Goal: Task Accomplishment & Management: Use online tool/utility

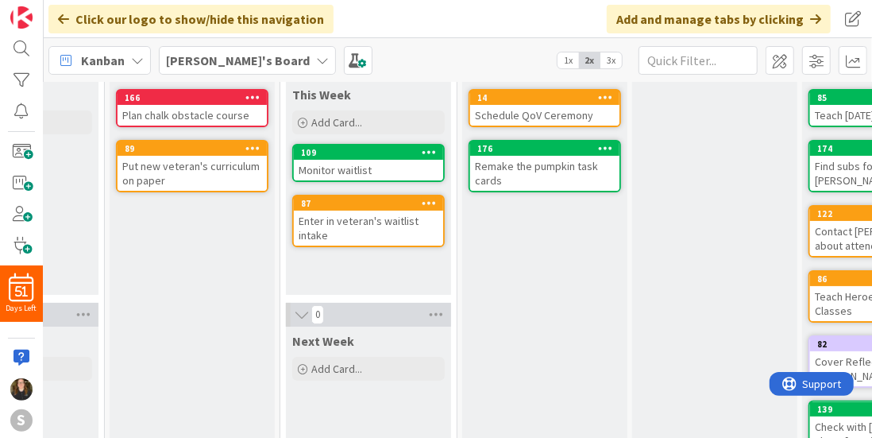
scroll to position [84, 0]
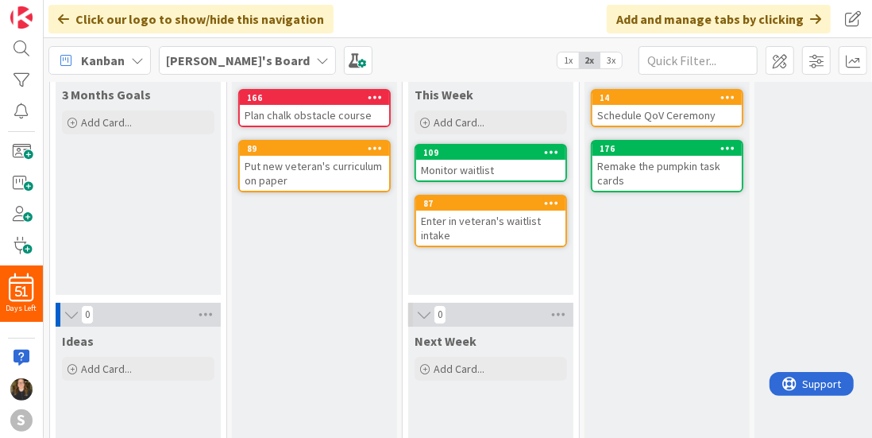
click at [249, 69] on div "[PERSON_NAME]'s Board" at bounding box center [247, 60] width 177 height 29
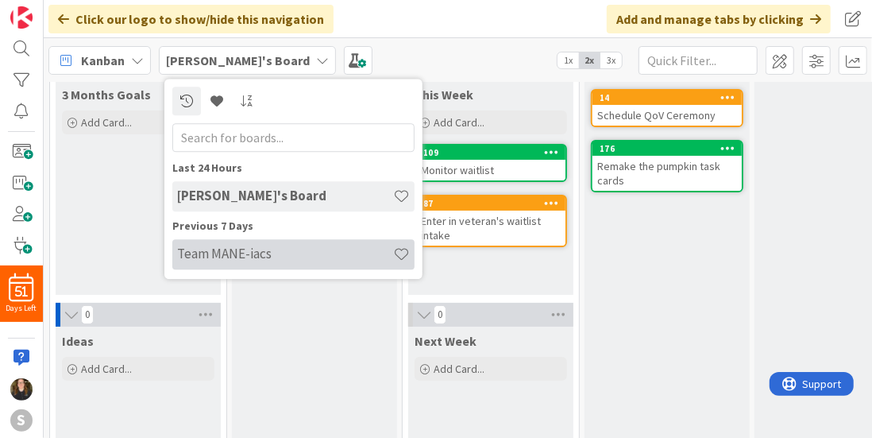
click at [231, 261] on h4 "Team MANE-iacs" at bounding box center [285, 254] width 216 height 16
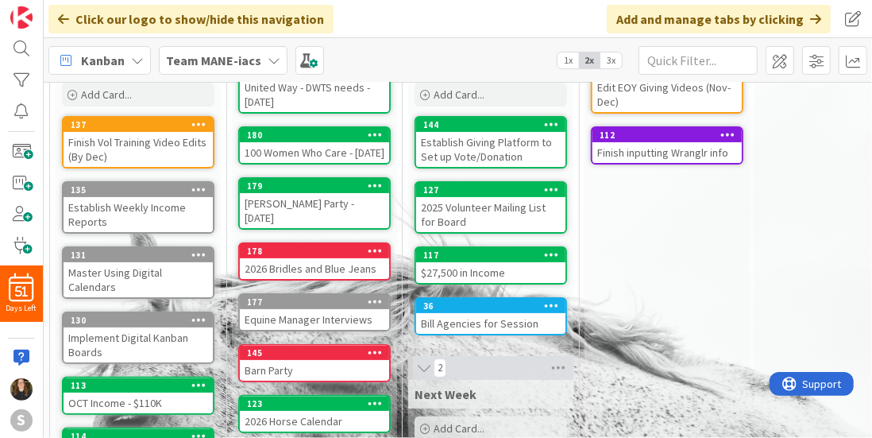
scroll to position [118, 0]
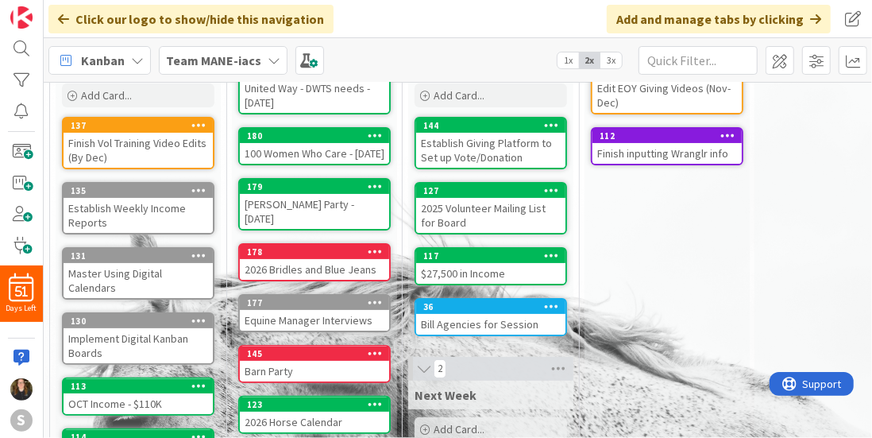
click at [637, 161] on div "Finish inputting Wranglr info" at bounding box center [667, 153] width 149 height 21
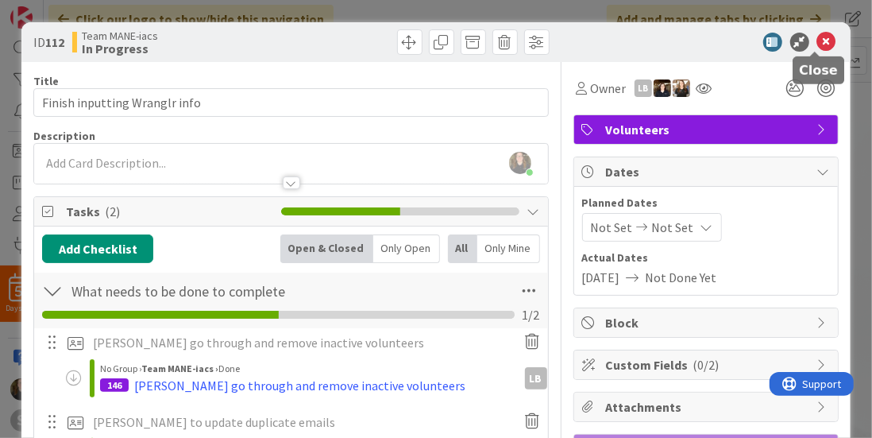
click at [820, 39] on icon at bounding box center [826, 42] width 19 height 19
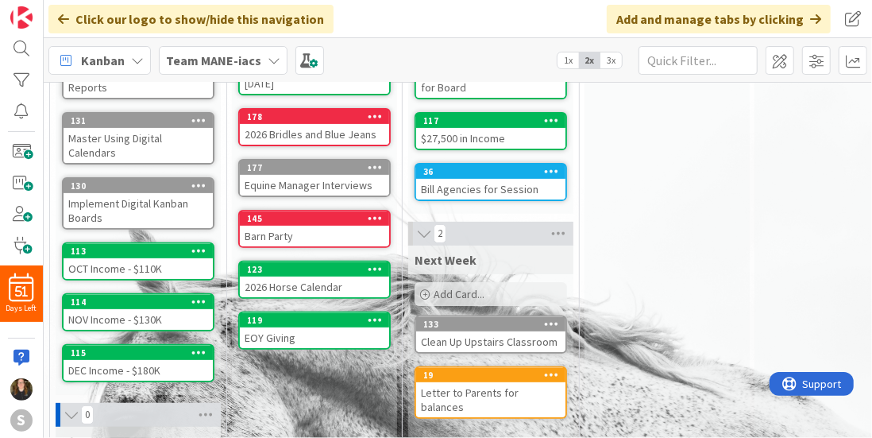
scroll to position [200, 0]
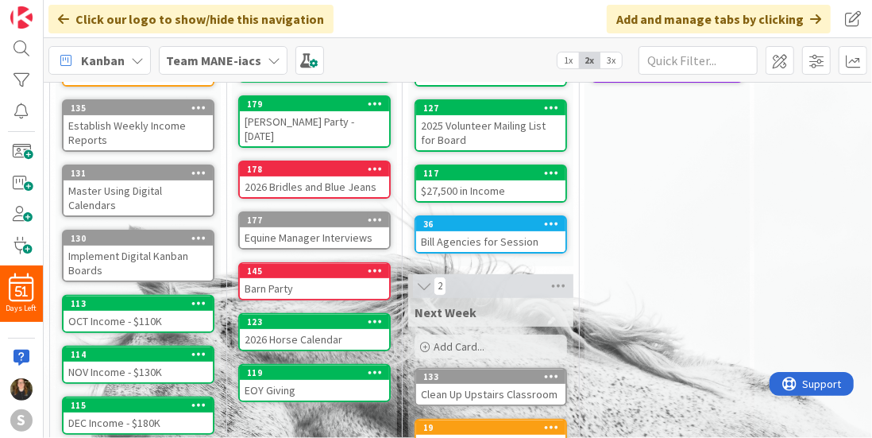
click at [718, 225] on div "In Progress Add Card... 134 Edit EOY Giving Videos (Nov-Dec) 112 Finish inputti…" at bounding box center [667, 305] width 165 height 793
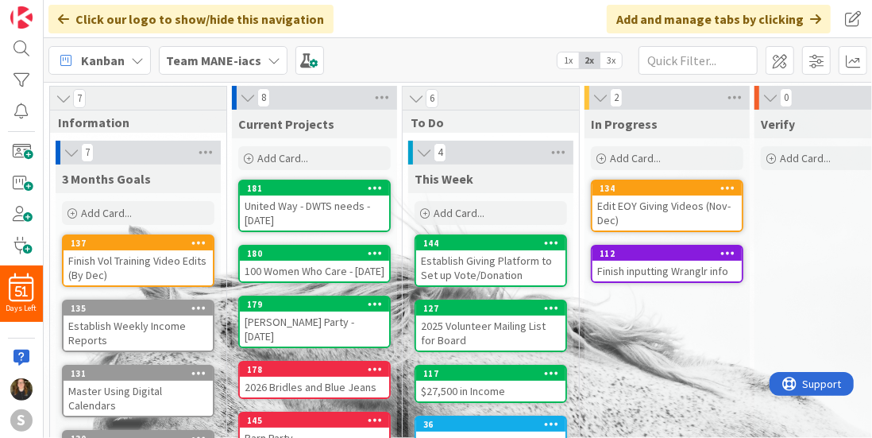
scroll to position [52, 0]
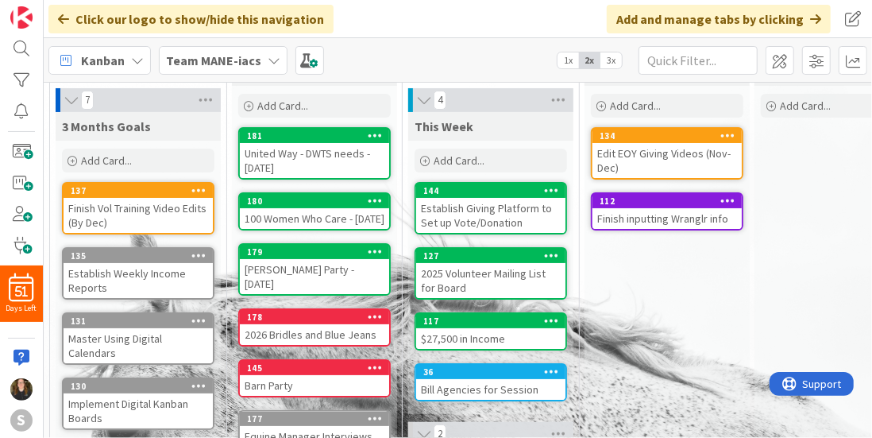
click at [568, 168] on div "This Week Add Card..." at bounding box center [490, 144] width 165 height 64
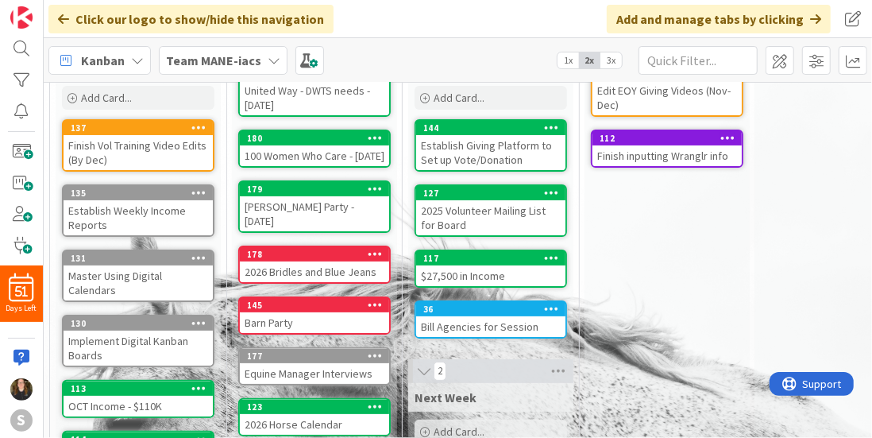
click at [545, 122] on icon at bounding box center [551, 127] width 15 height 11
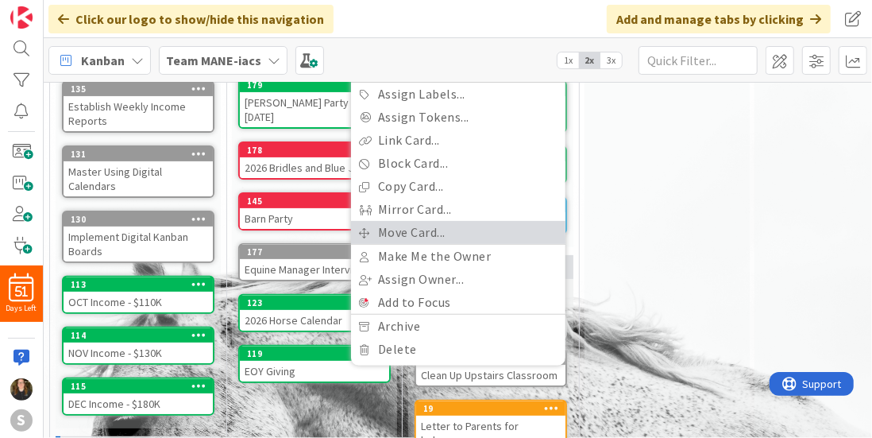
scroll to position [220, 0]
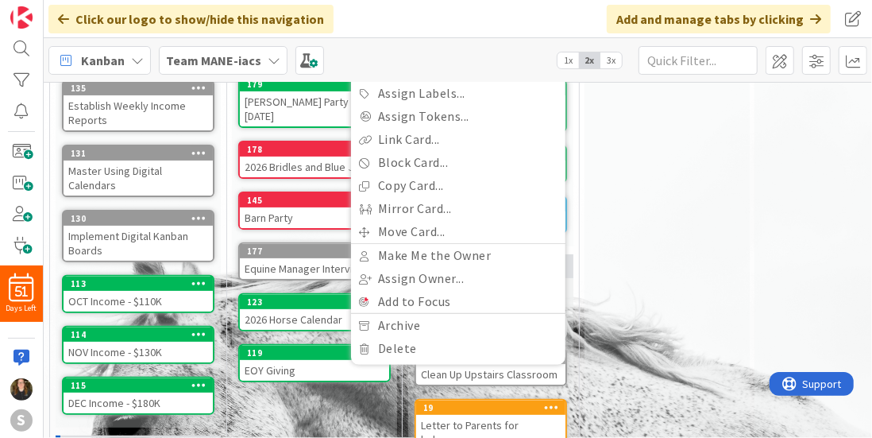
click at [755, 210] on div "Verify Add Card..." at bounding box center [837, 286] width 165 height 793
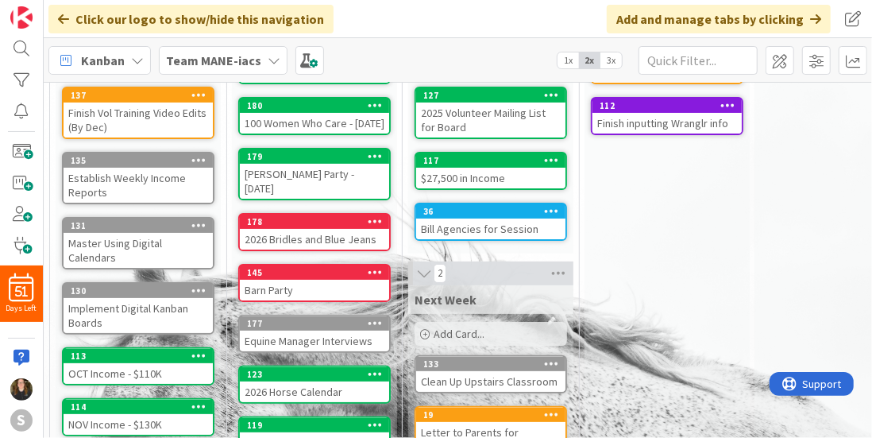
scroll to position [151, 0]
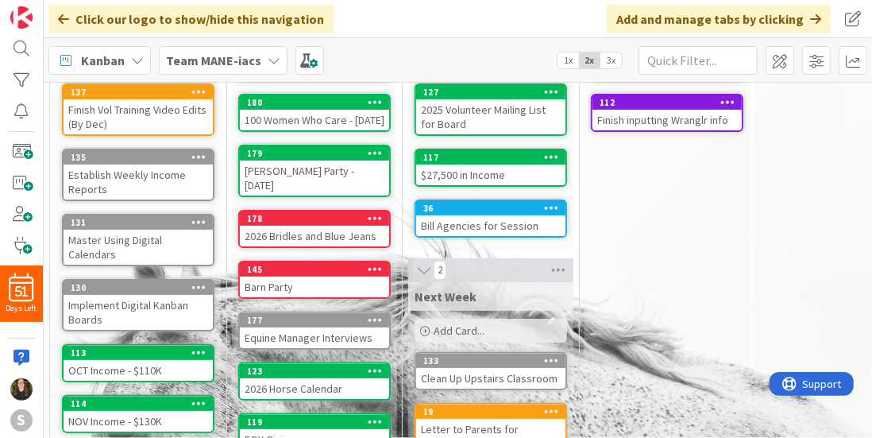
click at [290, 378] on div "2026 Horse Calendar" at bounding box center [314, 388] width 149 height 21
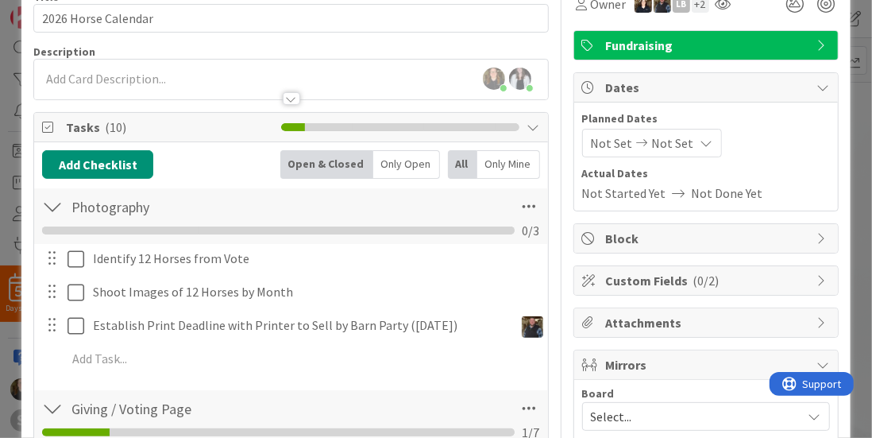
click at [56, 322] on div at bounding box center [51, 325] width 21 height 24
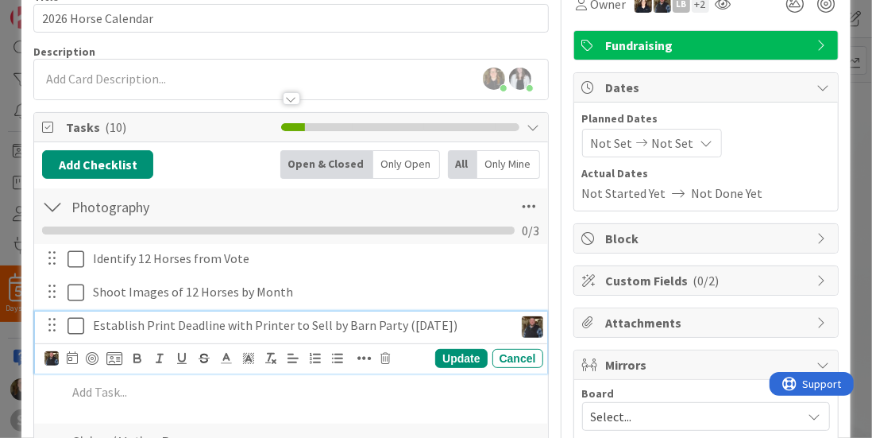
click at [90, 325] on div "Establish Print Deadline with Printer to Sell by Barn Party ([DATE])" at bounding box center [300, 325] width 427 height 28
click at [268, 404] on div "Identify 12 Horses from Vote Update Cancel Shoot Images of 12 Horses by Month U…" at bounding box center [290, 328] width 497 height 168
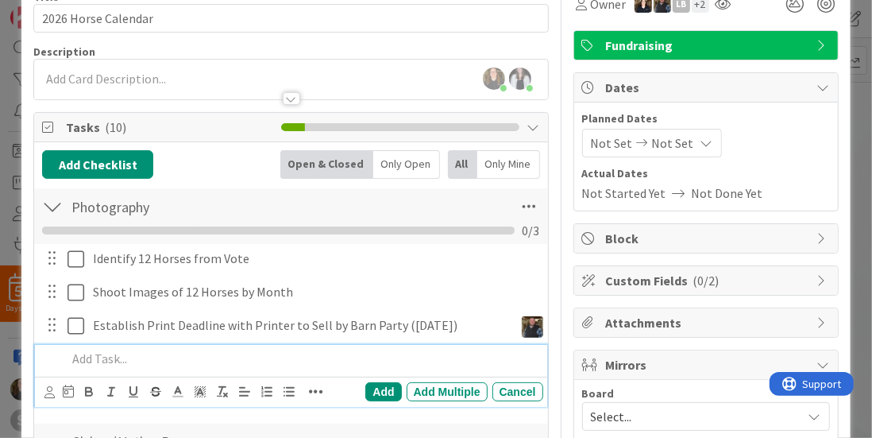
click at [84, 349] on p at bounding box center [301, 358] width 469 height 18
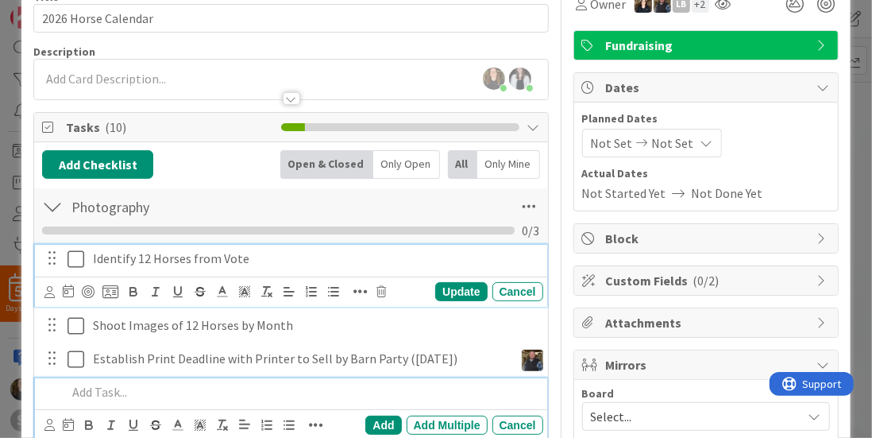
scroll to position [116, 0]
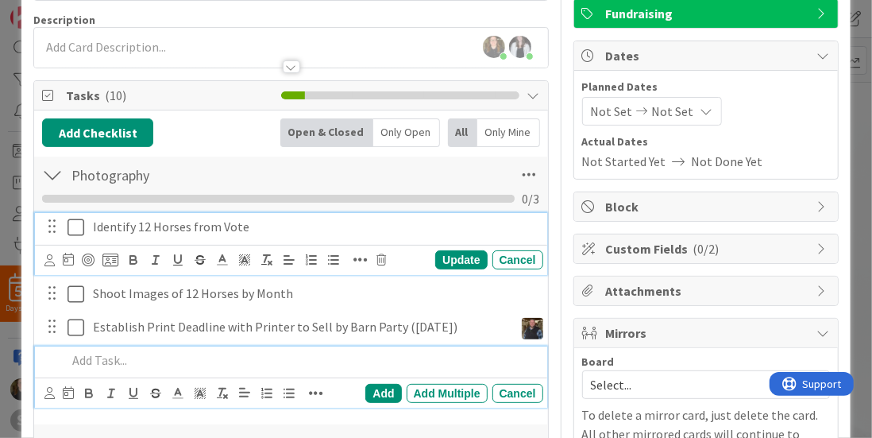
click at [249, 241] on div "Identify 12 Horses from Vote Update Cancel" at bounding box center [291, 244] width 512 height 62
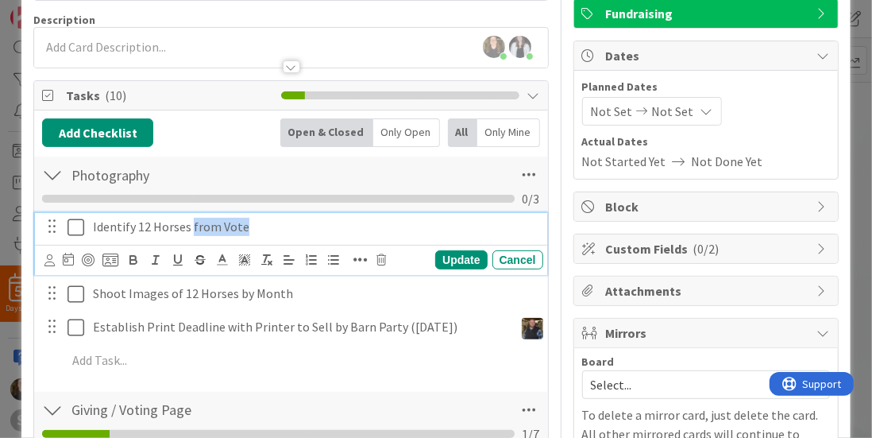
drag, startPoint x: 270, startPoint y: 224, endPoint x: 189, endPoint y: 210, distance: 82.1
click at [189, 213] on div "Identify 12 Horses from Vote" at bounding box center [315, 227] width 457 height 28
click at [145, 218] on p "Identify 12 Horses" at bounding box center [315, 227] width 444 height 18
click at [153, 218] on p "Identify 12 Horses" at bounding box center [315, 227] width 444 height 18
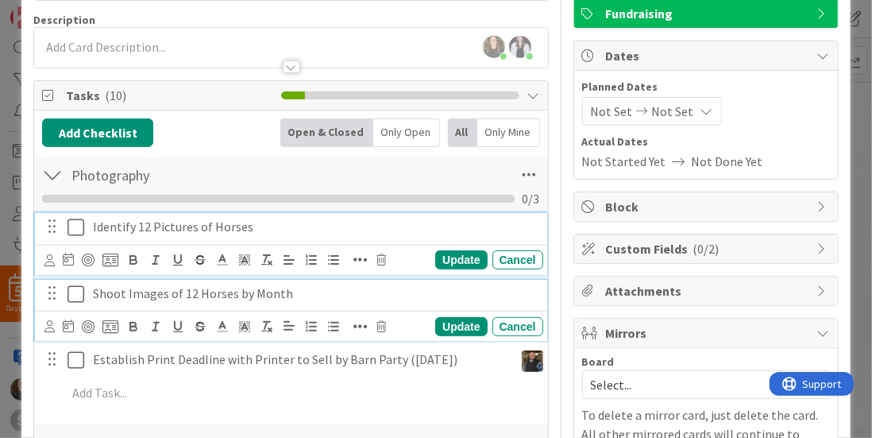
click at [300, 291] on p "Shoot Images of 12 Horses by Month" at bounding box center [315, 293] width 444 height 18
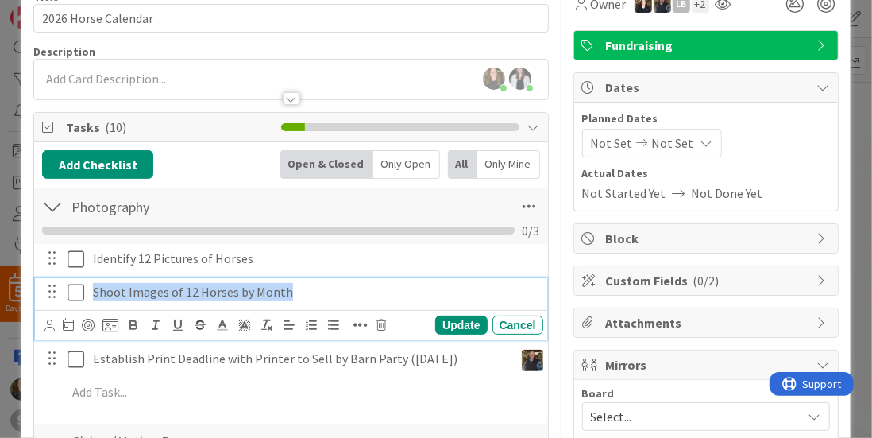
drag, startPoint x: 300, startPoint y: 291, endPoint x: 79, endPoint y: 292, distance: 220.8
click at [79, 292] on div "Shoot Images of 12 Horses by Month" at bounding box center [291, 292] width 501 height 28
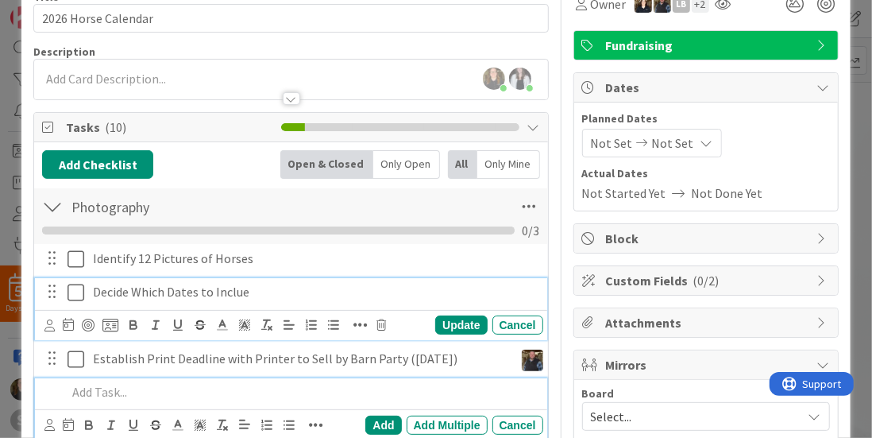
click at [111, 395] on p at bounding box center [301, 392] width 469 height 18
click at [217, 330] on div "Decide Which Dates to Inclue Update Cancel" at bounding box center [291, 309] width 512 height 62
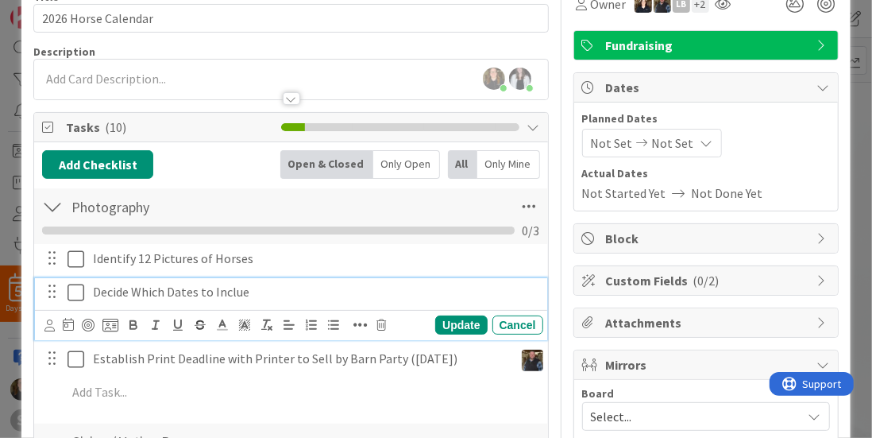
click at [234, 285] on p "Decide Which Dates to Inclue" at bounding box center [315, 292] width 444 height 18
click at [238, 287] on p "Decide Which Dates to Inclue" at bounding box center [315, 292] width 444 height 18
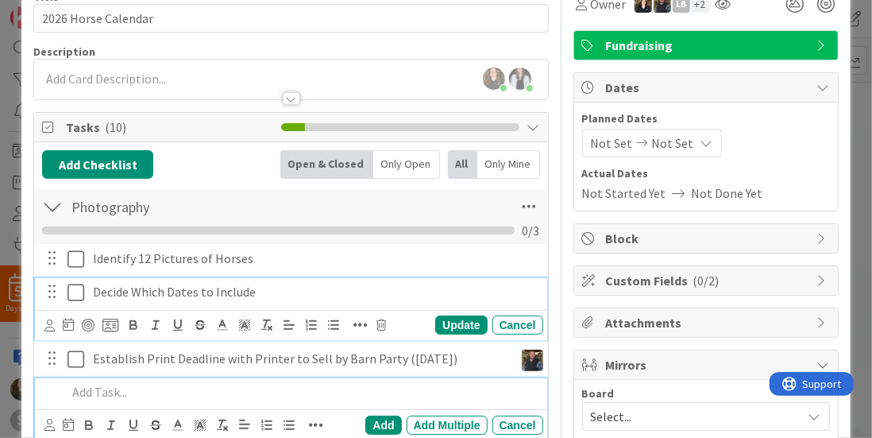
click at [112, 392] on p at bounding box center [301, 392] width 469 height 18
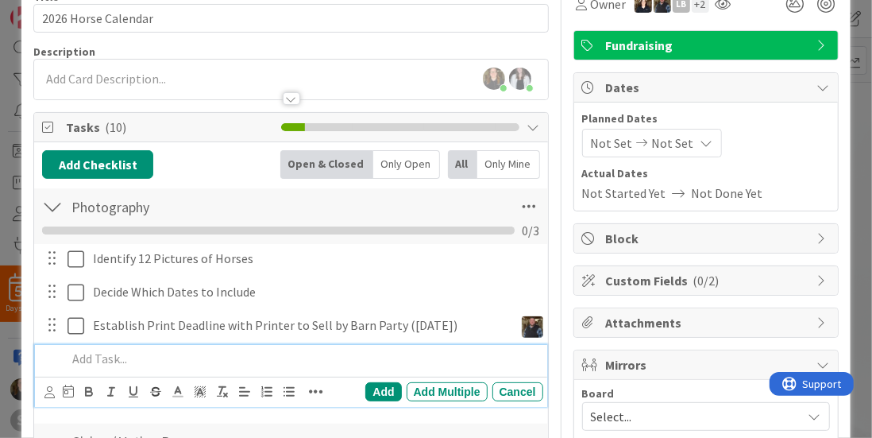
scroll to position [52, 0]
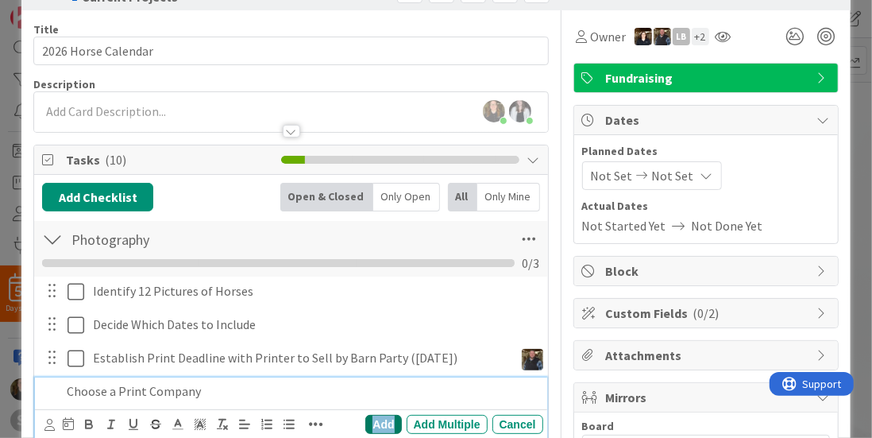
click at [388, 415] on div "Add" at bounding box center [383, 424] width 36 height 19
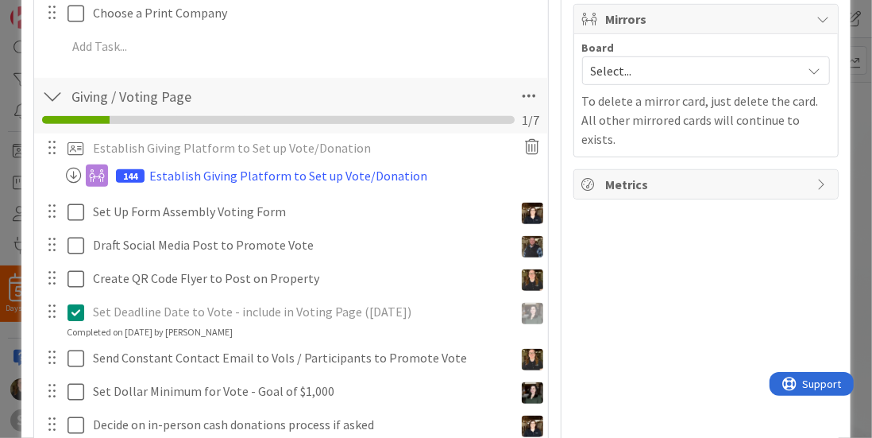
scroll to position [411, 0]
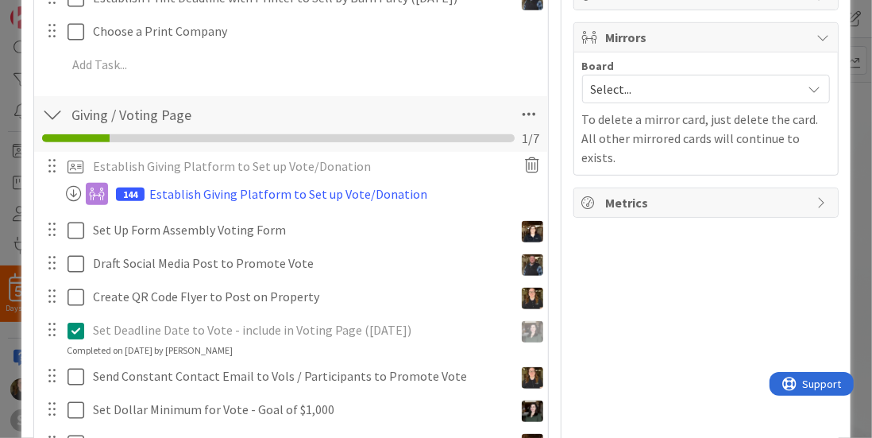
click at [523, 154] on icon at bounding box center [533, 165] width 29 height 25
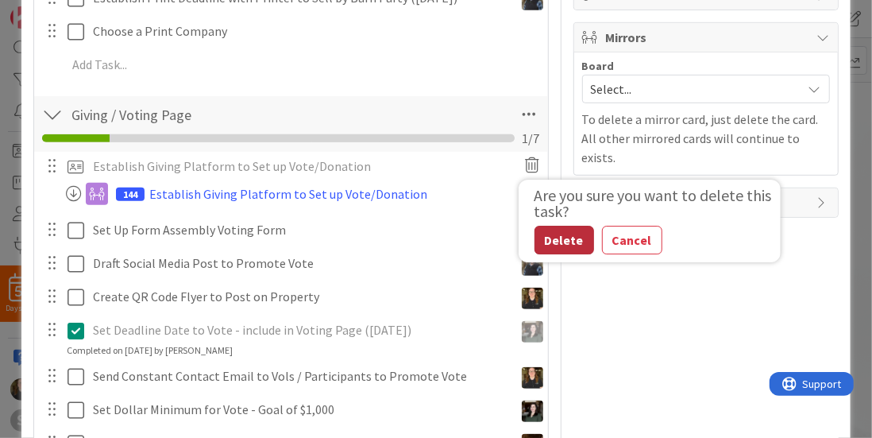
click at [559, 238] on div "Delete" at bounding box center [565, 240] width 60 height 29
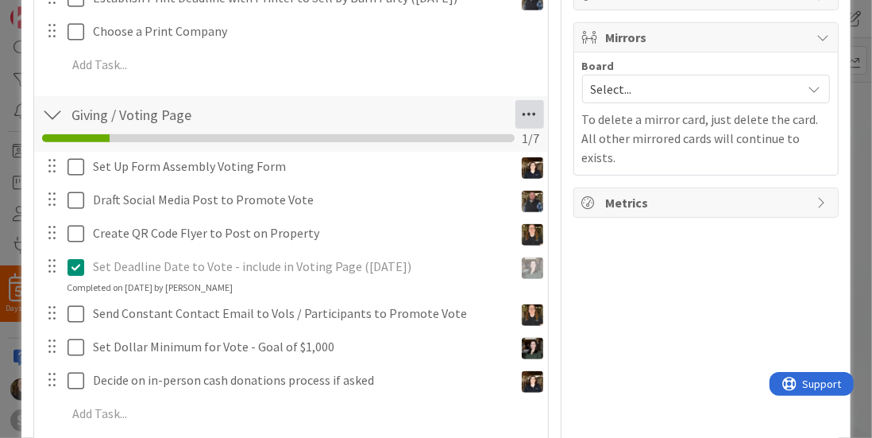
click at [515, 110] on icon at bounding box center [529, 114] width 29 height 29
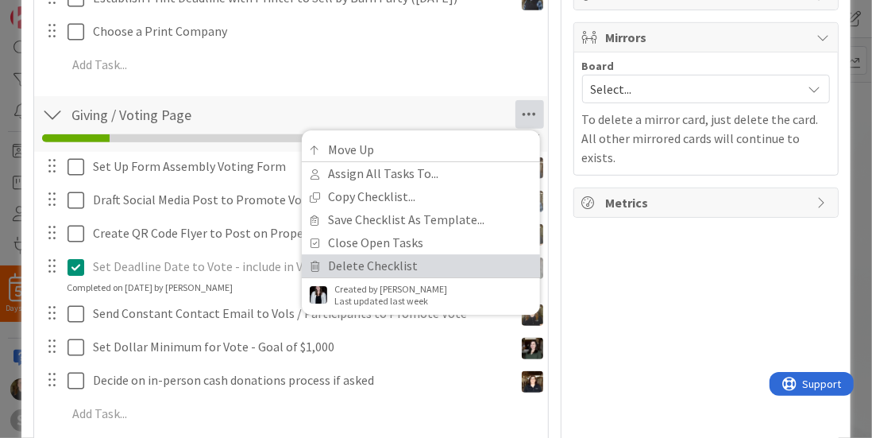
click at [381, 254] on link "Delete Checklist" at bounding box center [421, 265] width 238 height 23
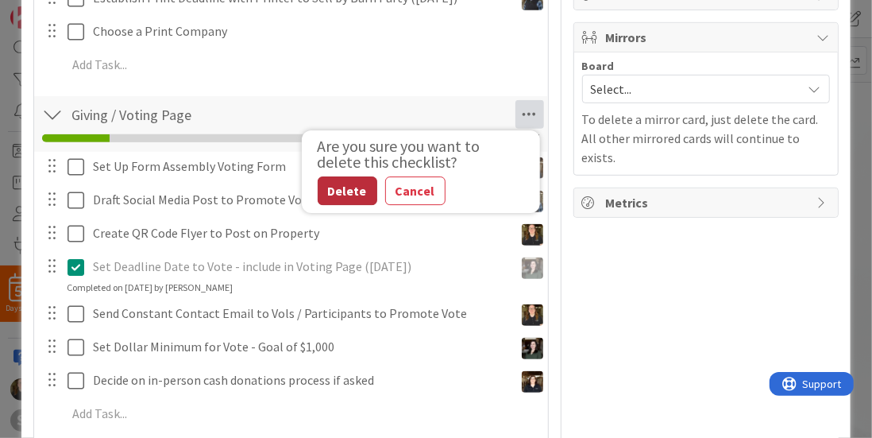
click at [347, 193] on button "Delete" at bounding box center [348, 190] width 60 height 29
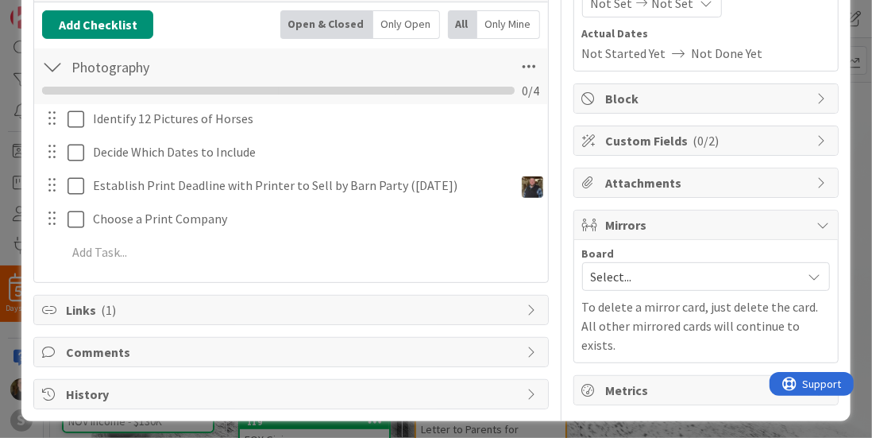
scroll to position [0, 0]
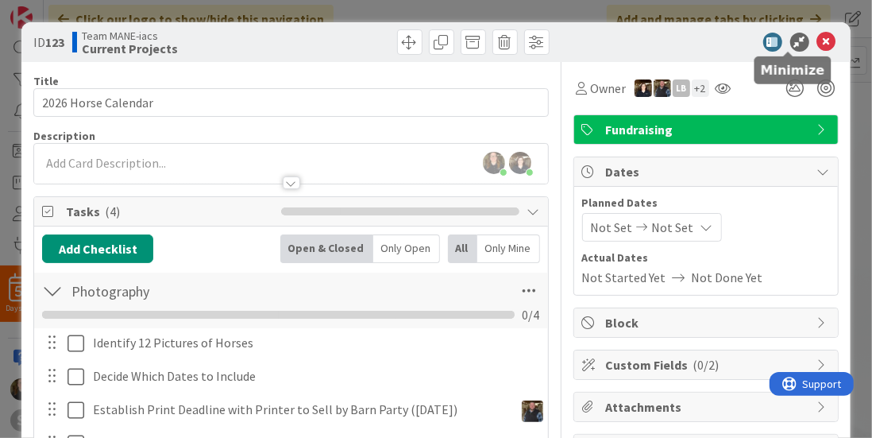
click at [790, 37] on icon at bounding box center [799, 42] width 19 height 19
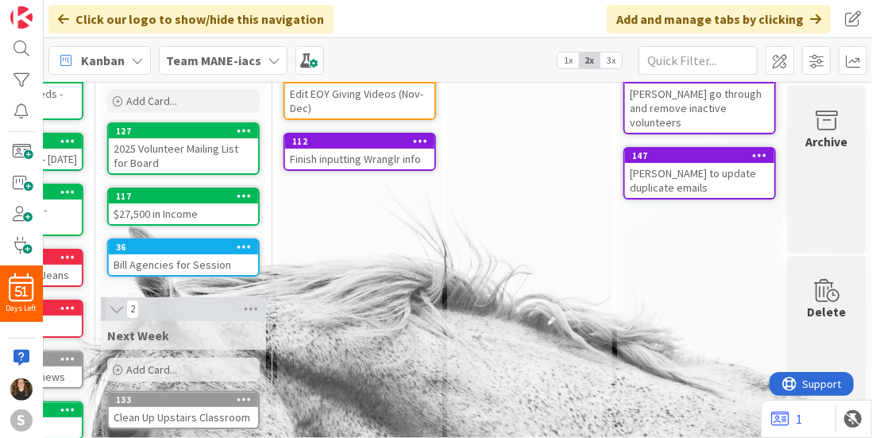
scroll to position [113, 318]
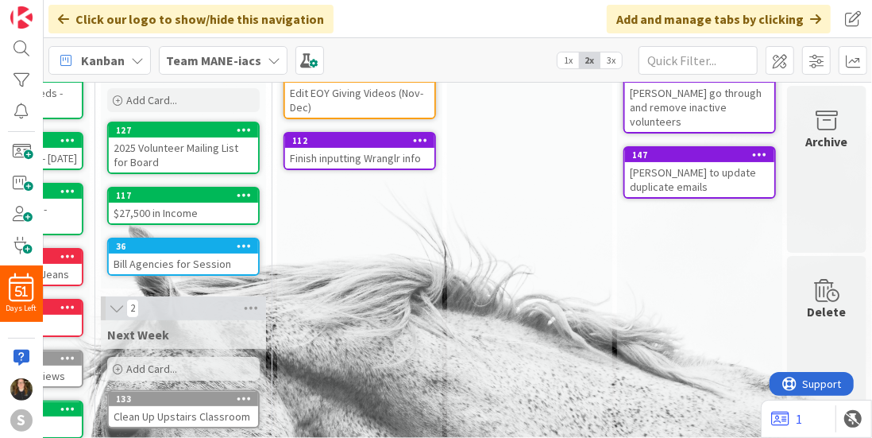
click at [808, 305] on div "Delete" at bounding box center [827, 311] width 39 height 19
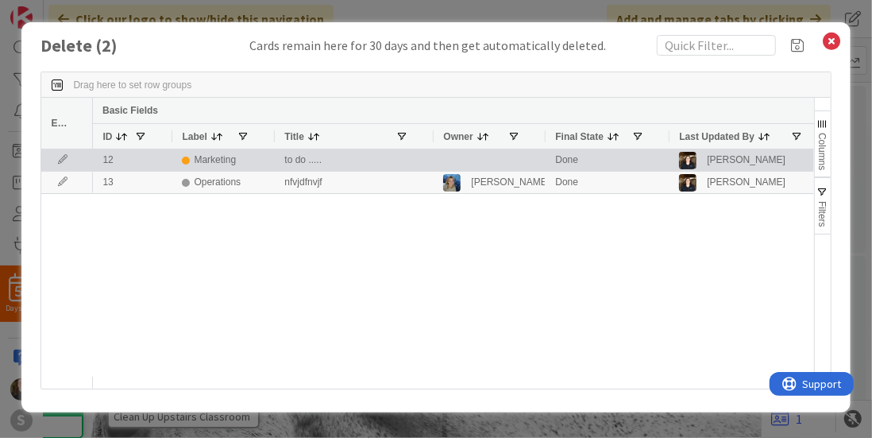
click at [250, 154] on div "Marketing" at bounding box center [223, 160] width 83 height 20
click at [612, 156] on div "Done" at bounding box center [608, 159] width 124 height 21
click at [303, 156] on div "to do ....." at bounding box center [354, 159] width 159 height 21
click at [183, 152] on div "Marketing" at bounding box center [223, 160] width 83 height 20
click at [52, 153] on div at bounding box center [67, 159] width 52 height 21
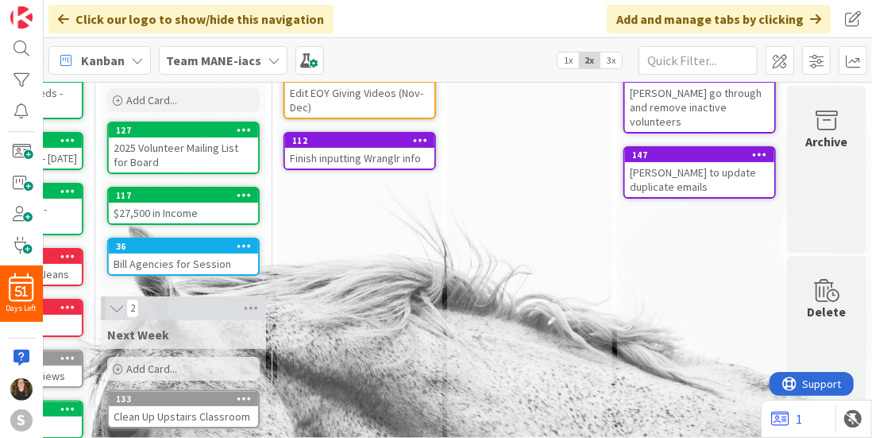
click at [52, 153] on div "7 Information 7 3 Months Goals Add Card... 137 Finish Vol Training Video Edits …" at bounding box center [458, 260] width 828 height 356
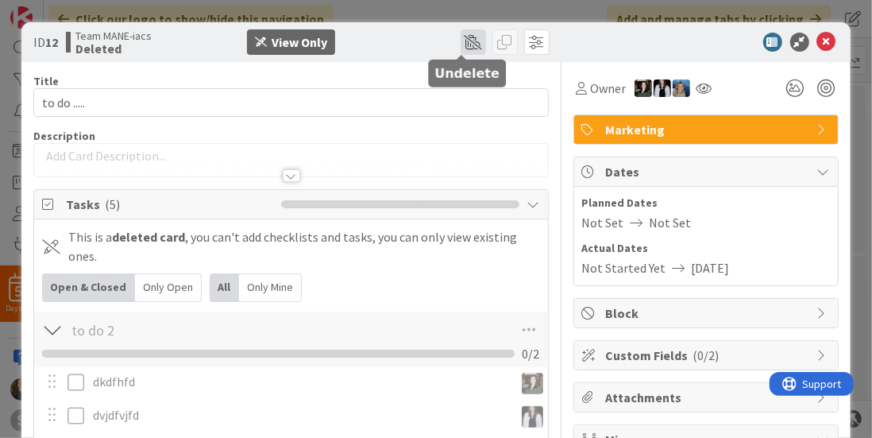
click at [461, 41] on span at bounding box center [473, 41] width 25 height 25
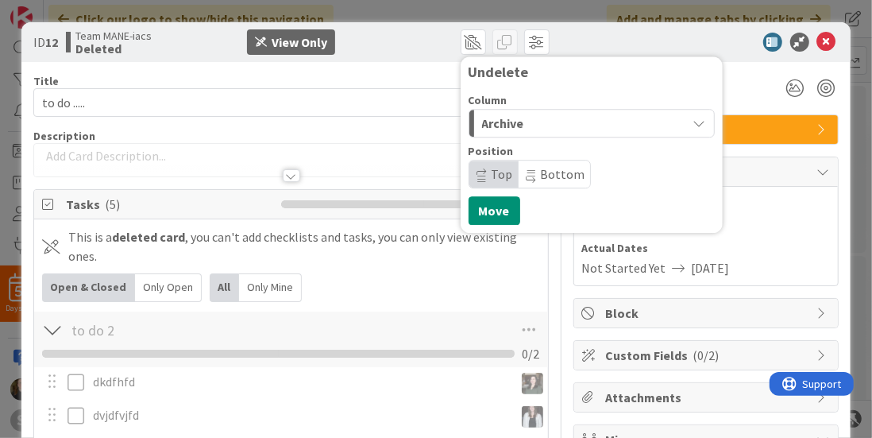
click at [523, 119] on div "Archive" at bounding box center [582, 122] width 209 height 25
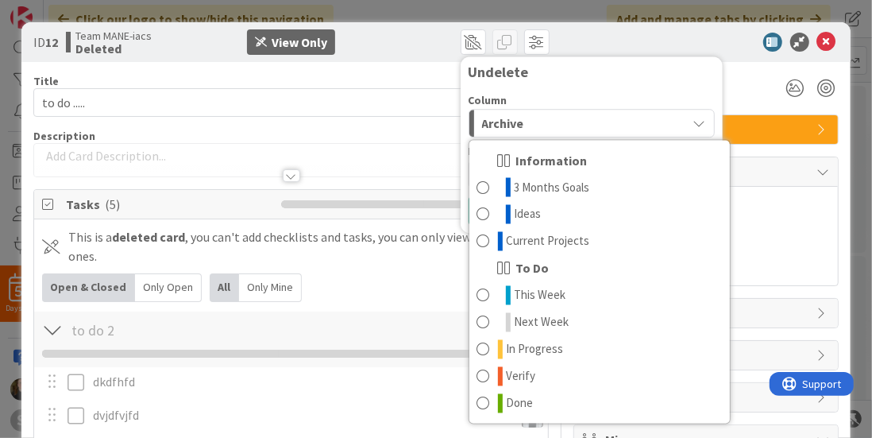
click at [392, 227] on div "This is a deleted card , you can't add checklists and tasks, you can only view …" at bounding box center [303, 246] width 471 height 38
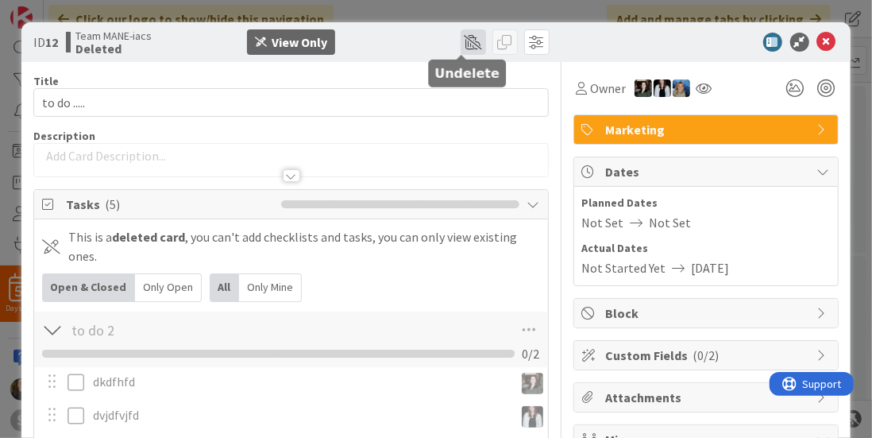
click at [461, 41] on span at bounding box center [473, 41] width 25 height 25
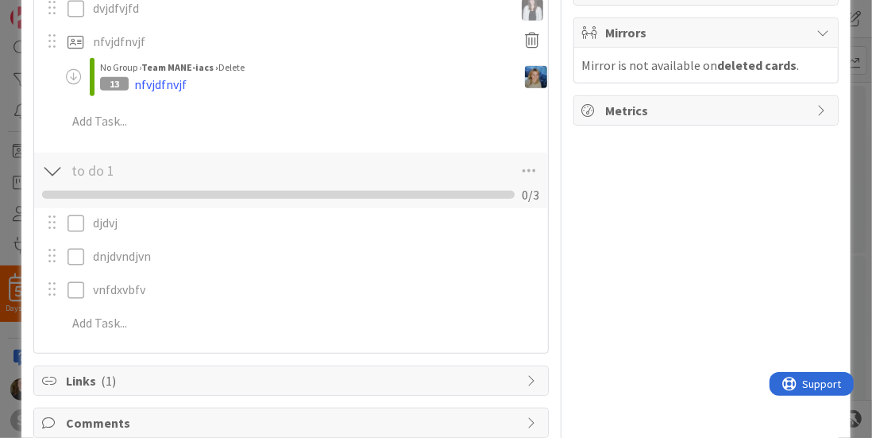
scroll to position [407, 0]
click at [385, 141] on div "Open & Closed Only Open All Only Mine to do 2 Checklist Name 7 / 64 to do 2 0 /…" at bounding box center [290, 105] width 497 height 478
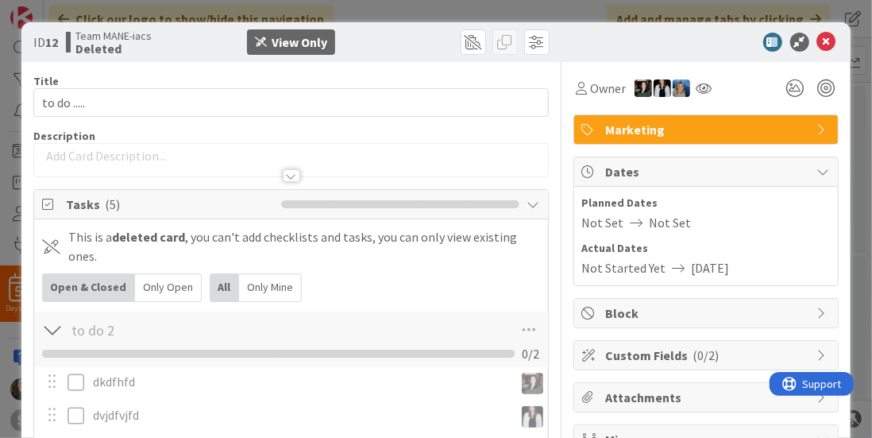
click at [826, 33] on div at bounding box center [698, 42] width 281 height 19
click at [821, 35] on icon at bounding box center [826, 42] width 19 height 19
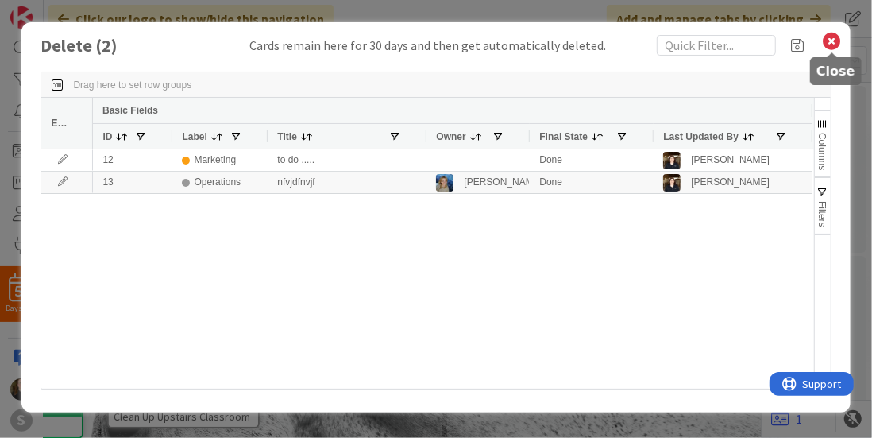
click at [839, 42] on icon at bounding box center [832, 41] width 21 height 22
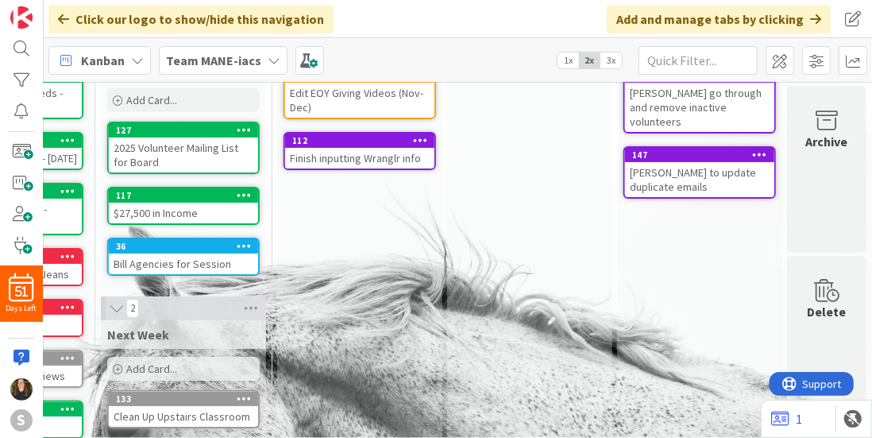
scroll to position [134, 318]
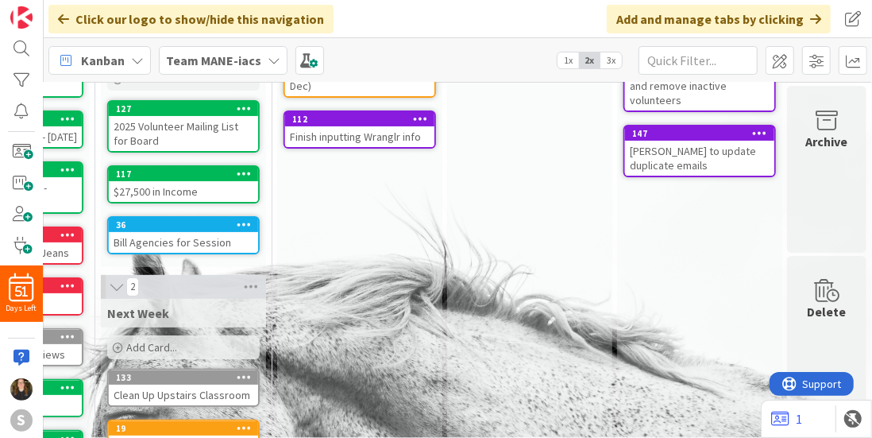
click at [772, 162] on div "2 Done Add Card... 146 [PERSON_NAME] go through and remove inactive volunteers …" at bounding box center [700, 364] width 170 height 824
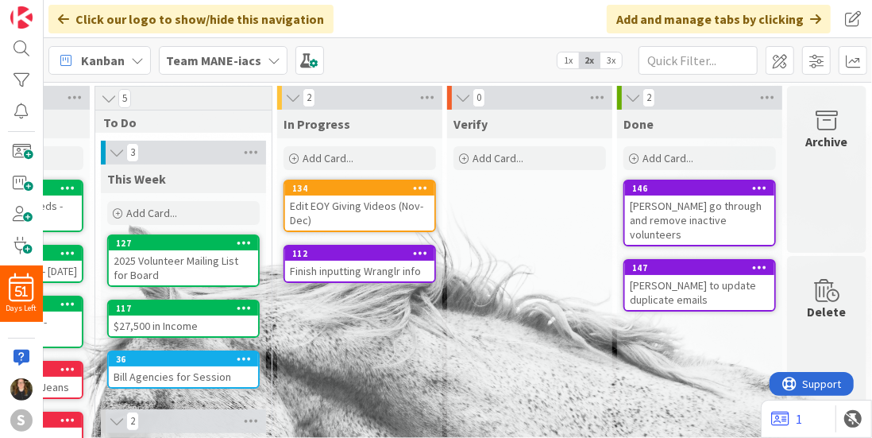
click at [824, 303] on div "Delete" at bounding box center [827, 311] width 39 height 19
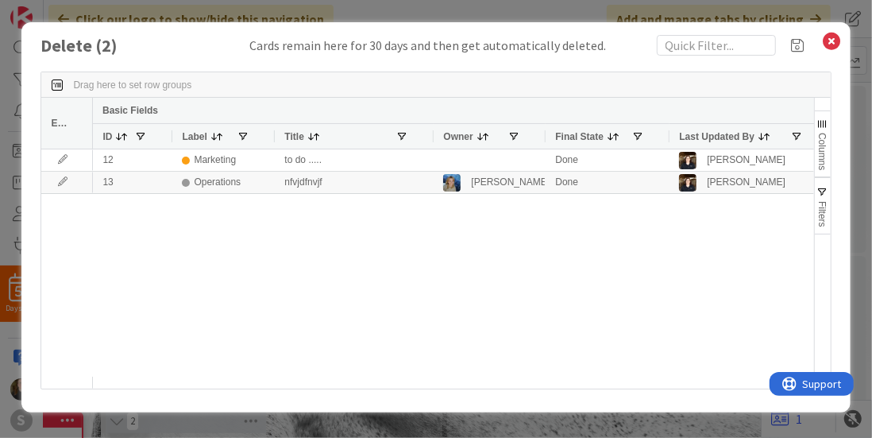
click at [853, 40] on div "Delete ( 2 ) Cards remain here for 30 days and then get automatically deleted. …" at bounding box center [436, 219] width 872 height 438
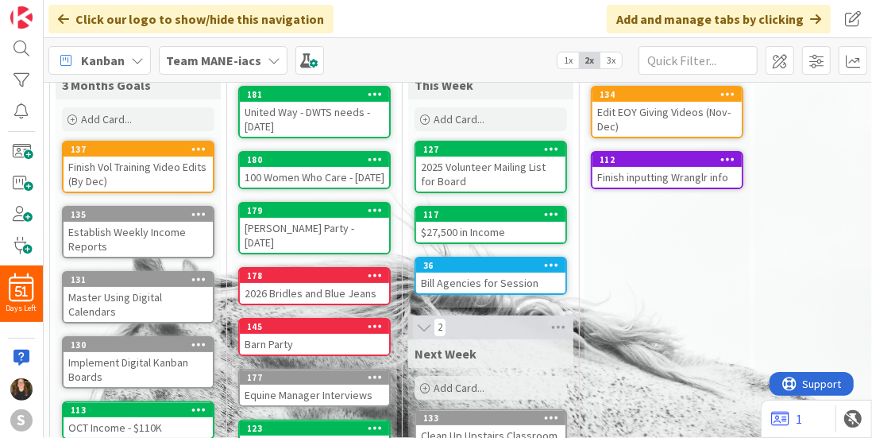
scroll to position [0, 0]
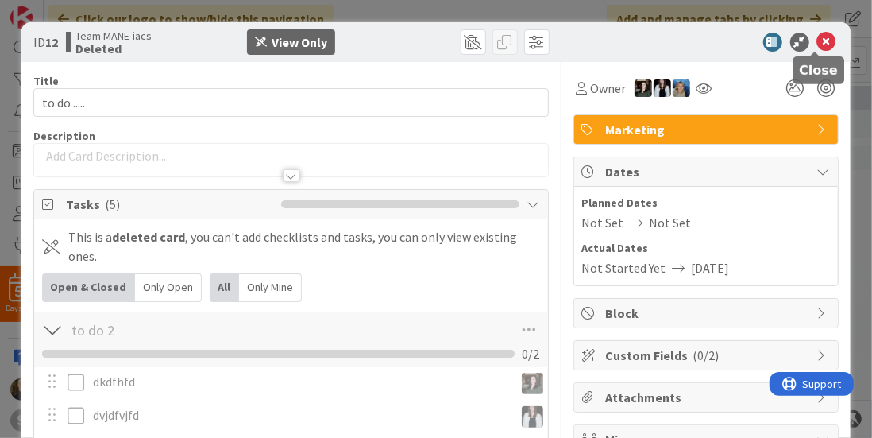
click at [820, 36] on icon at bounding box center [826, 42] width 19 height 19
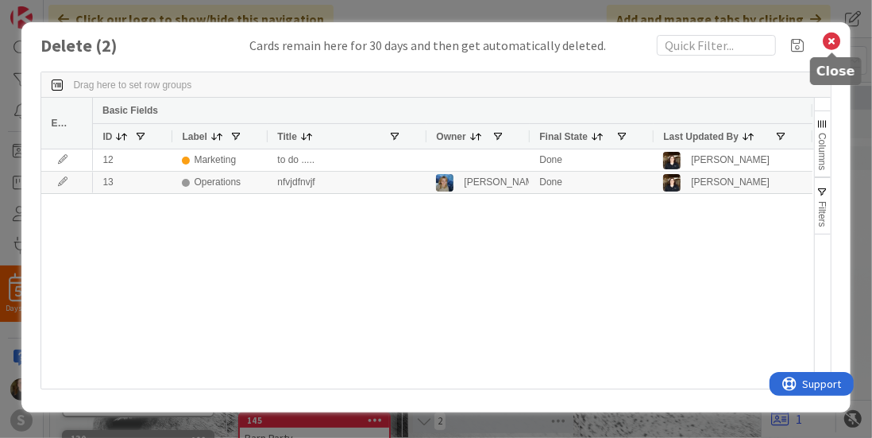
click at [830, 39] on icon at bounding box center [832, 41] width 21 height 22
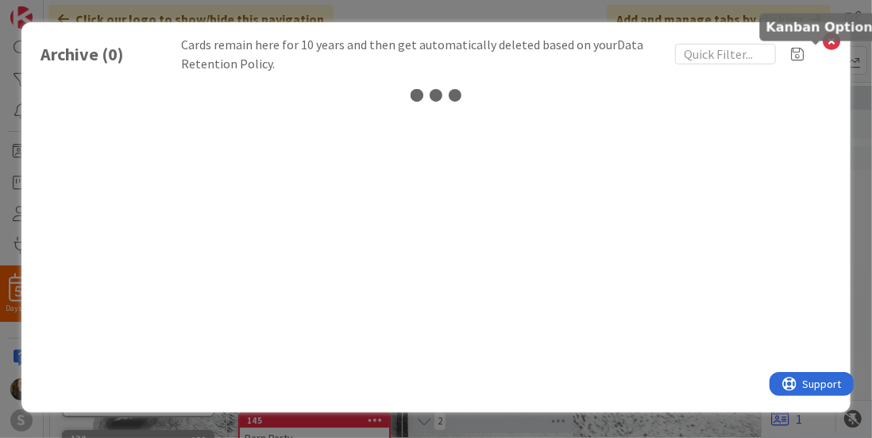
scroll to position [0, 318]
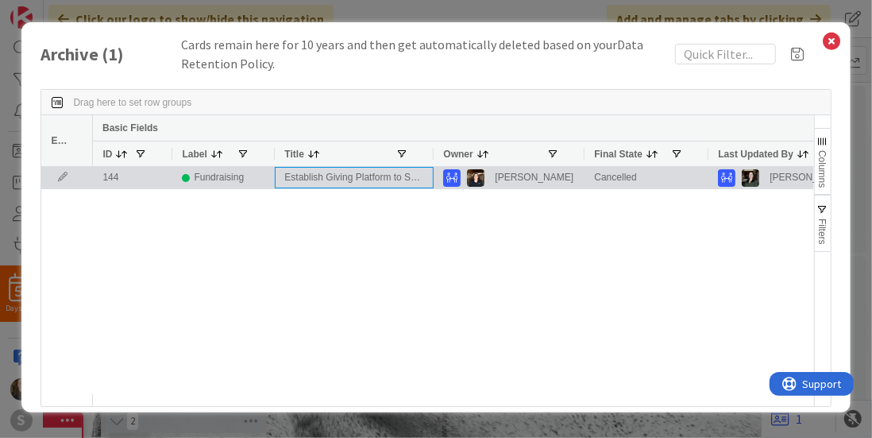
click at [392, 174] on div "Establish Giving Platform to Set up Vote/Donation" at bounding box center [354, 177] width 159 height 21
click at [113, 177] on div "144" at bounding box center [132, 177] width 79 height 21
click at [64, 177] on icon at bounding box center [63, 177] width 24 height 10
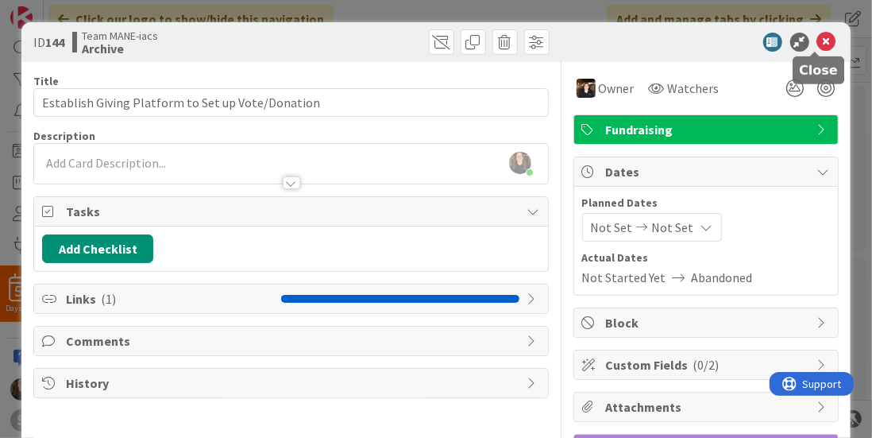
click at [820, 44] on icon at bounding box center [826, 42] width 19 height 19
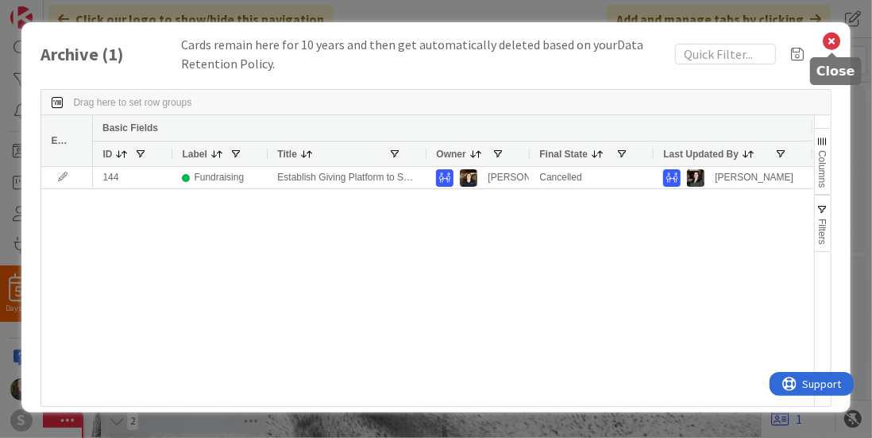
click at [844, 39] on div "Archive ( 1 ) Cards remain here for 10 years and then get automatically deleted…" at bounding box center [435, 226] width 828 height 408
click at [833, 41] on icon at bounding box center [832, 41] width 21 height 22
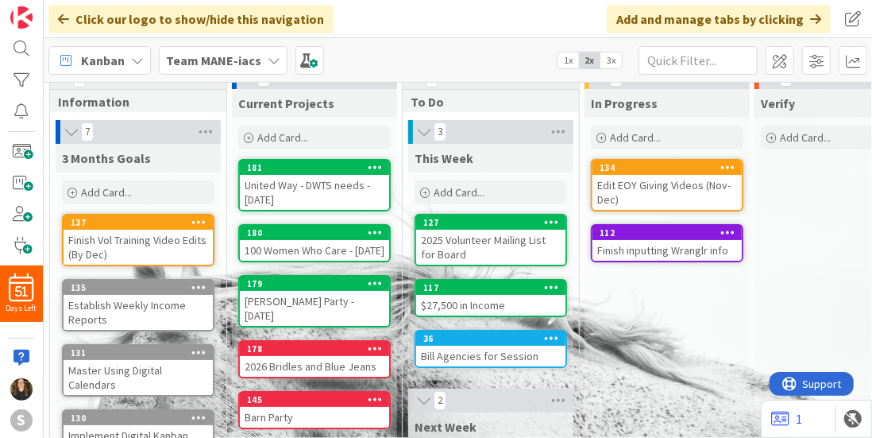
scroll to position [17, 0]
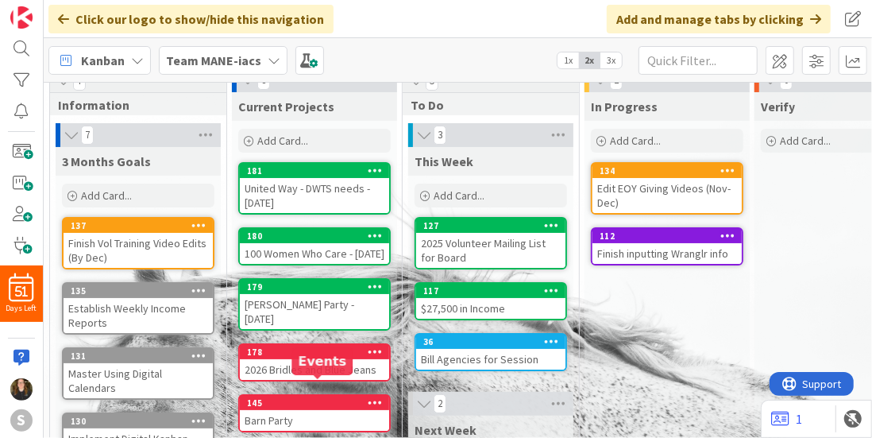
click at [335, 397] on div "145" at bounding box center [318, 402] width 142 height 11
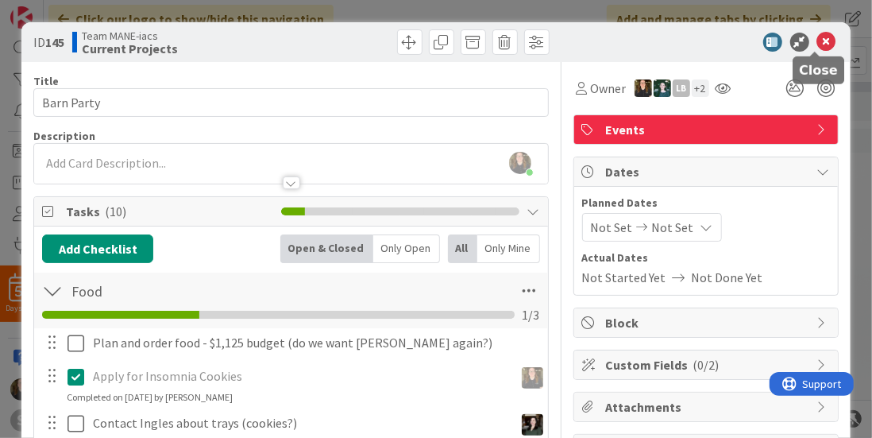
click at [817, 37] on icon at bounding box center [826, 42] width 19 height 19
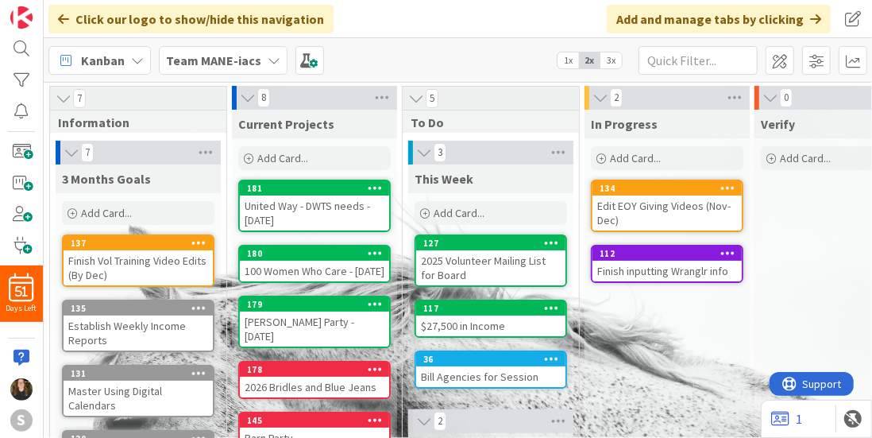
click at [238, 61] on b "Team MANE-iacs" at bounding box center [213, 60] width 95 height 16
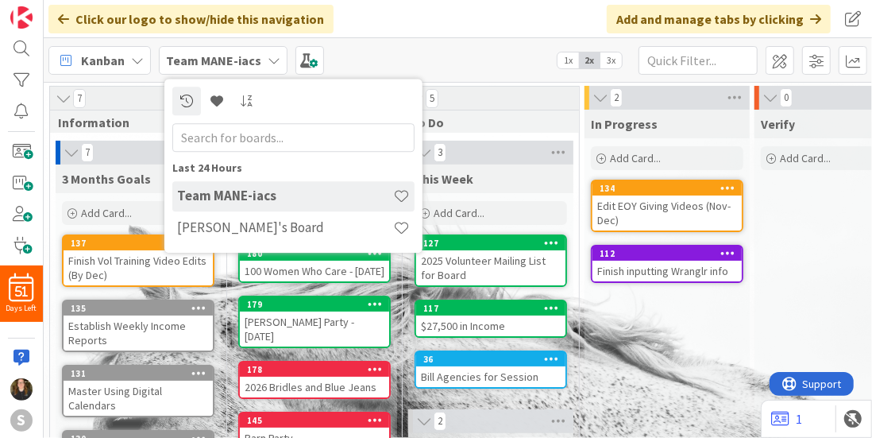
click at [240, 62] on b "Team MANE-iacs" at bounding box center [213, 60] width 95 height 16
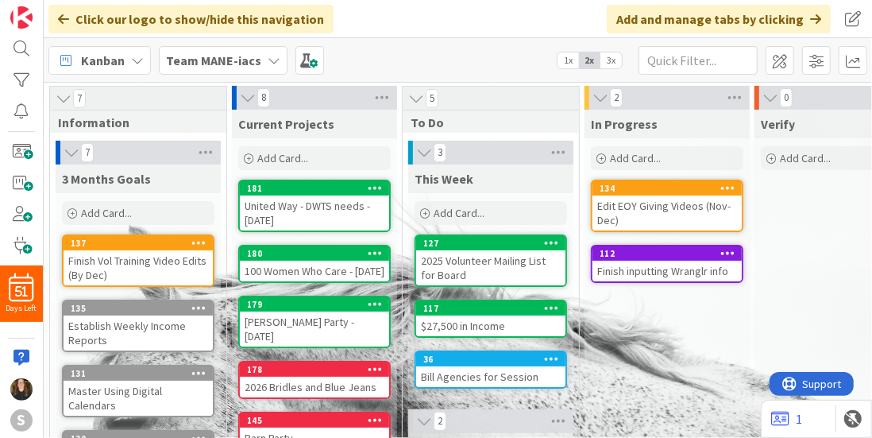
click at [276, 58] on div "Team MANE-iacs" at bounding box center [223, 60] width 129 height 29
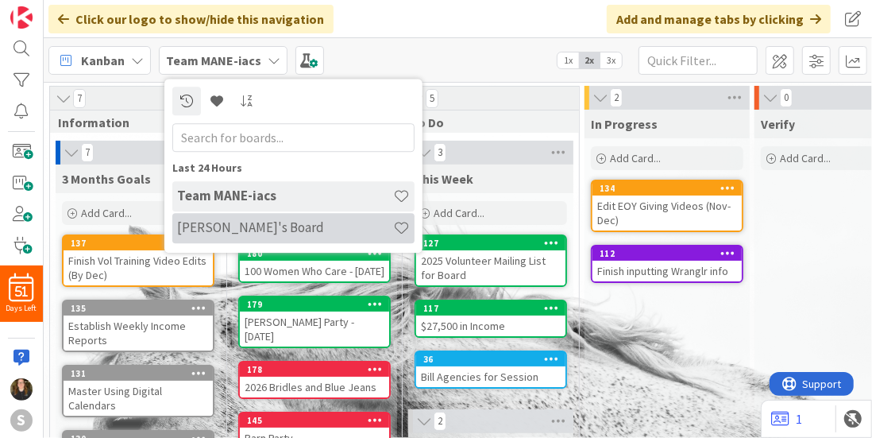
click at [224, 230] on h4 "[PERSON_NAME]'s Board" at bounding box center [285, 228] width 216 height 16
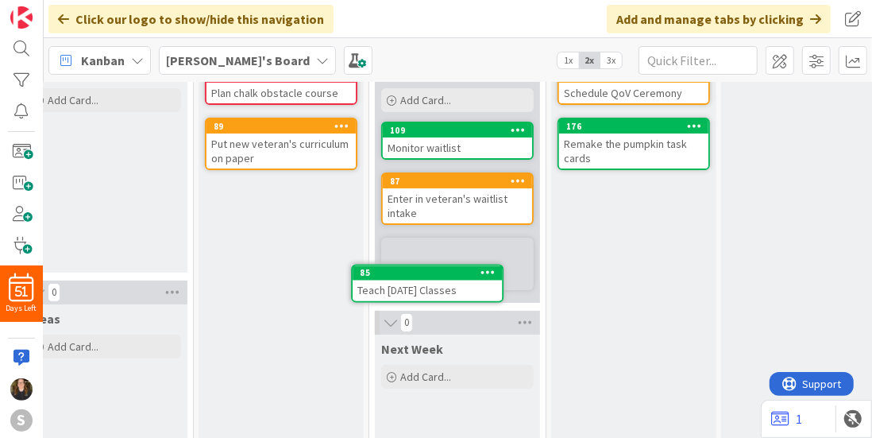
scroll to position [119, 33]
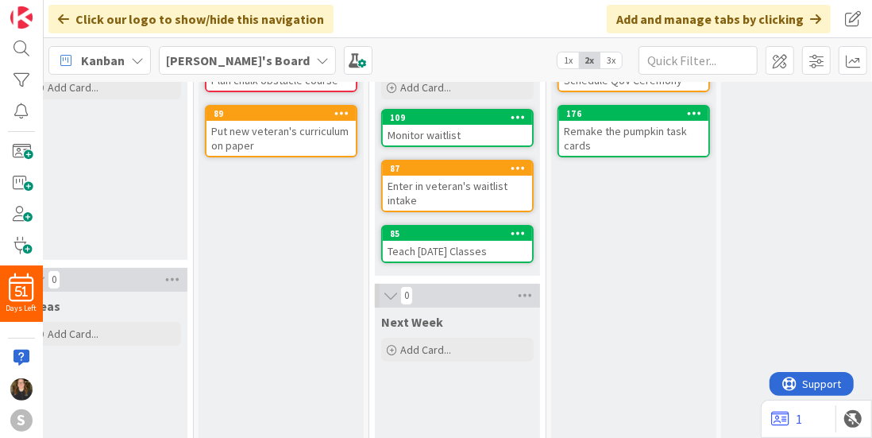
click at [566, 52] on span "1x" at bounding box center [568, 60] width 21 height 16
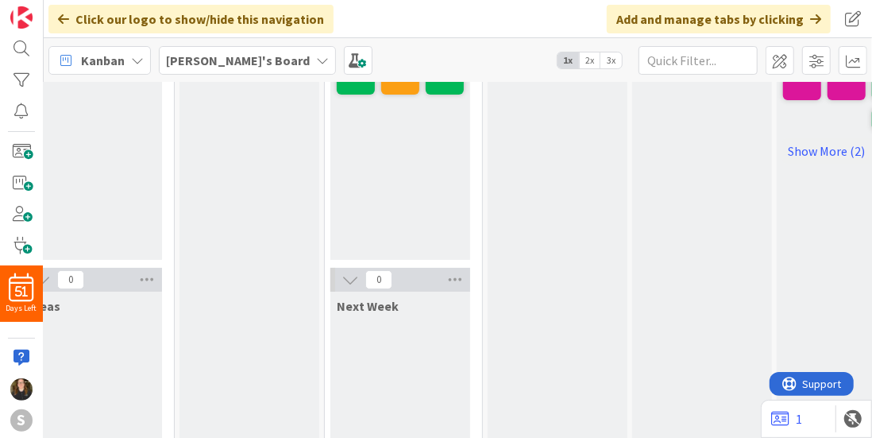
scroll to position [0, 33]
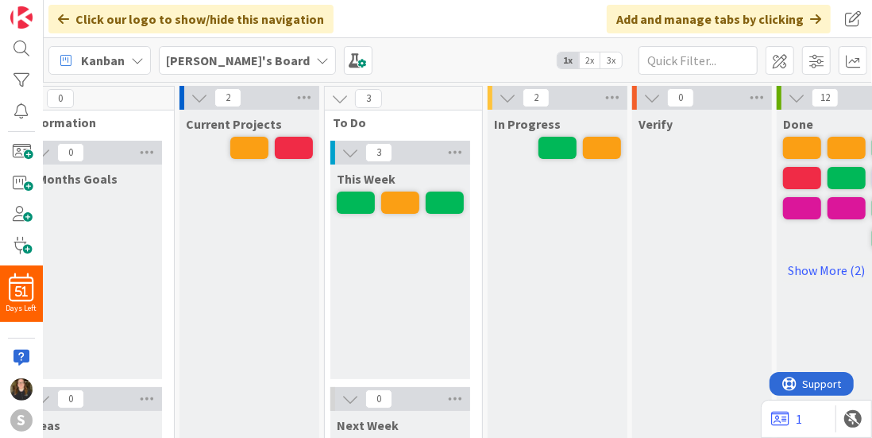
click at [589, 60] on span "2x" at bounding box center [589, 60] width 21 height 16
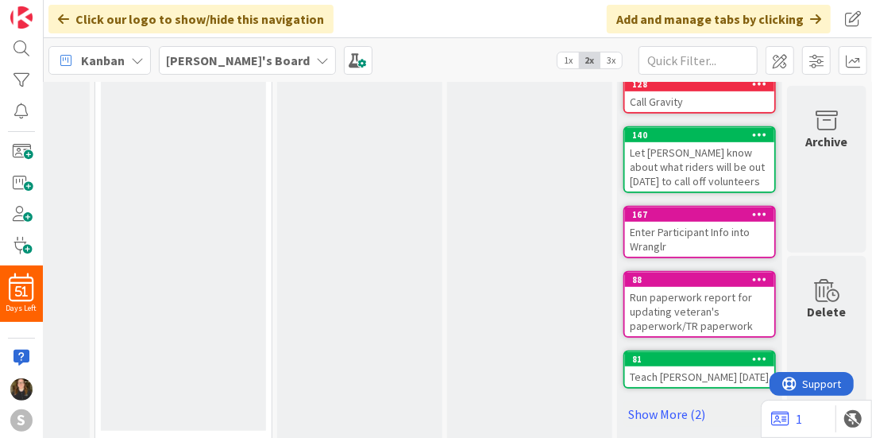
scroll to position [425, 318]
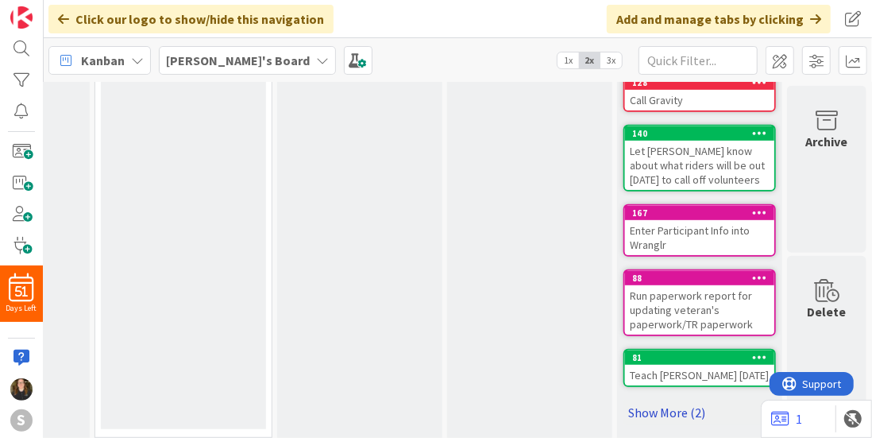
click at [664, 402] on link "Show More (2)" at bounding box center [700, 412] width 153 height 25
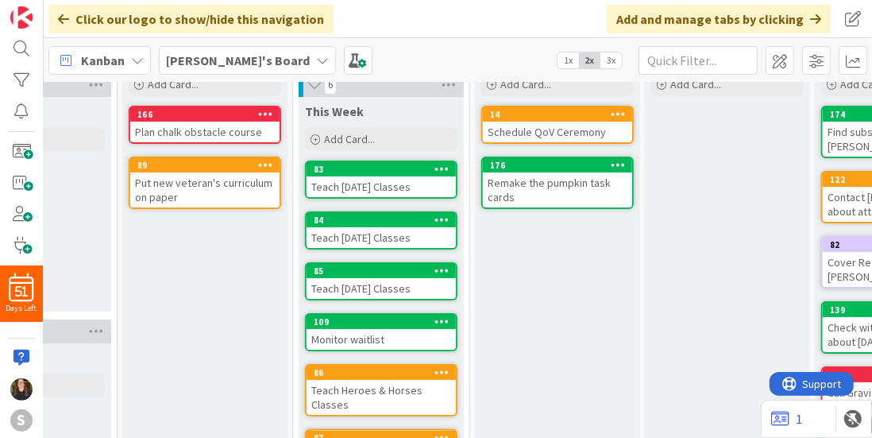
scroll to position [0, 110]
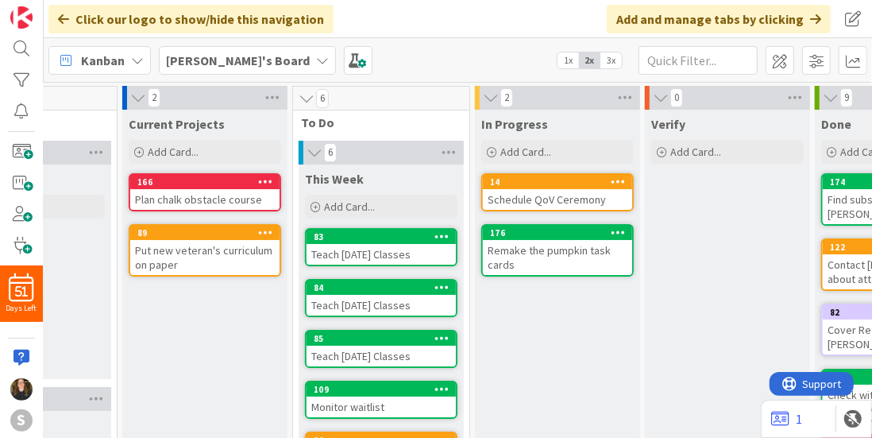
click at [192, 43] on div "[PERSON_NAME]'s Board 1x 2x 3x" at bounding box center [458, 60] width 828 height 44
click at [192, 56] on b "[PERSON_NAME]'s Board" at bounding box center [238, 60] width 144 height 16
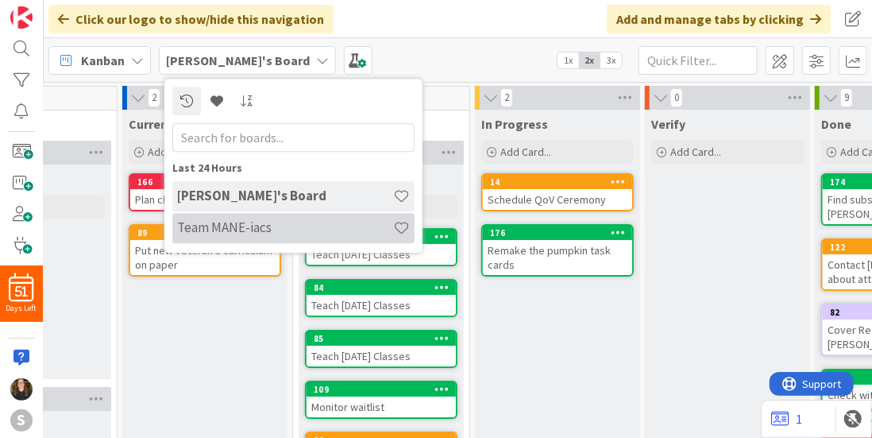
click at [230, 222] on h4 "Team MANE-iacs" at bounding box center [285, 228] width 216 height 16
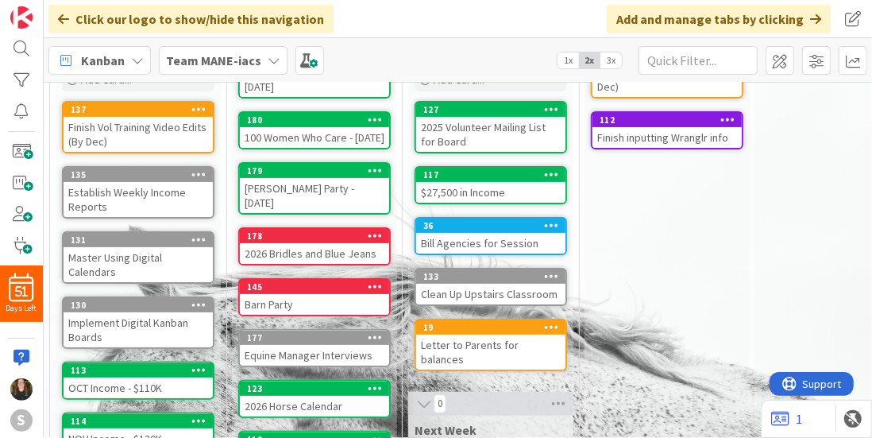
click at [303, 294] on div "Barn Party" at bounding box center [314, 304] width 149 height 21
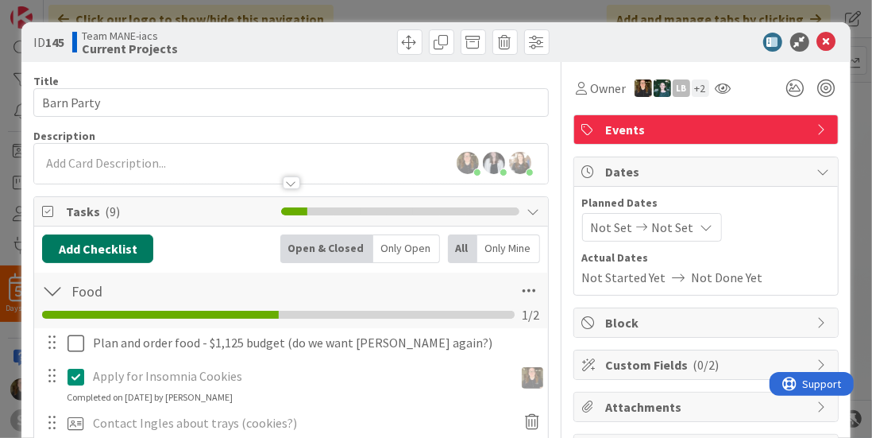
click at [108, 252] on button "Add Checklist" at bounding box center [97, 248] width 111 height 29
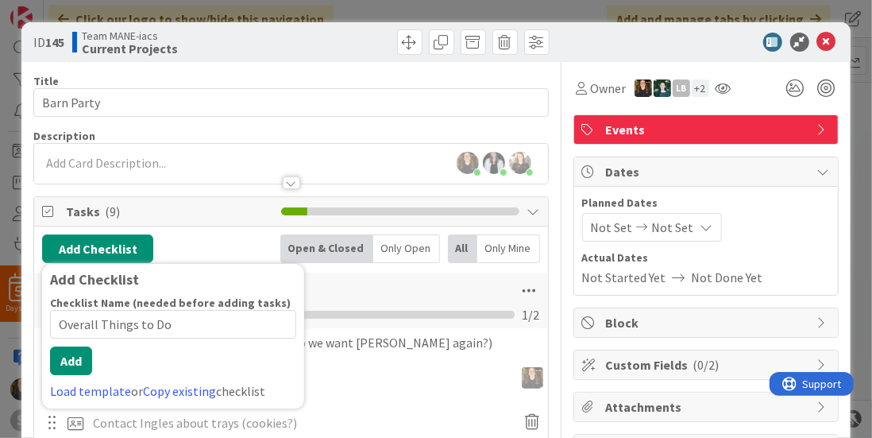
type input "Overall Things to Do"
click at [73, 356] on div "Checklist Name (needed before adding tasks) 20 / 64 Overall Things to Do Add Lo…" at bounding box center [173, 347] width 246 height 105
click at [75, 354] on button "Add" at bounding box center [71, 360] width 42 height 29
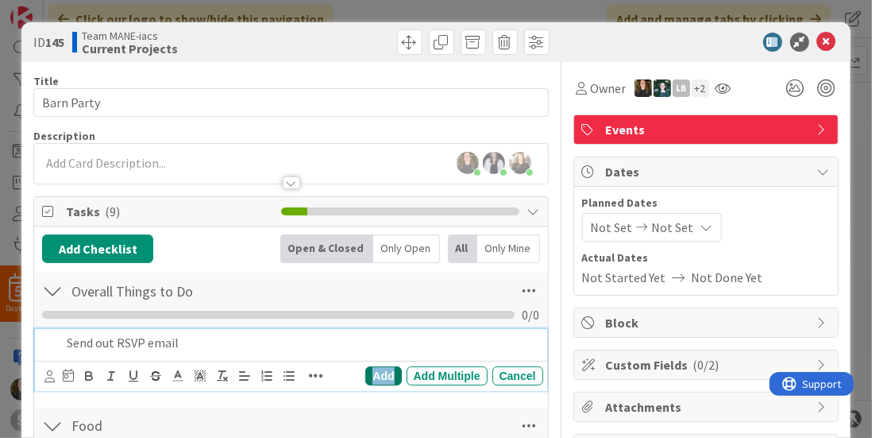
click at [376, 369] on div "Add" at bounding box center [383, 375] width 36 height 19
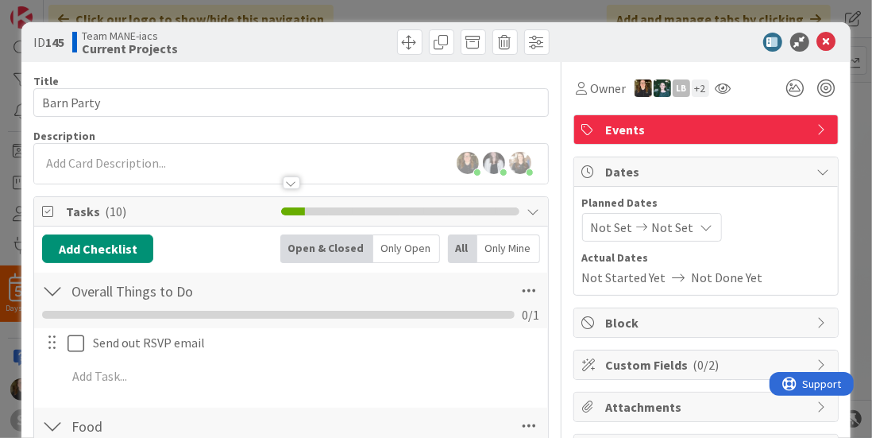
scroll to position [70, 0]
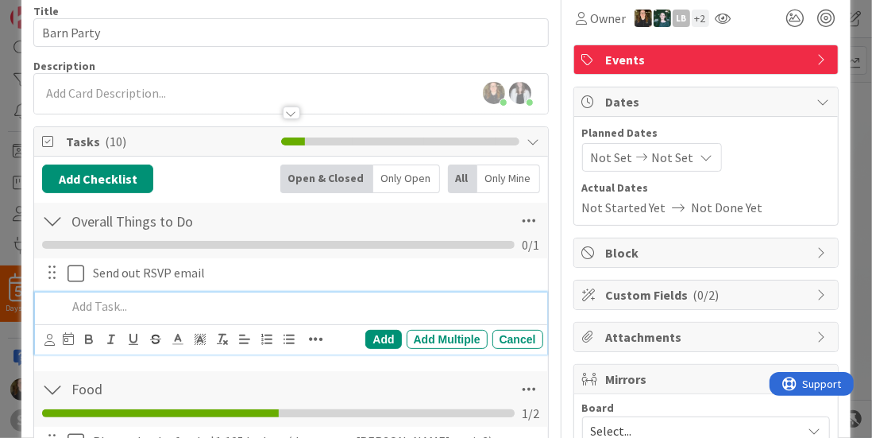
click at [191, 310] on p at bounding box center [301, 306] width 469 height 18
click at [380, 332] on div "Add" at bounding box center [383, 339] width 36 height 19
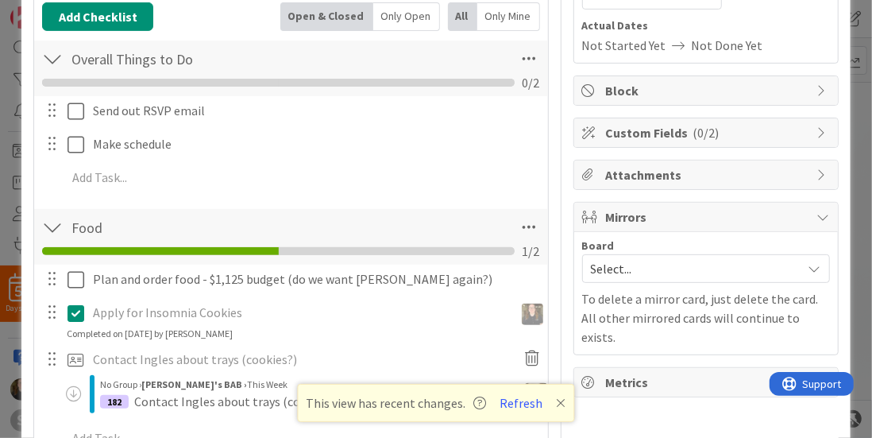
scroll to position [226, 0]
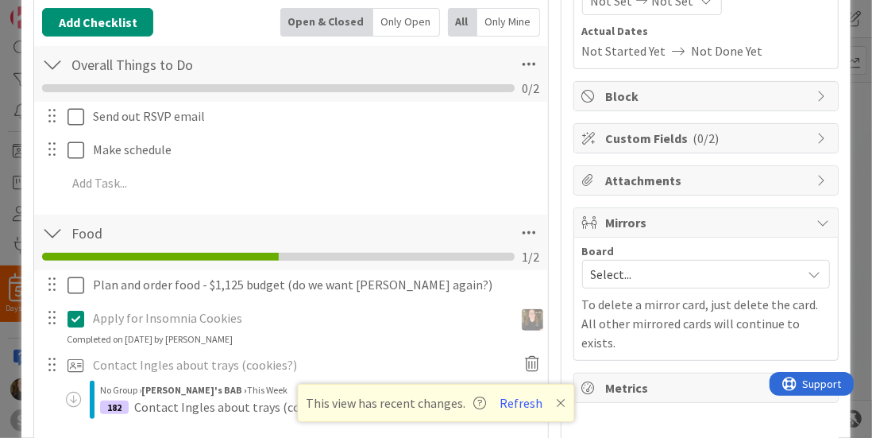
click at [691, 268] on span "Select..." at bounding box center [692, 274] width 203 height 22
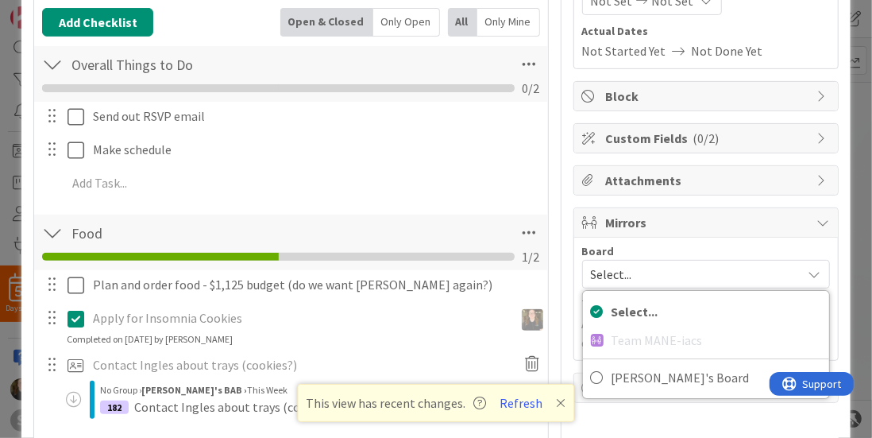
click at [691, 268] on span "Select..." at bounding box center [692, 274] width 203 height 22
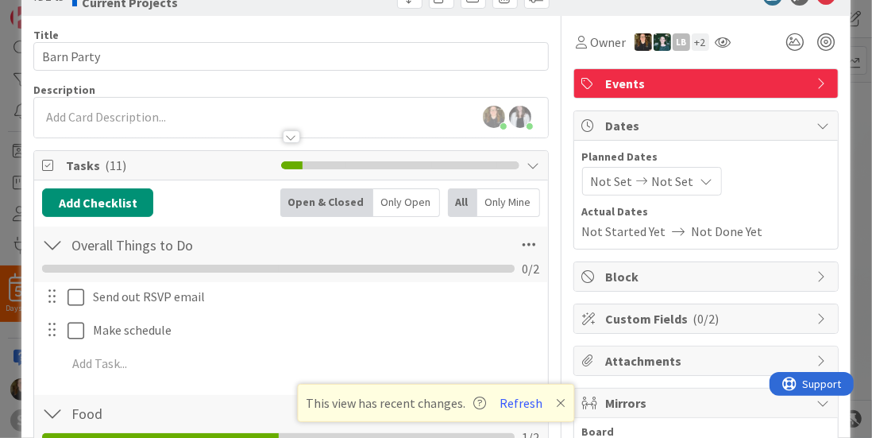
scroll to position [10, 0]
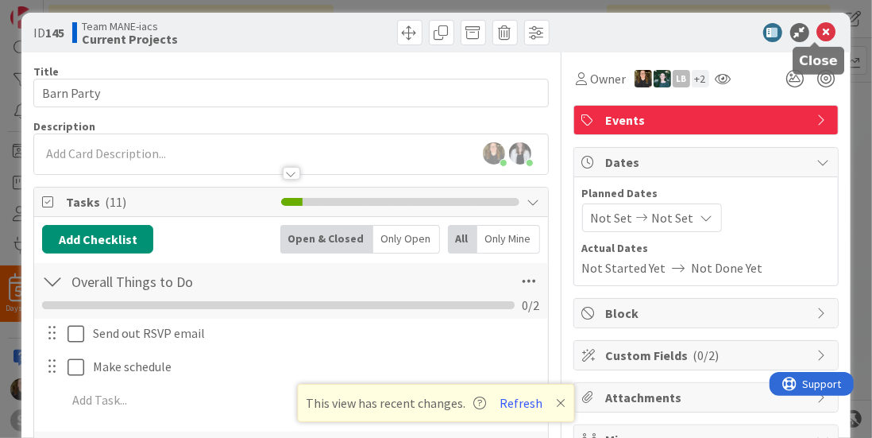
click at [817, 33] on icon at bounding box center [826, 32] width 19 height 19
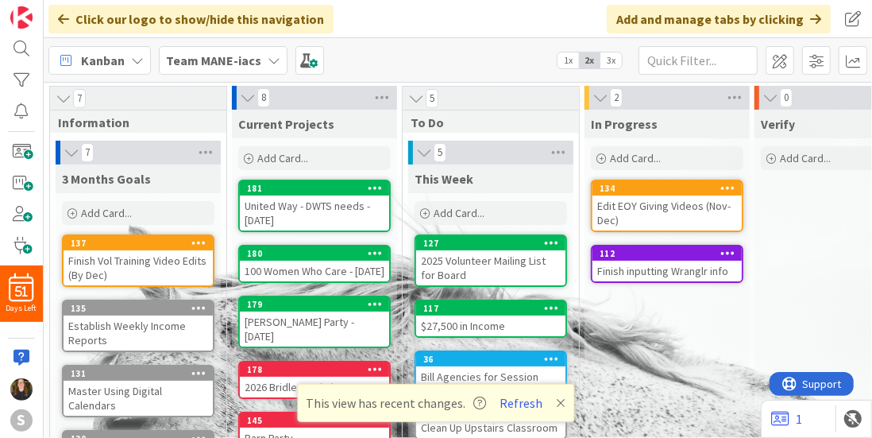
click at [615, 60] on span "3x" at bounding box center [610, 60] width 21 height 16
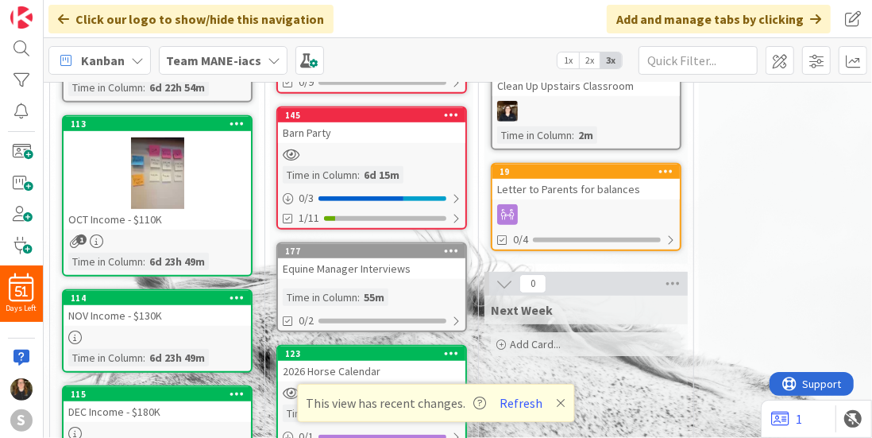
scroll to position [539, 0]
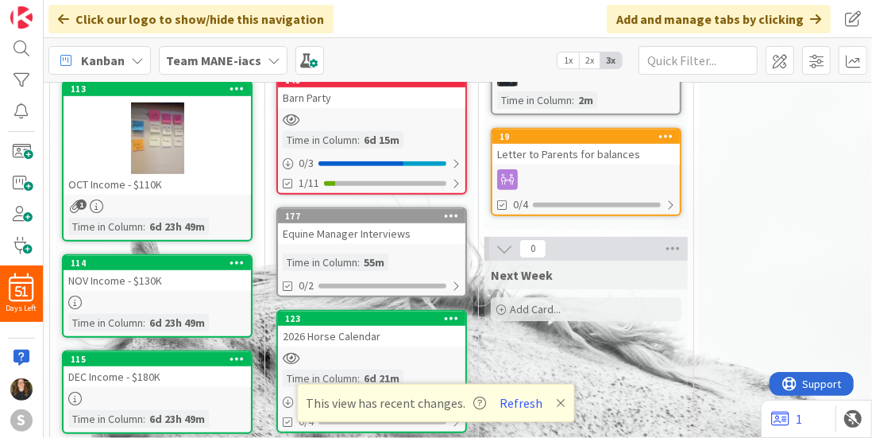
click at [597, 59] on span "2x" at bounding box center [589, 60] width 21 height 16
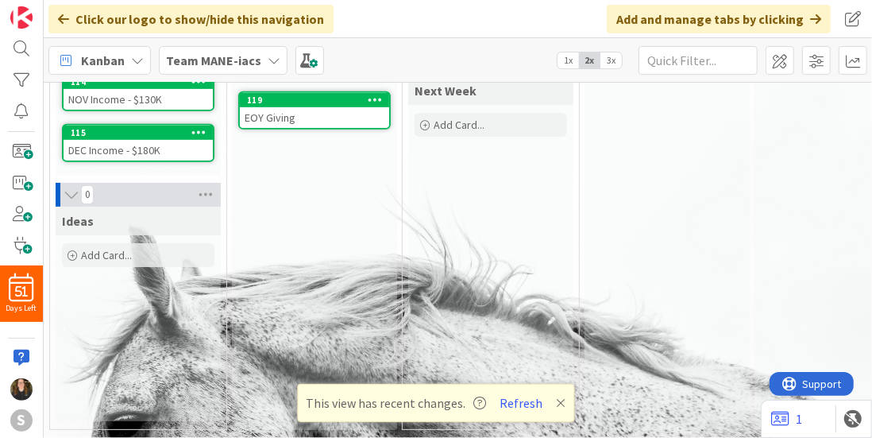
scroll to position [480, 0]
click at [591, 64] on span "2x" at bounding box center [589, 60] width 21 height 16
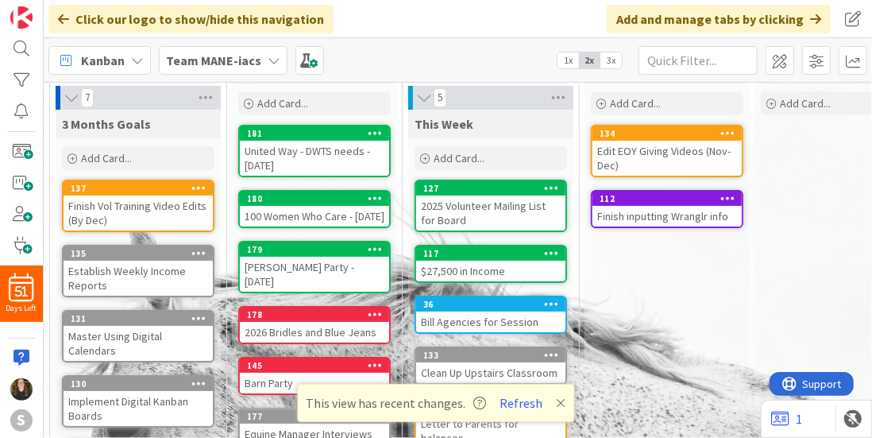
scroll to position [105, 0]
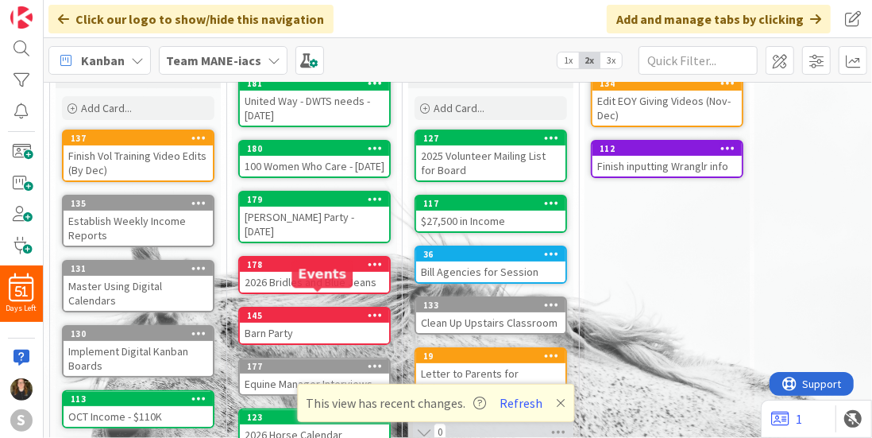
click at [276, 322] on div "Barn Party" at bounding box center [314, 332] width 149 height 21
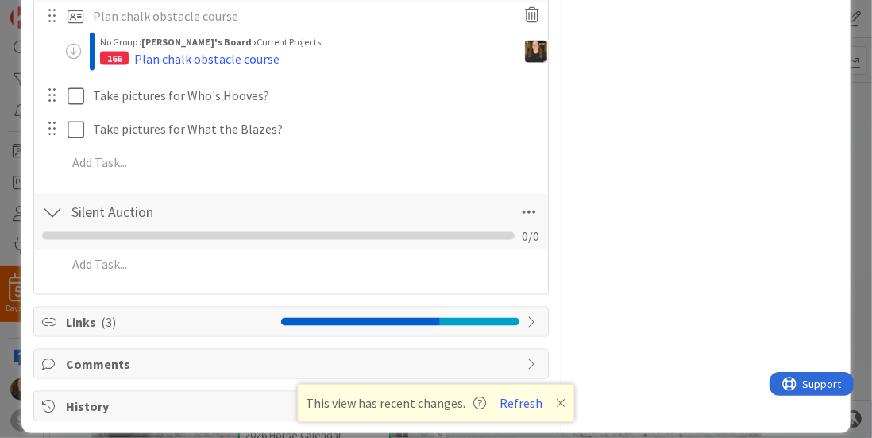
scroll to position [1115, 0]
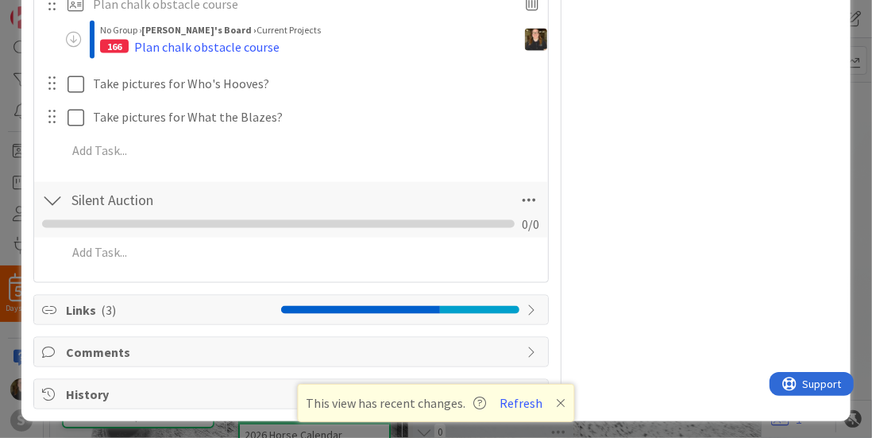
click at [232, 304] on span "Links ( 3 )" at bounding box center [169, 309] width 207 height 19
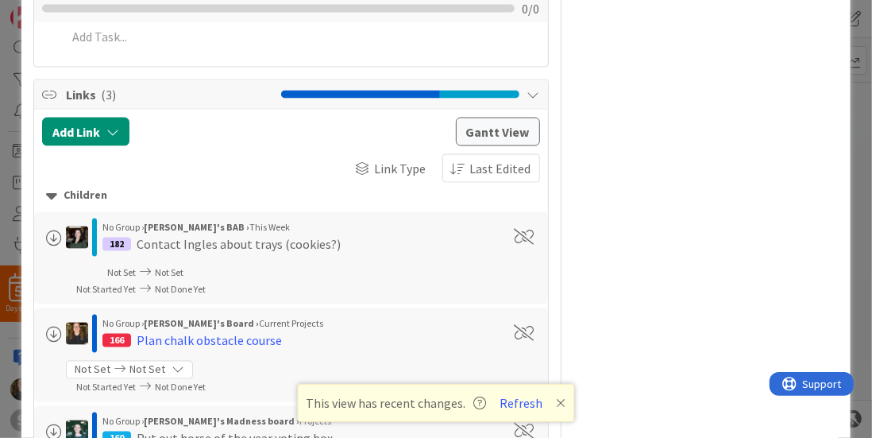
scroll to position [1357, 0]
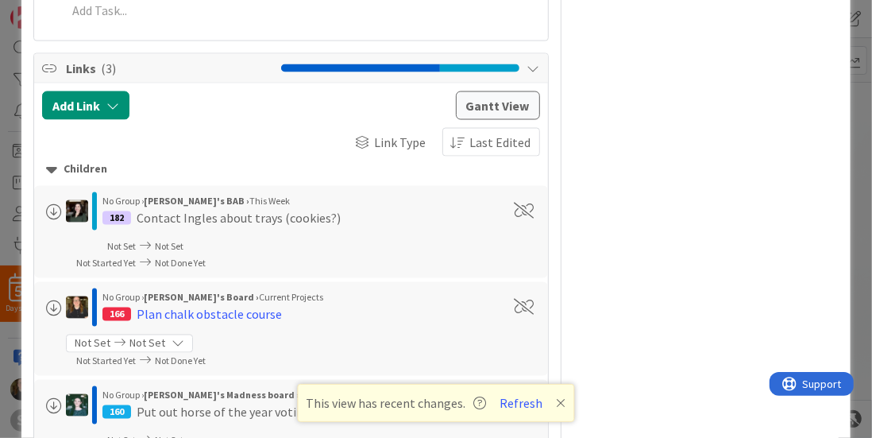
click at [112, 166] on div "Children" at bounding box center [290, 169] width 489 height 17
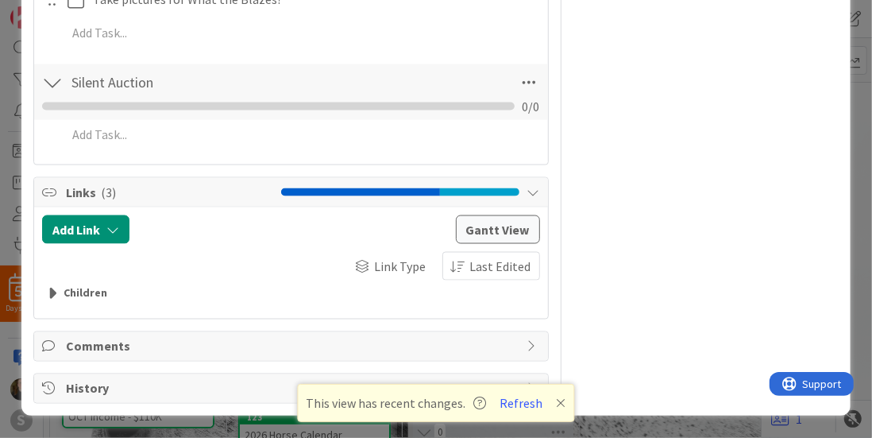
scroll to position [1226, 0]
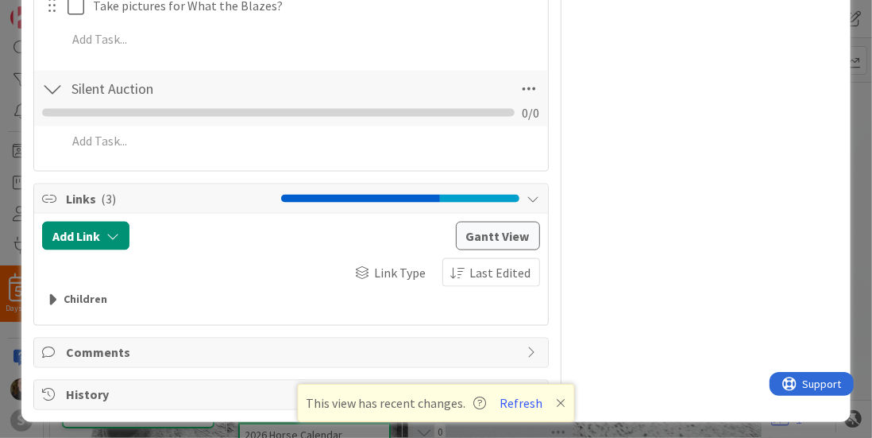
click at [80, 297] on div "Children" at bounding box center [290, 300] width 489 height 17
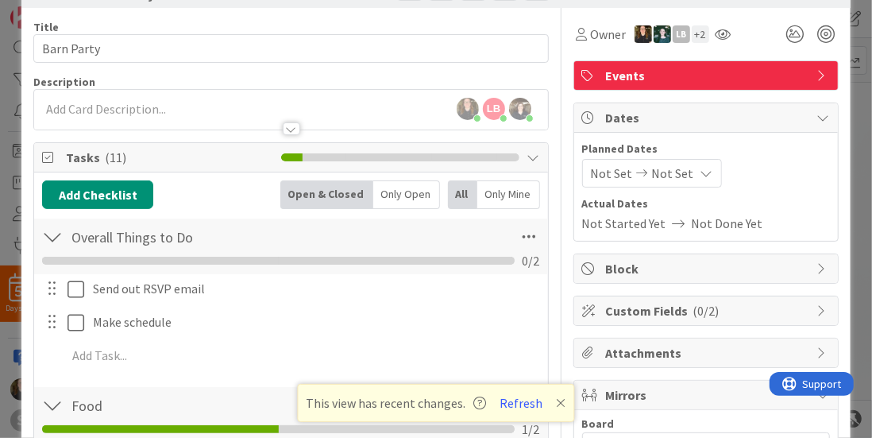
scroll to position [0, 0]
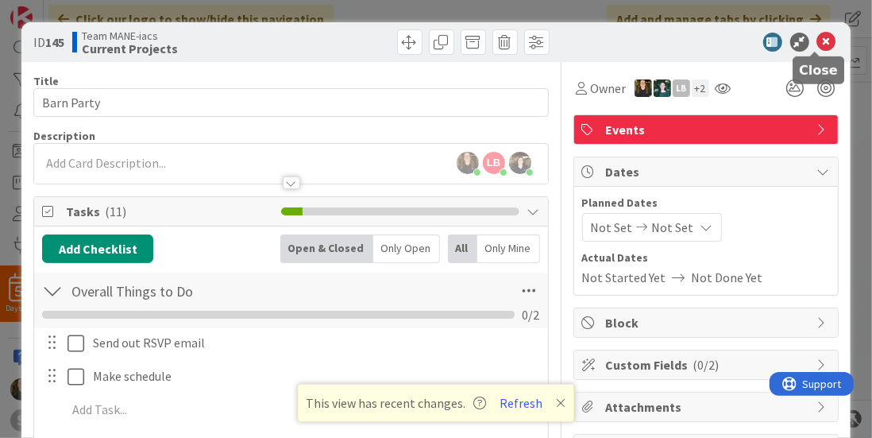
click at [818, 44] on icon at bounding box center [826, 42] width 19 height 19
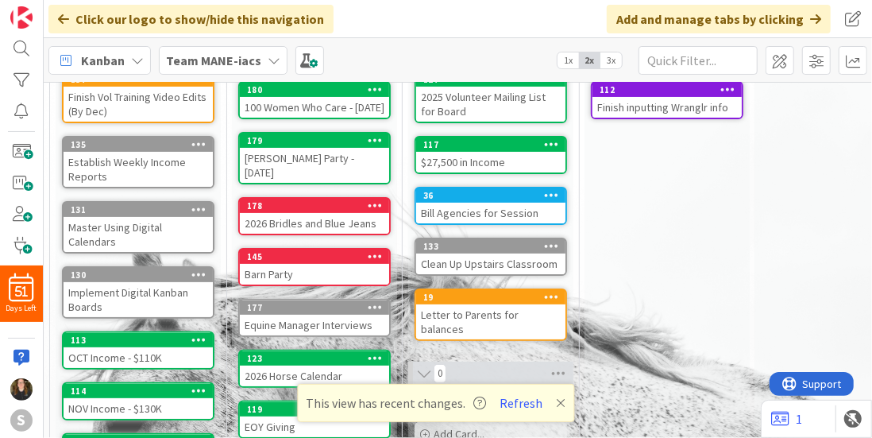
scroll to position [48, 0]
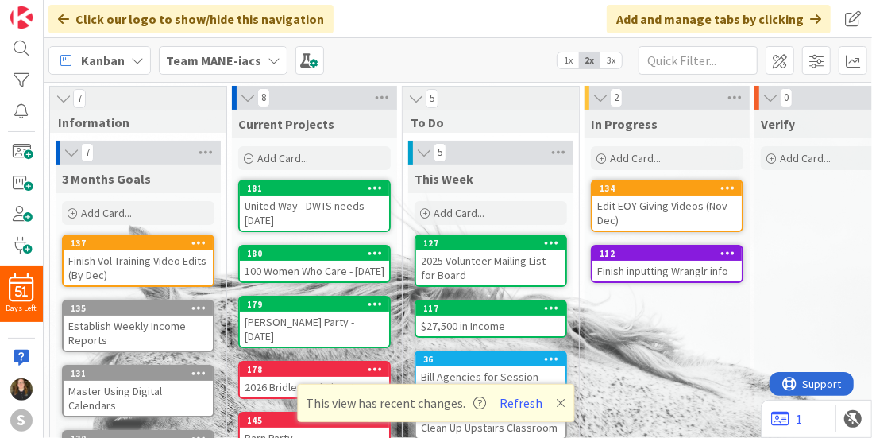
click at [688, 195] on div "Edit EOY Giving Videos (Nov-Dec)" at bounding box center [667, 212] width 149 height 35
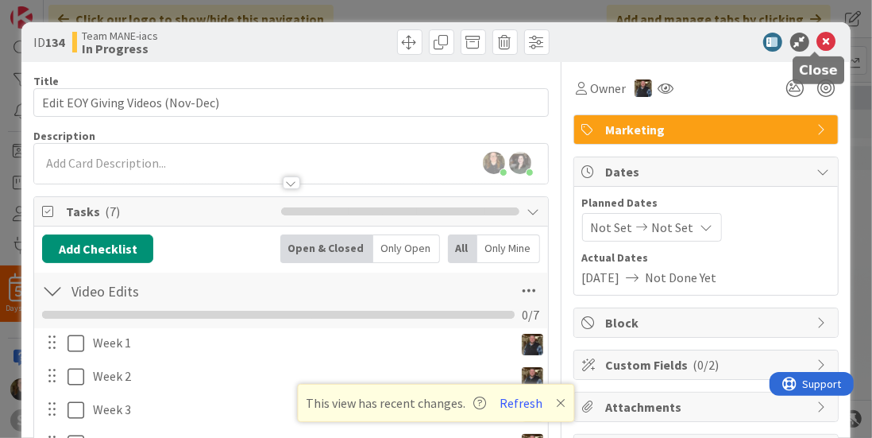
click at [820, 42] on icon at bounding box center [826, 42] width 19 height 19
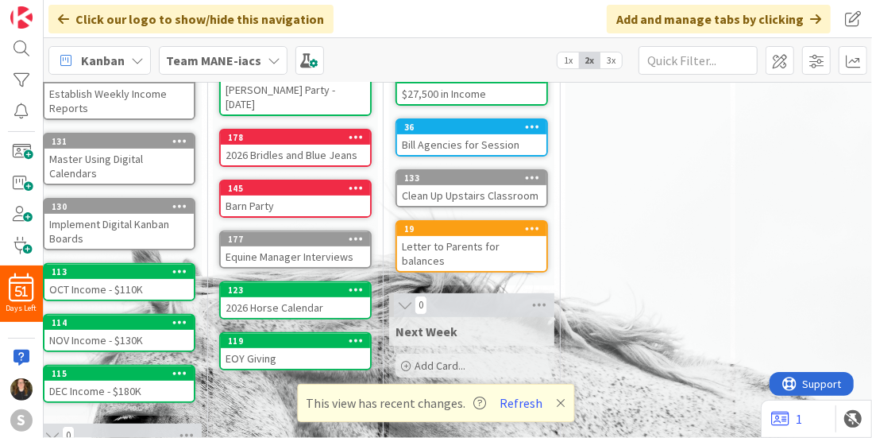
scroll to position [232, 0]
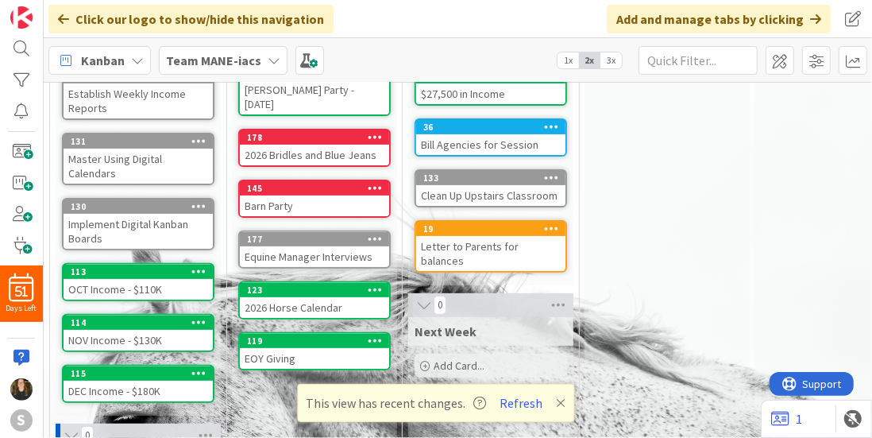
click at [292, 195] on div "Barn Party" at bounding box center [314, 205] width 149 height 21
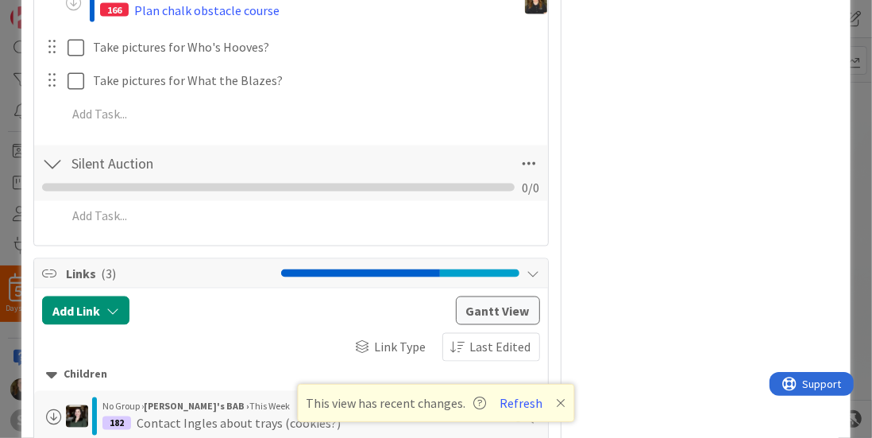
scroll to position [1198, 0]
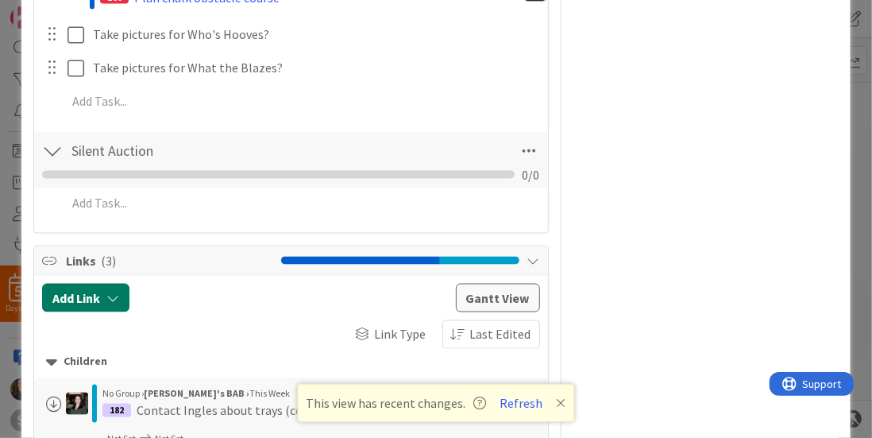
click at [76, 296] on button "Add Link" at bounding box center [85, 298] width 87 height 29
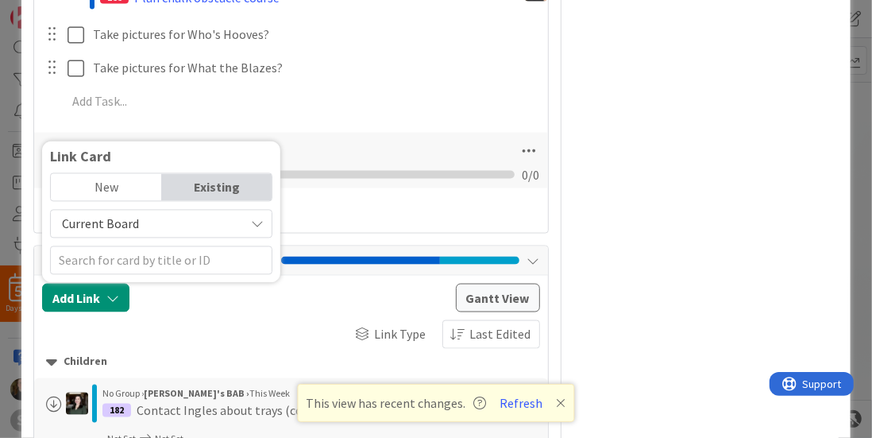
click at [137, 213] on span "Current Board" at bounding box center [148, 224] width 178 height 22
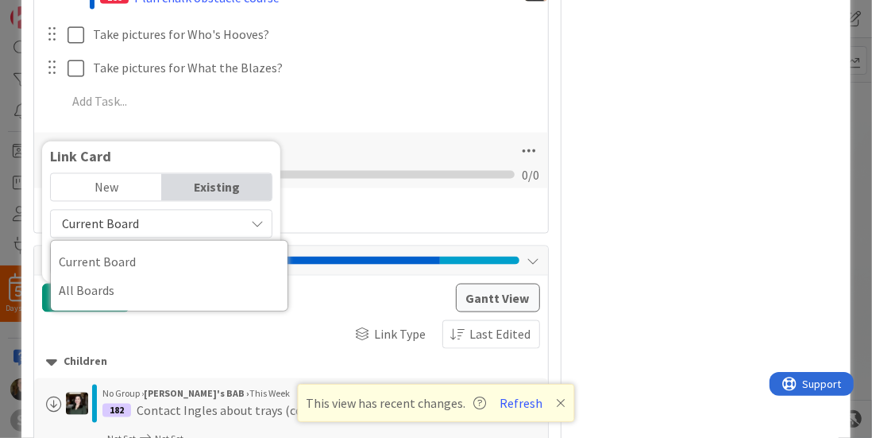
click at [137, 213] on span "Current Board" at bounding box center [148, 224] width 178 height 22
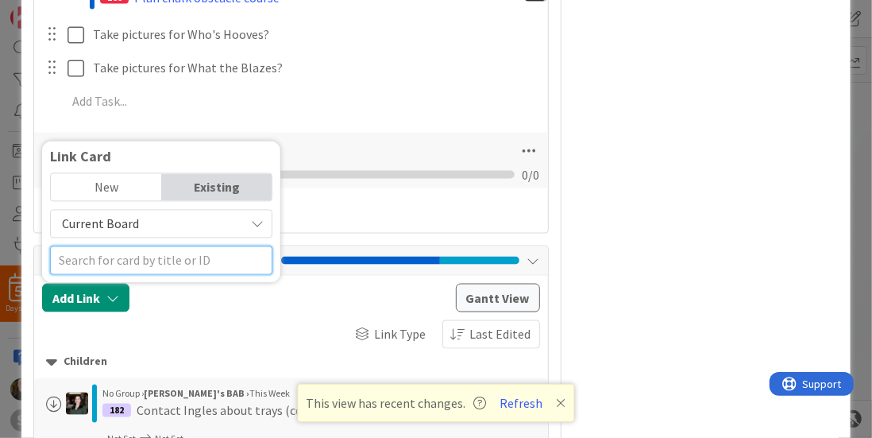
click at [180, 268] on input "text" at bounding box center [161, 260] width 222 height 29
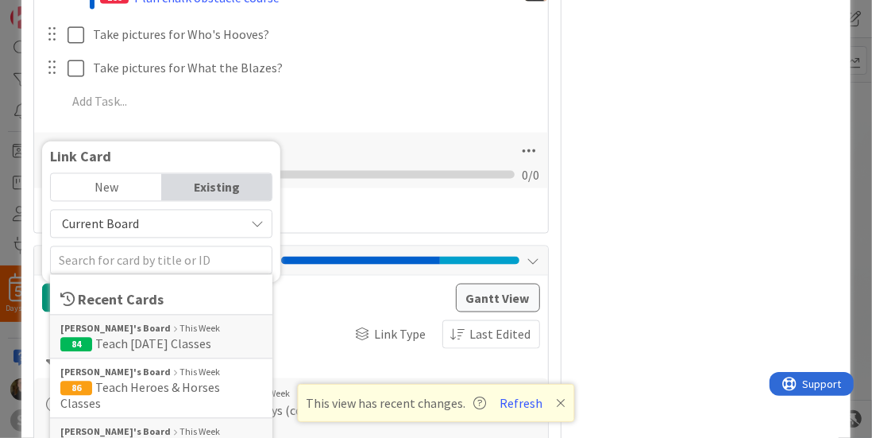
click at [305, 294] on div at bounding box center [292, 298] width 310 height 29
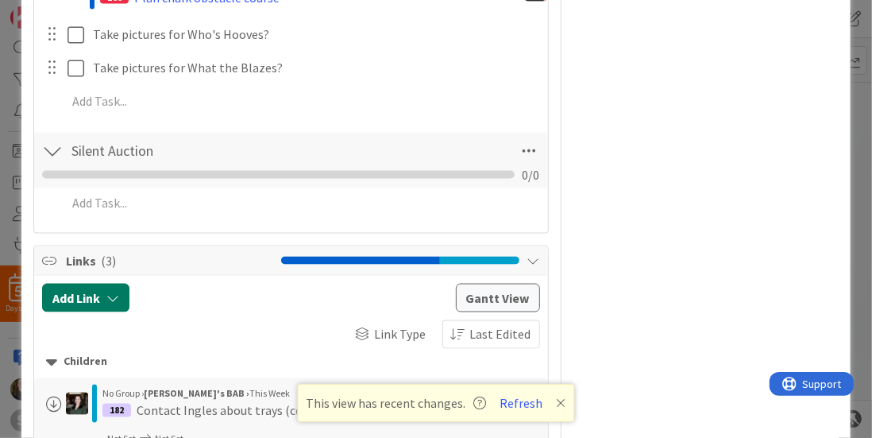
click at [92, 290] on button "Add Link" at bounding box center [85, 298] width 87 height 29
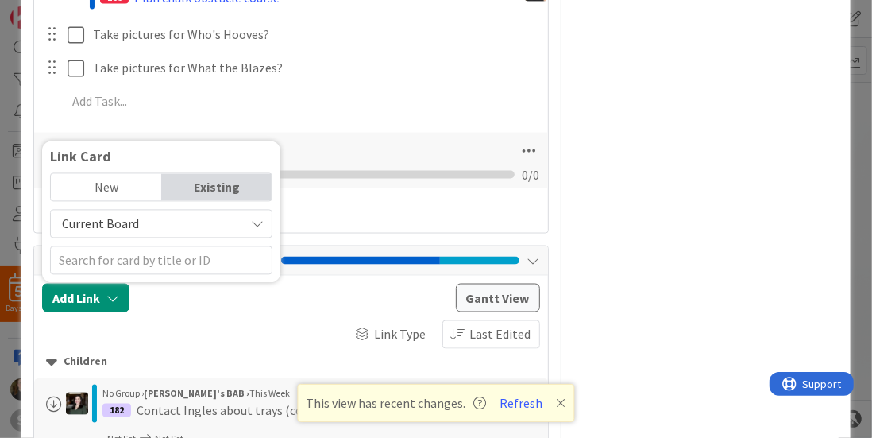
click at [168, 219] on span "Current Board" at bounding box center [148, 224] width 178 height 22
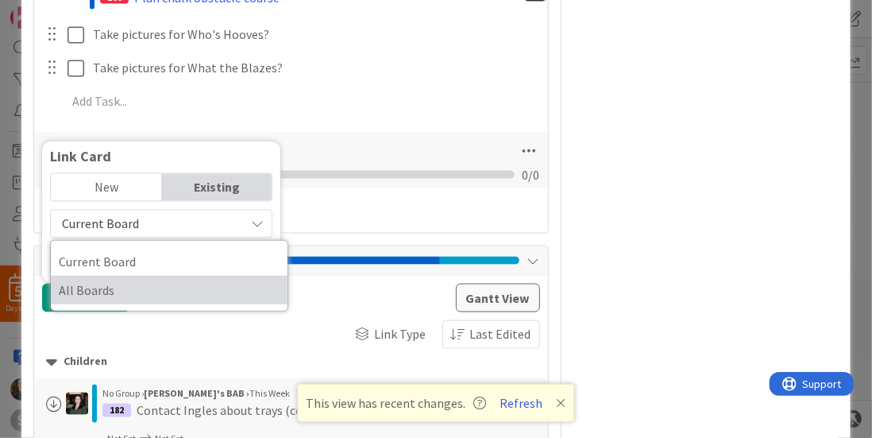
click at [122, 287] on span "All Boards" at bounding box center [169, 290] width 221 height 24
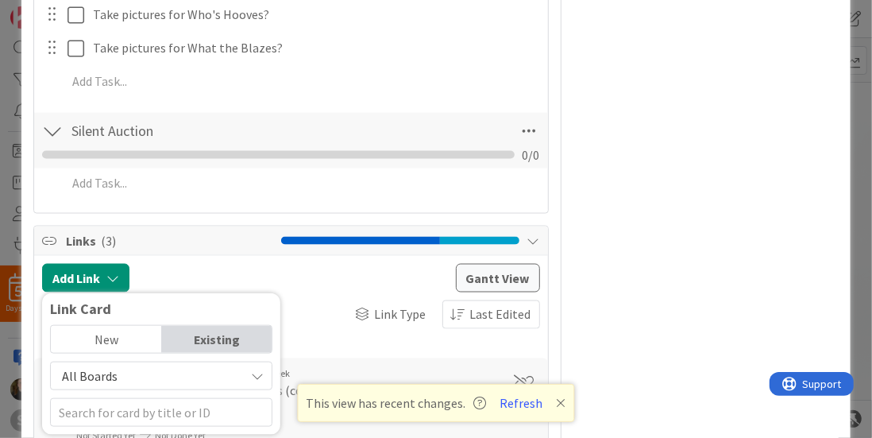
scroll to position [1234, 0]
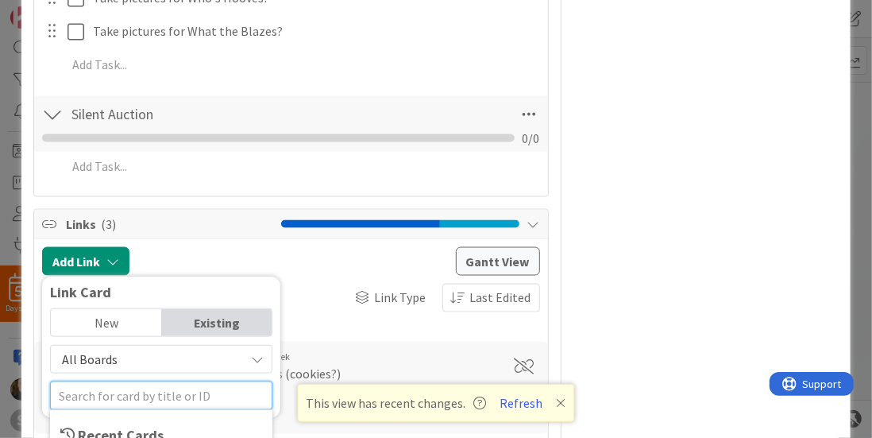
click at [116, 395] on input "text" at bounding box center [161, 395] width 222 height 29
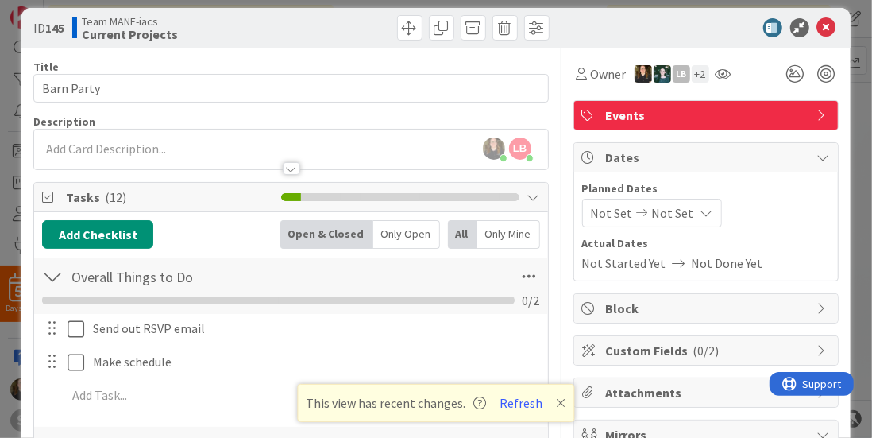
scroll to position [0, 0]
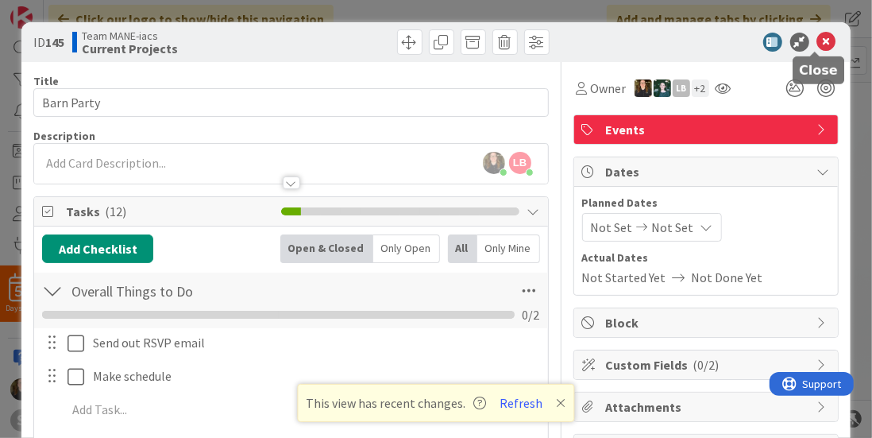
click at [818, 37] on icon at bounding box center [826, 42] width 19 height 19
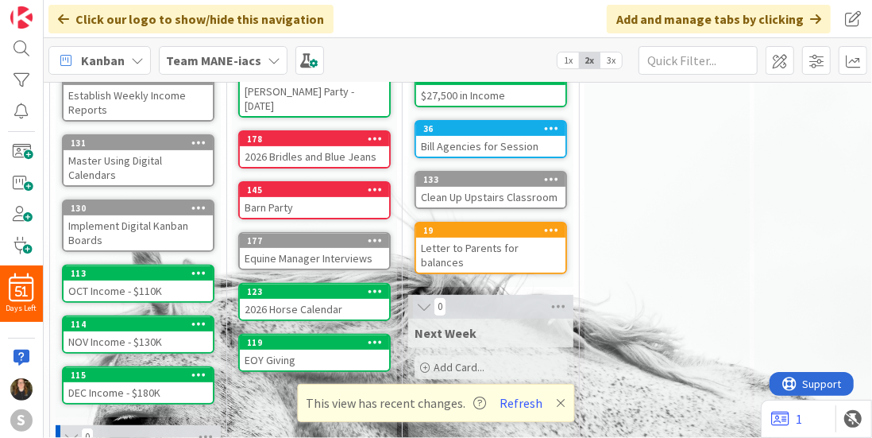
scroll to position [237, 0]
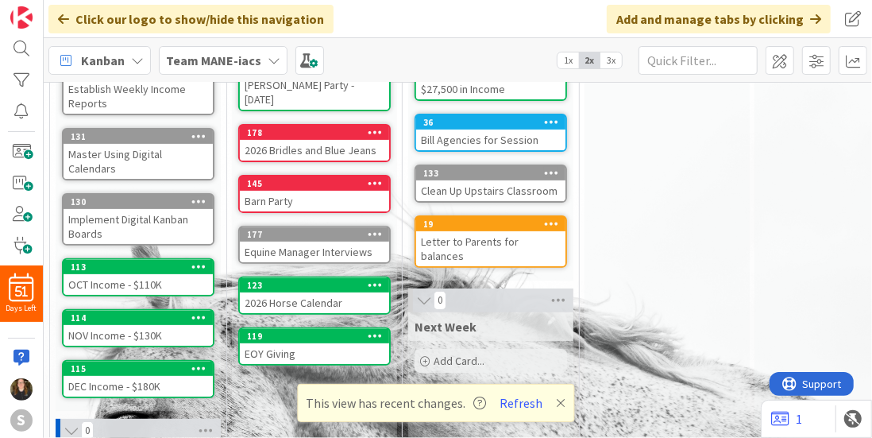
click at [255, 343] on div "EOY Giving" at bounding box center [314, 353] width 149 height 21
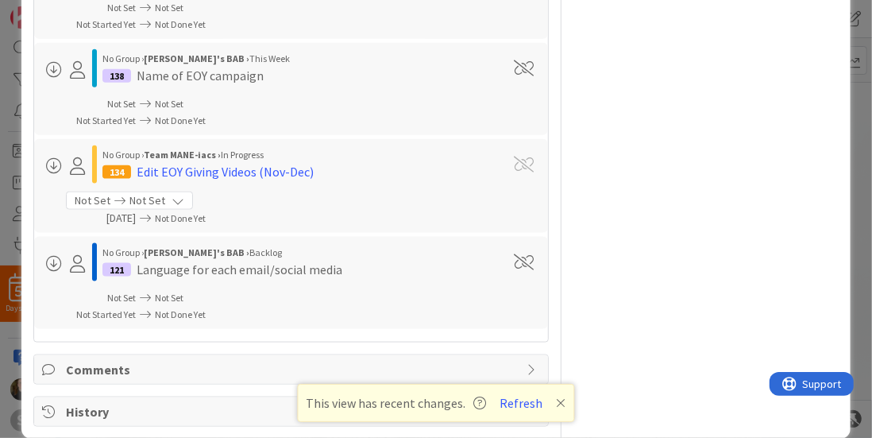
scroll to position [964, 0]
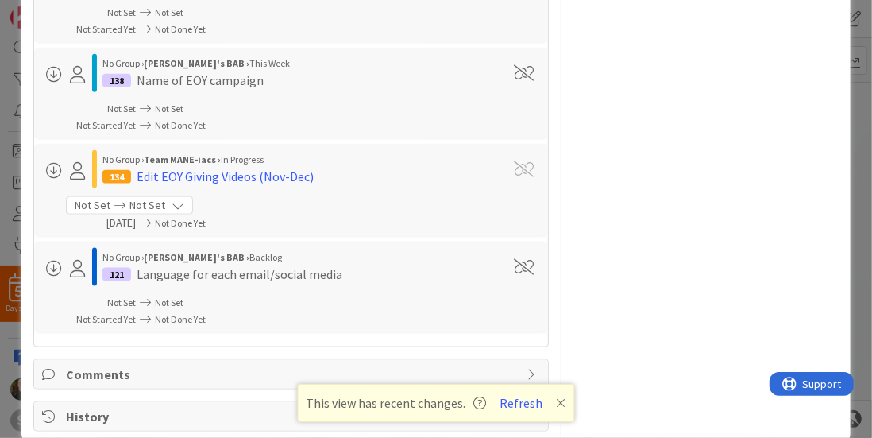
click at [173, 199] on icon at bounding box center [178, 205] width 13 height 13
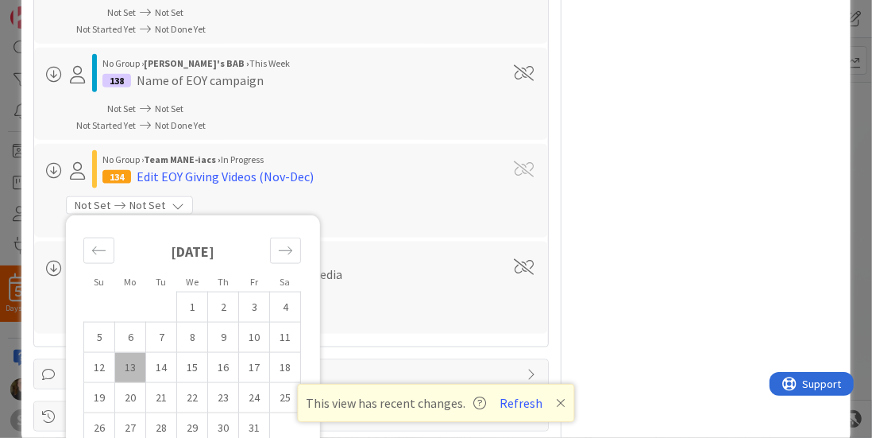
click at [173, 199] on icon at bounding box center [178, 205] width 13 height 13
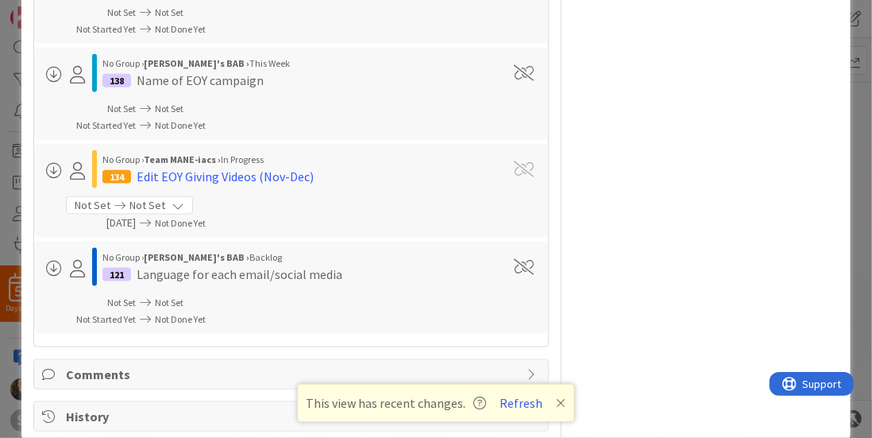
click at [265, 203] on div "No Group › Team MANE-iacs › In Progress 134 Edit EOY Giving Videos (Nov-Dec) No…" at bounding box center [290, 190] width 497 height 81
click at [254, 174] on div "Edit EOY Giving Videos (Nov-Dec)" at bounding box center [225, 176] width 177 height 19
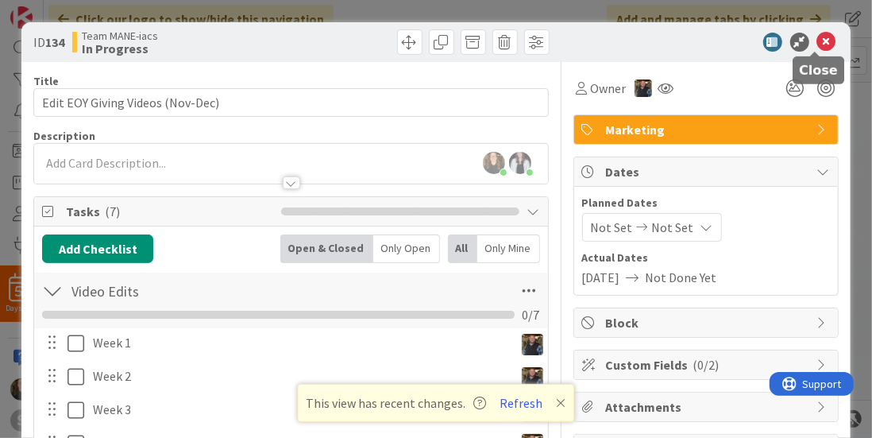
click at [817, 47] on icon at bounding box center [826, 42] width 19 height 19
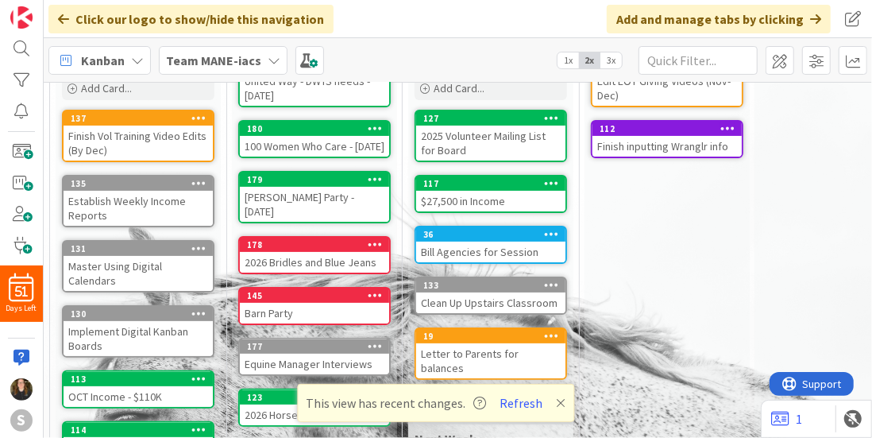
scroll to position [122, 0]
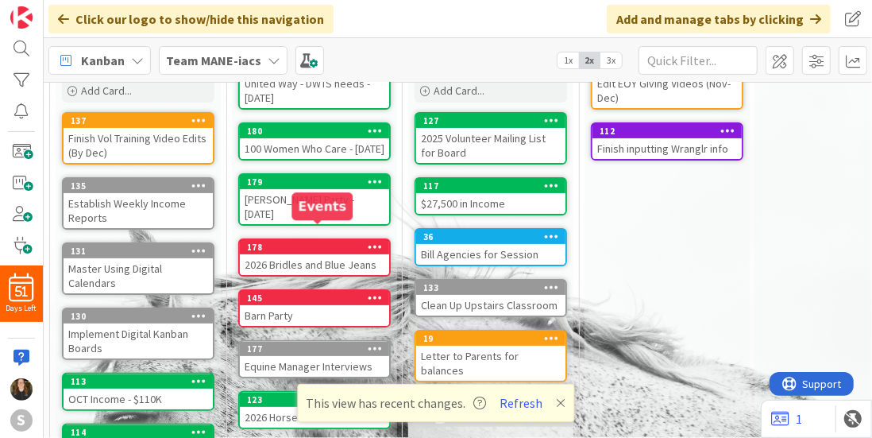
click at [327, 241] on div "178" at bounding box center [318, 246] width 142 height 11
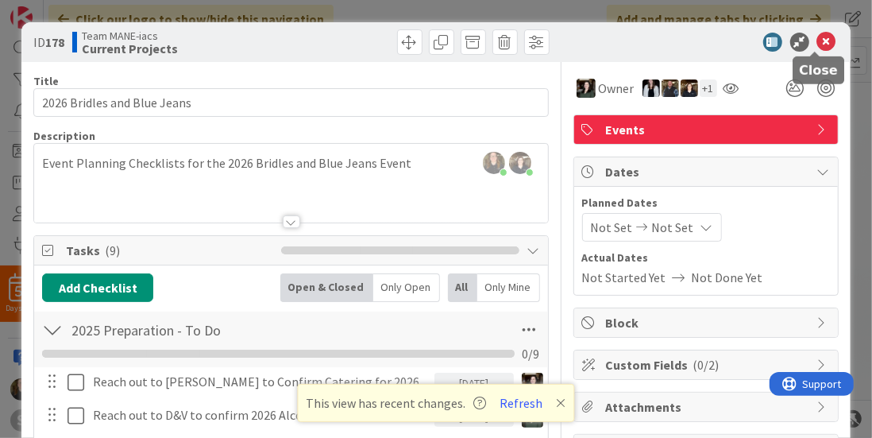
click at [817, 43] on icon at bounding box center [826, 42] width 19 height 19
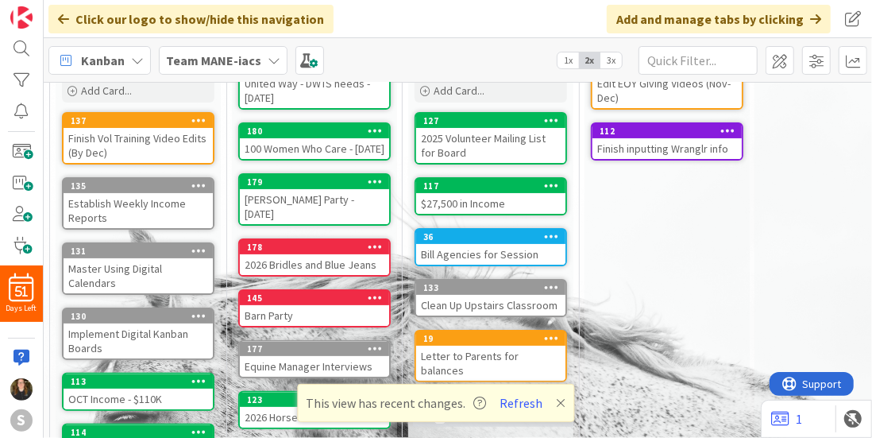
click at [332, 254] on div "2026 Bridles and Blue Jeans" at bounding box center [314, 264] width 149 height 21
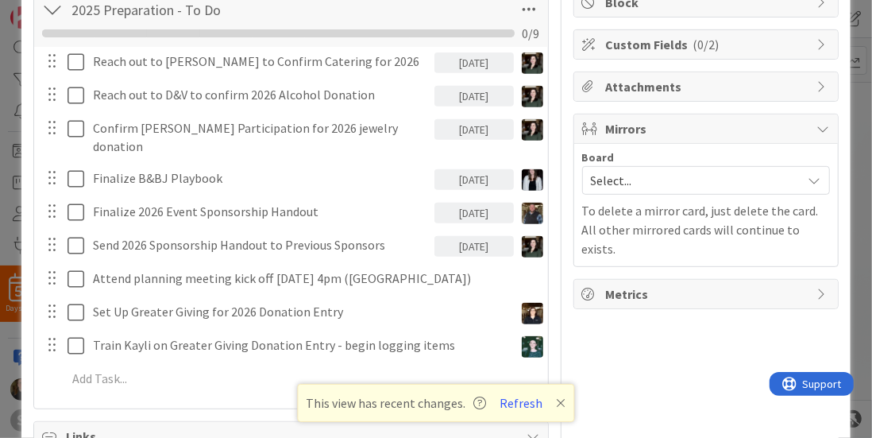
scroll to position [479, 0]
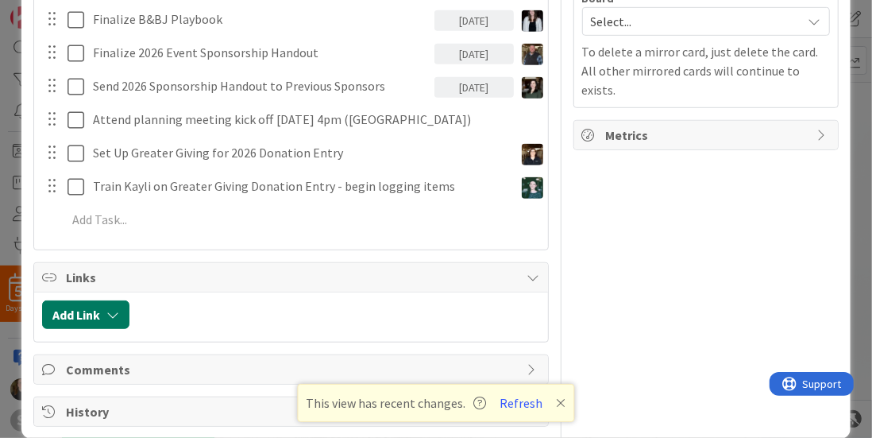
click at [125, 301] on button "Add Link" at bounding box center [85, 314] width 87 height 29
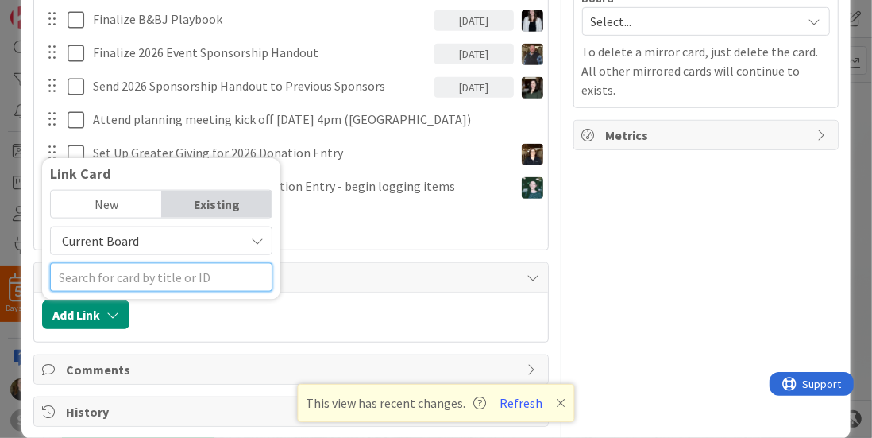
click at [152, 263] on input "text" at bounding box center [161, 277] width 222 height 29
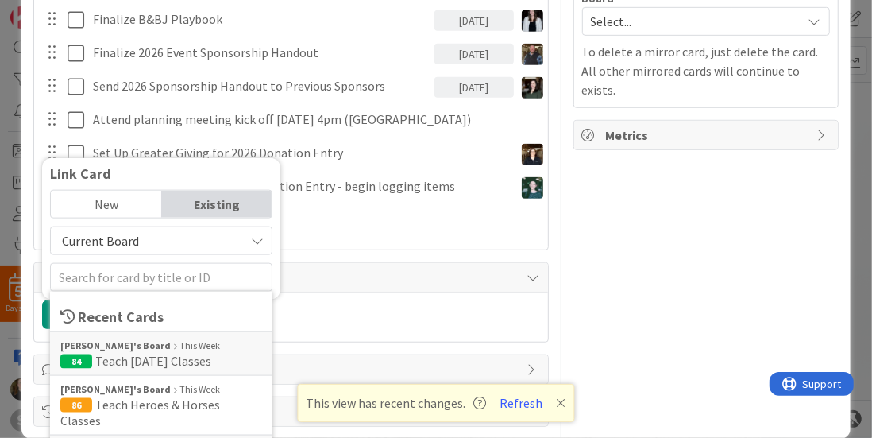
click at [105, 191] on div "New" at bounding box center [106, 204] width 110 height 27
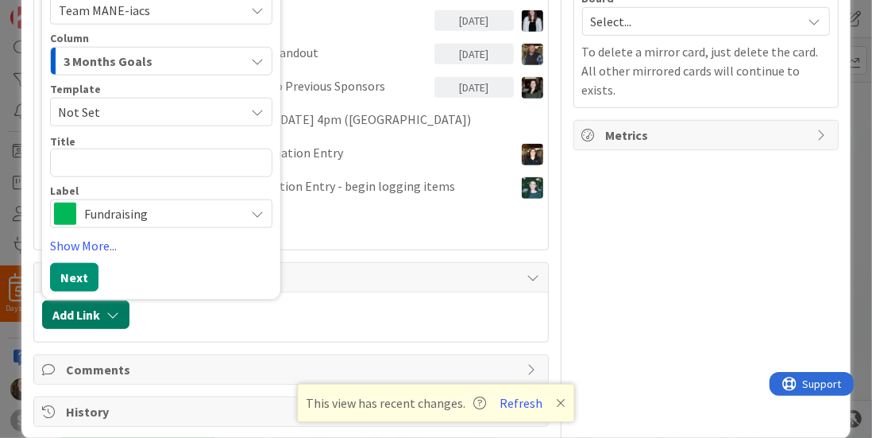
click at [103, 300] on button "Add Link" at bounding box center [85, 314] width 87 height 29
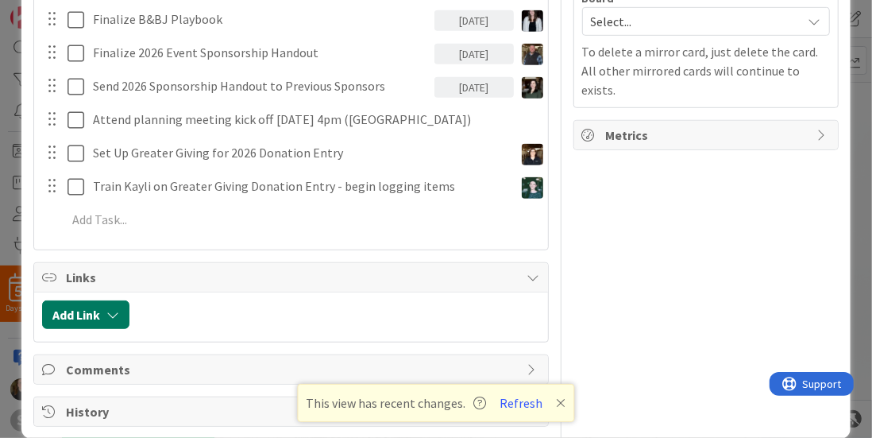
click at [106, 308] on icon "button" at bounding box center [112, 314] width 13 height 13
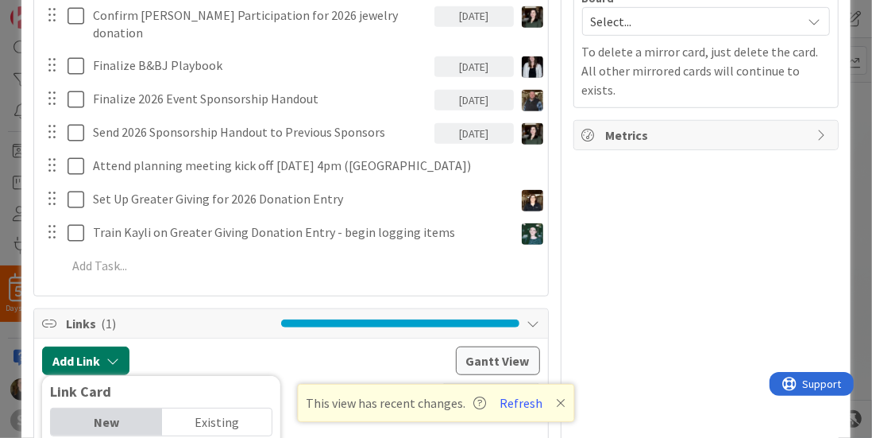
scroll to position [212, 0]
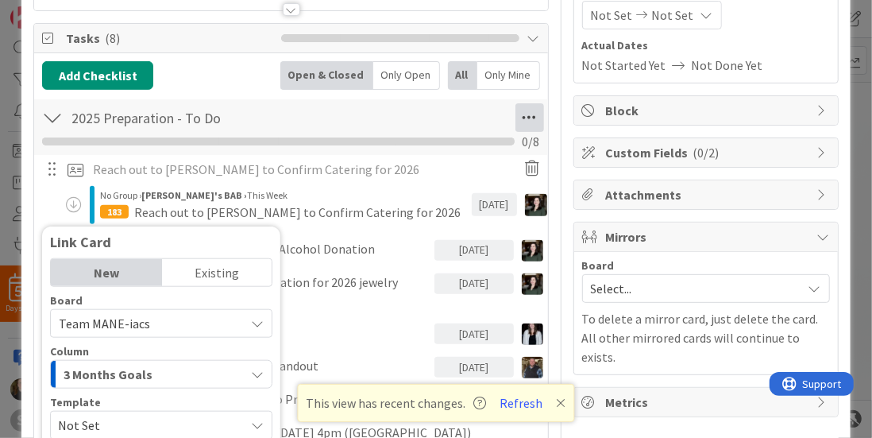
click at [524, 110] on icon at bounding box center [529, 117] width 29 height 29
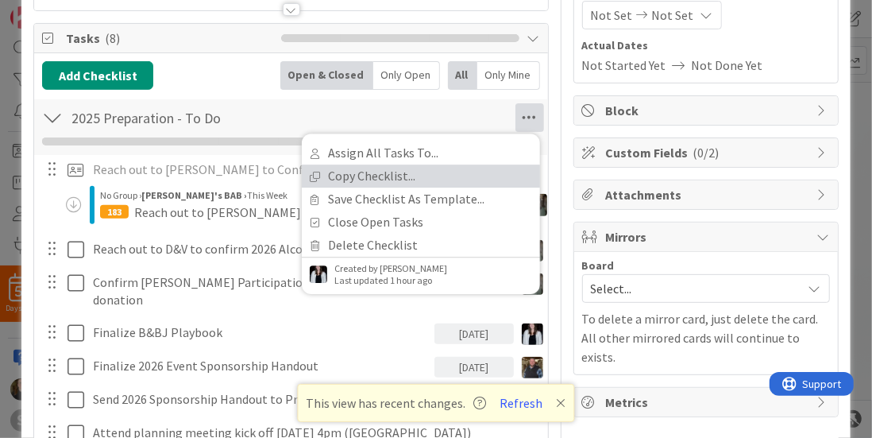
click at [411, 170] on link "Copy Checklist..." at bounding box center [421, 175] width 238 height 23
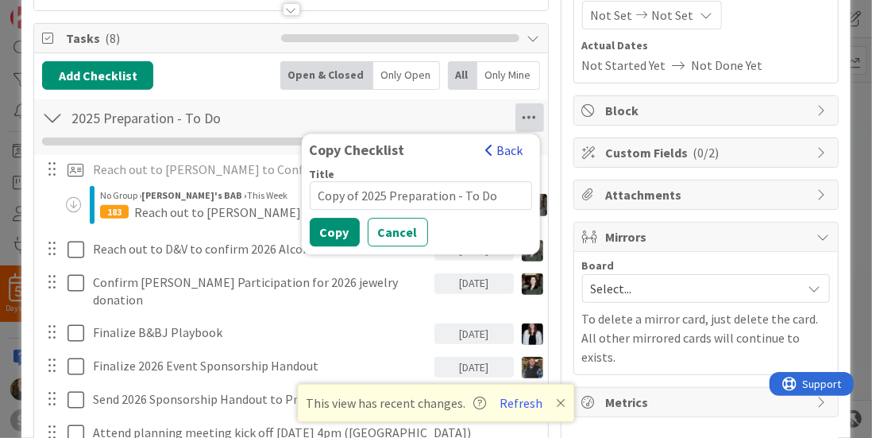
click at [500, 153] on button "Back" at bounding box center [504, 149] width 39 height 17
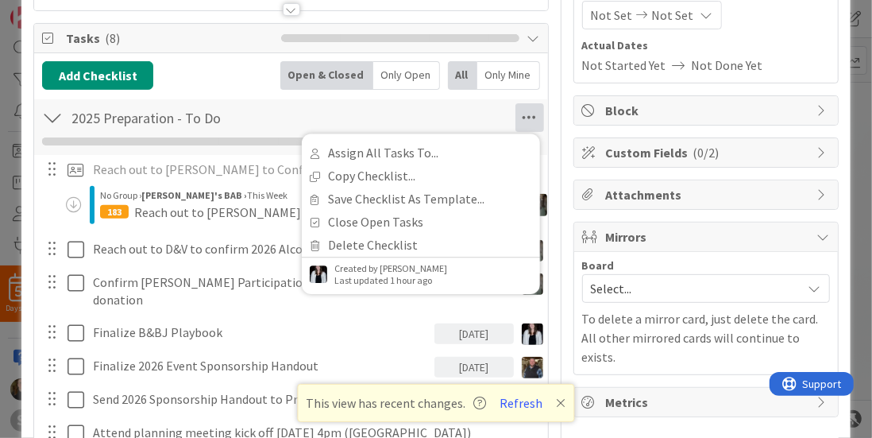
click at [481, 102] on div "2025 Preparation - To Do Checklist Name 24 / 64 2025 Preparation - To Do Assign…" at bounding box center [290, 127] width 513 height 56
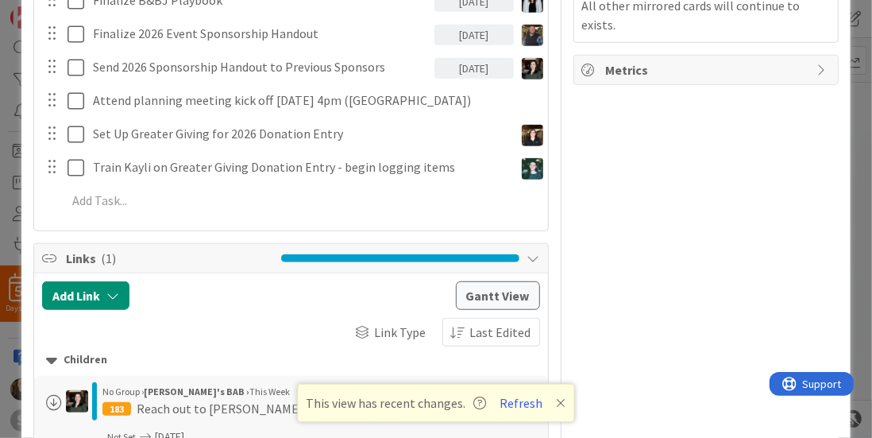
scroll to position [640, 0]
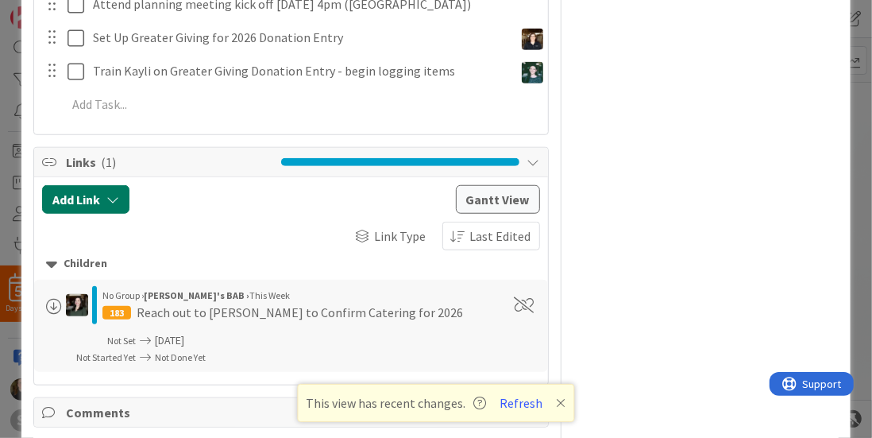
click at [129, 185] on button "Add Link" at bounding box center [85, 199] width 87 height 29
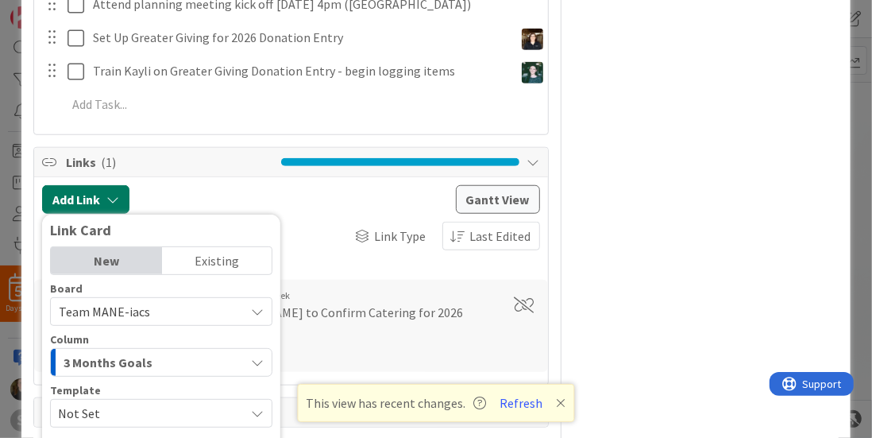
scroll to position [681, 0]
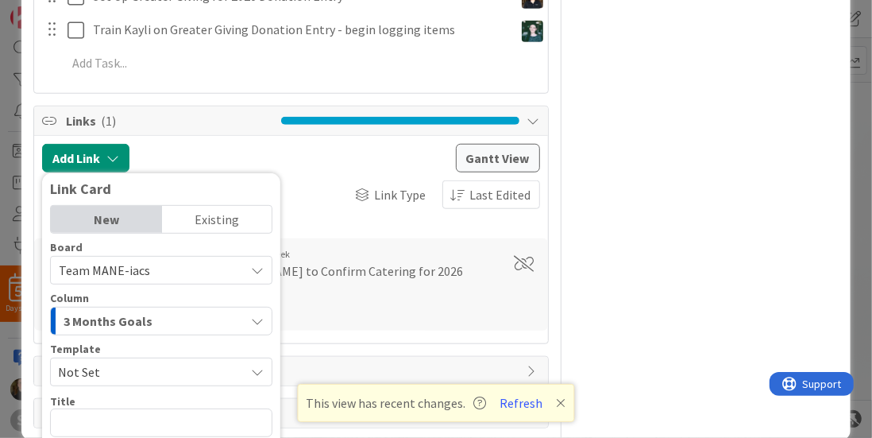
drag, startPoint x: 194, startPoint y: 299, endPoint x: 170, endPoint y: 195, distance: 106.0
click at [170, 206] on div "Existing" at bounding box center [217, 219] width 110 height 27
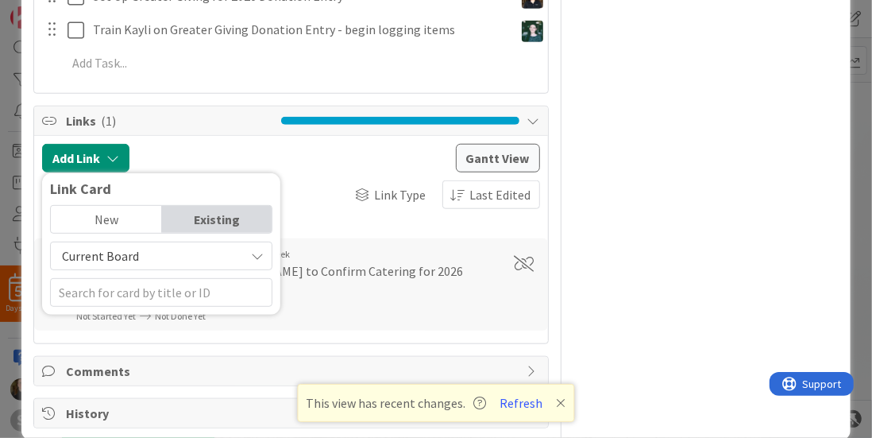
click at [143, 206] on div "New" at bounding box center [106, 219] width 110 height 27
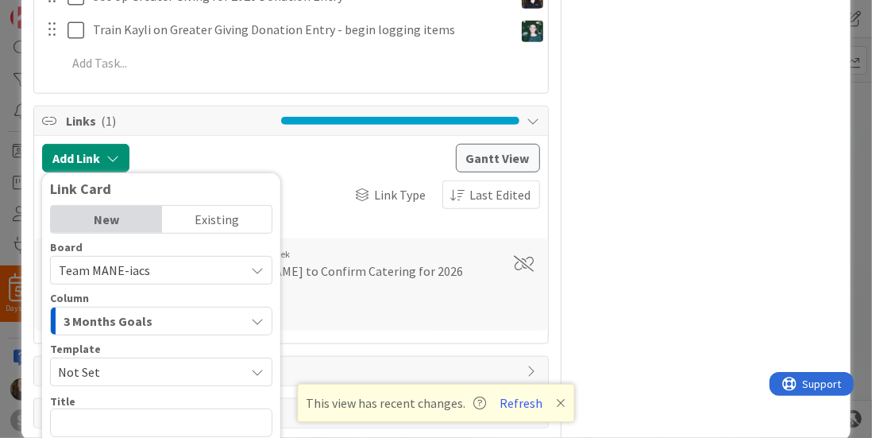
click at [166, 206] on div "Existing" at bounding box center [217, 219] width 110 height 27
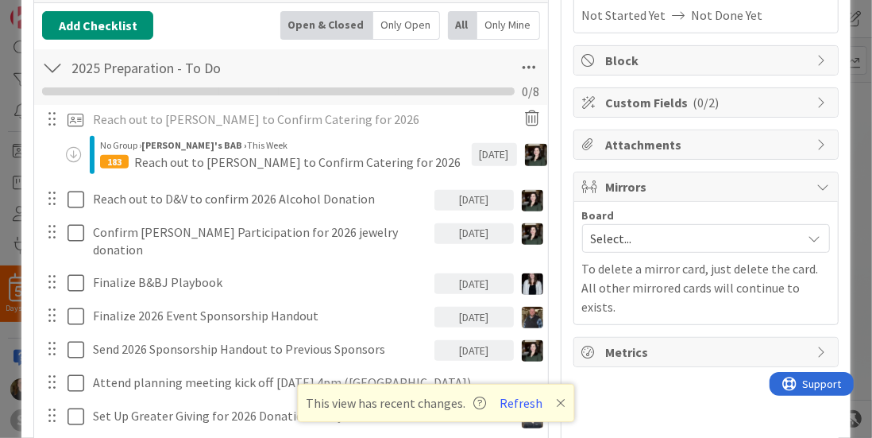
scroll to position [0, 0]
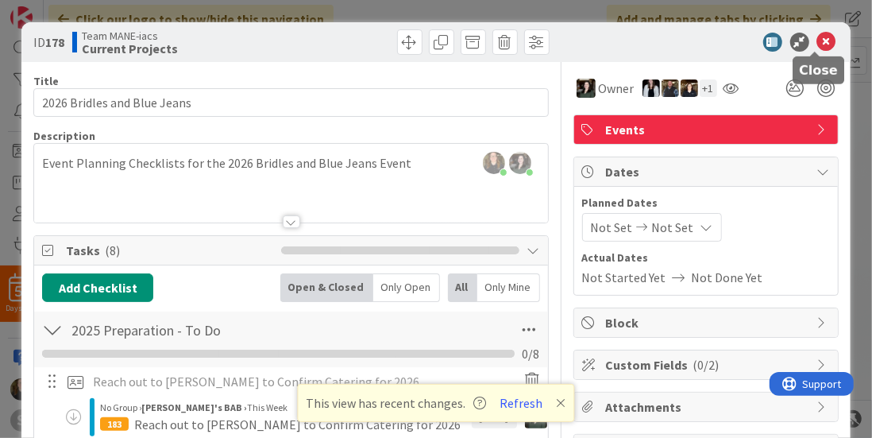
click at [817, 37] on icon at bounding box center [826, 42] width 19 height 19
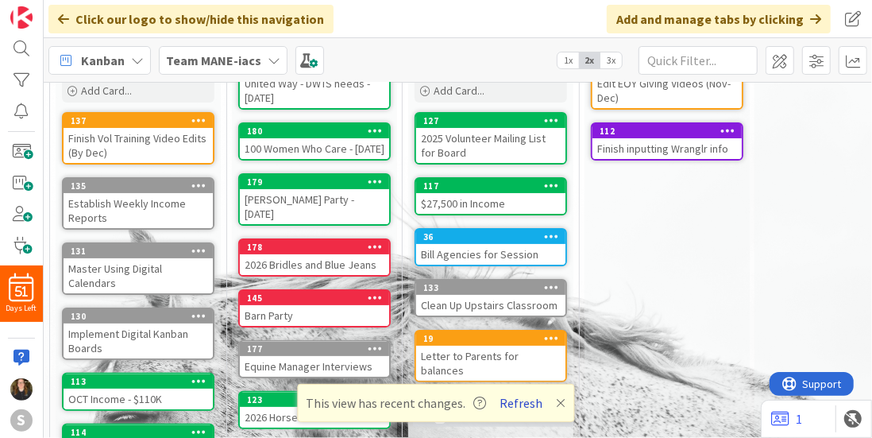
click at [531, 411] on button "Refresh" at bounding box center [522, 402] width 54 height 21
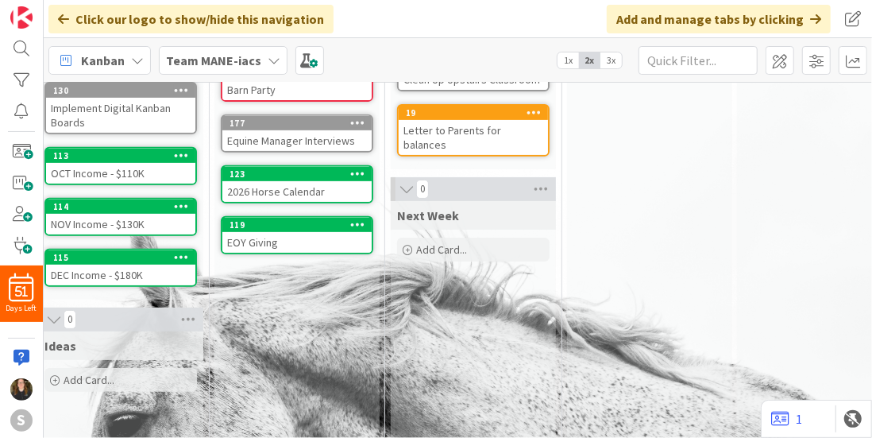
scroll to position [0, 17]
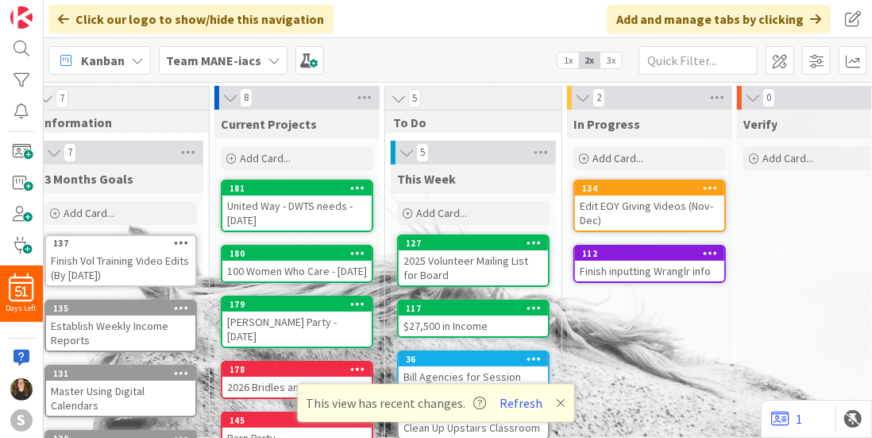
click at [245, 60] on b "Team MANE-iacs" at bounding box center [213, 60] width 95 height 16
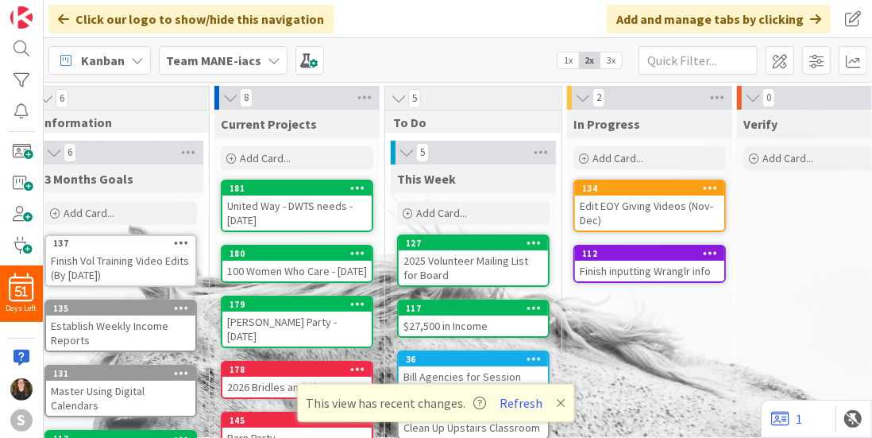
click at [557, 399] on icon at bounding box center [562, 402] width 10 height 13
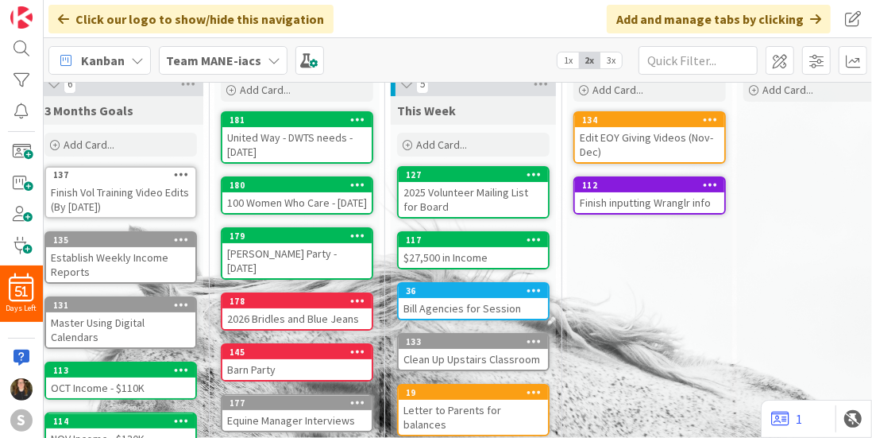
scroll to position [106, 17]
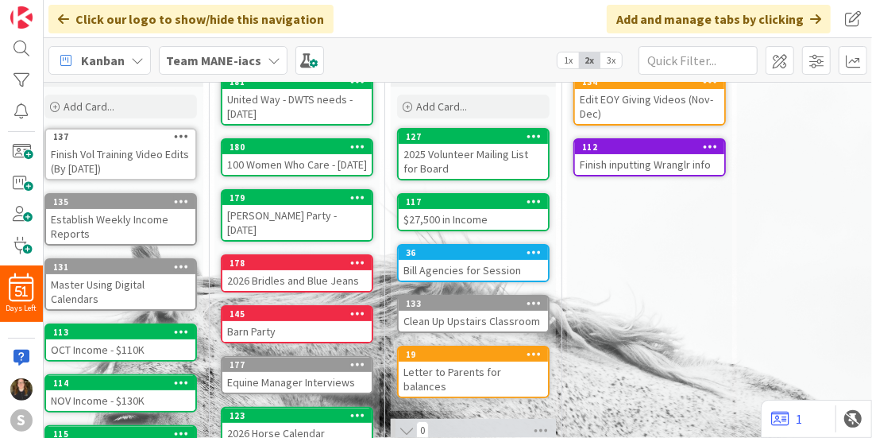
click at [111, 349] on div "OCT Income - $110K" at bounding box center [120, 349] width 149 height 21
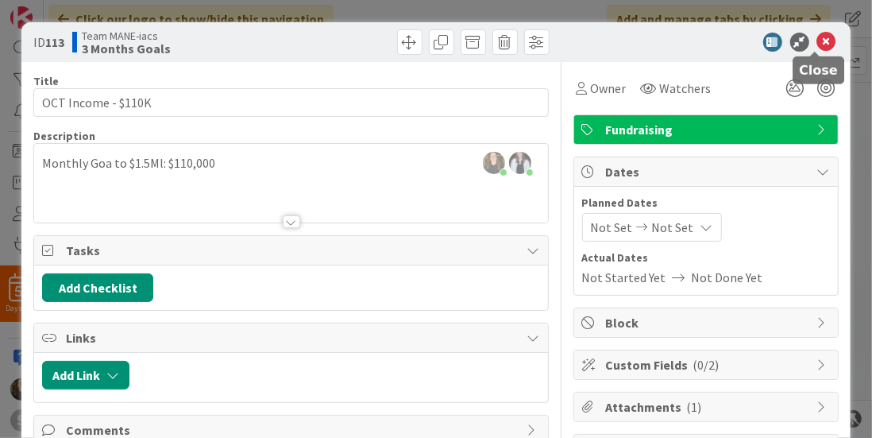
click at [817, 40] on icon at bounding box center [826, 42] width 19 height 19
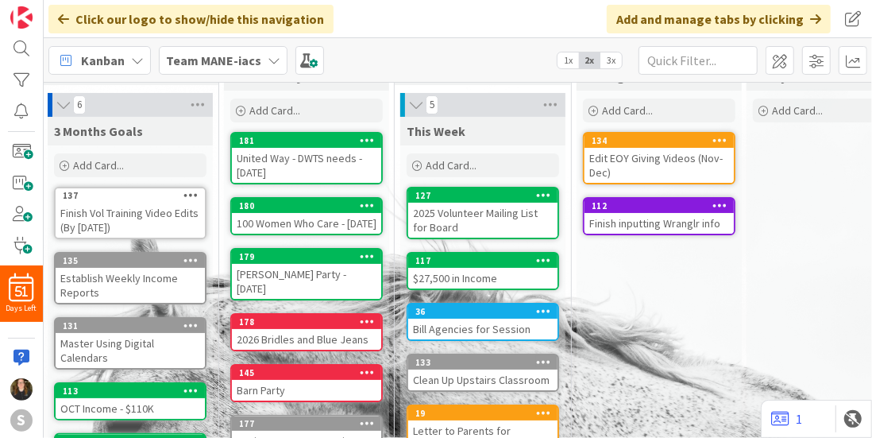
scroll to position [0, 8]
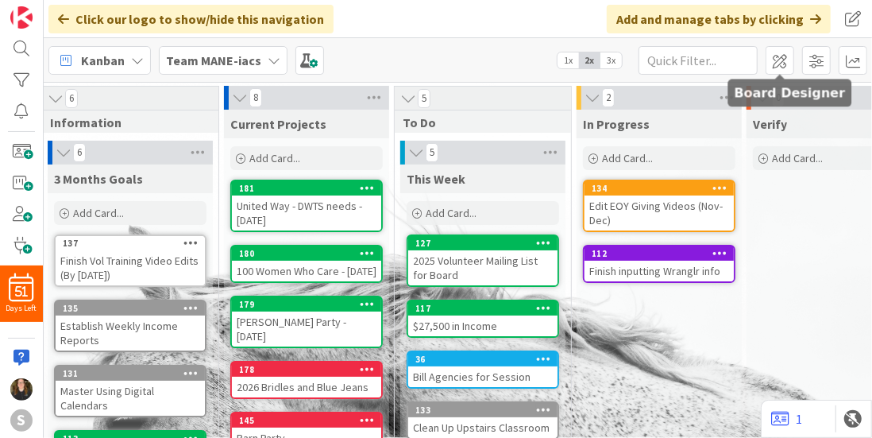
click at [616, 57] on span "3x" at bounding box center [610, 60] width 21 height 16
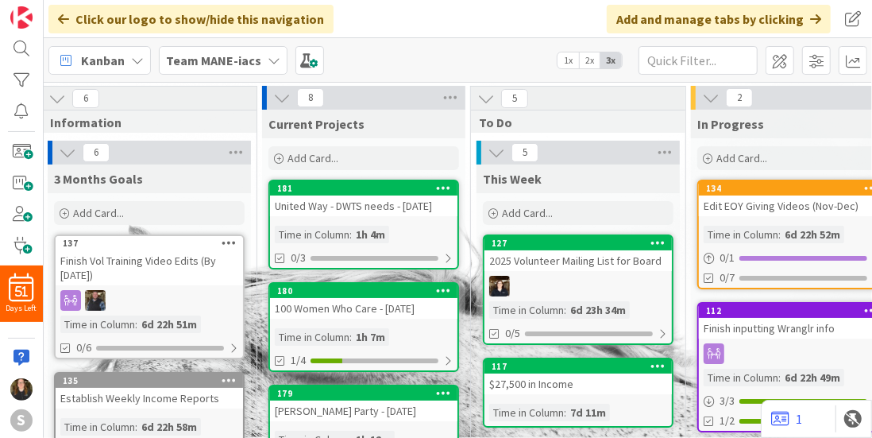
click at [615, 63] on span "3x" at bounding box center [610, 60] width 21 height 16
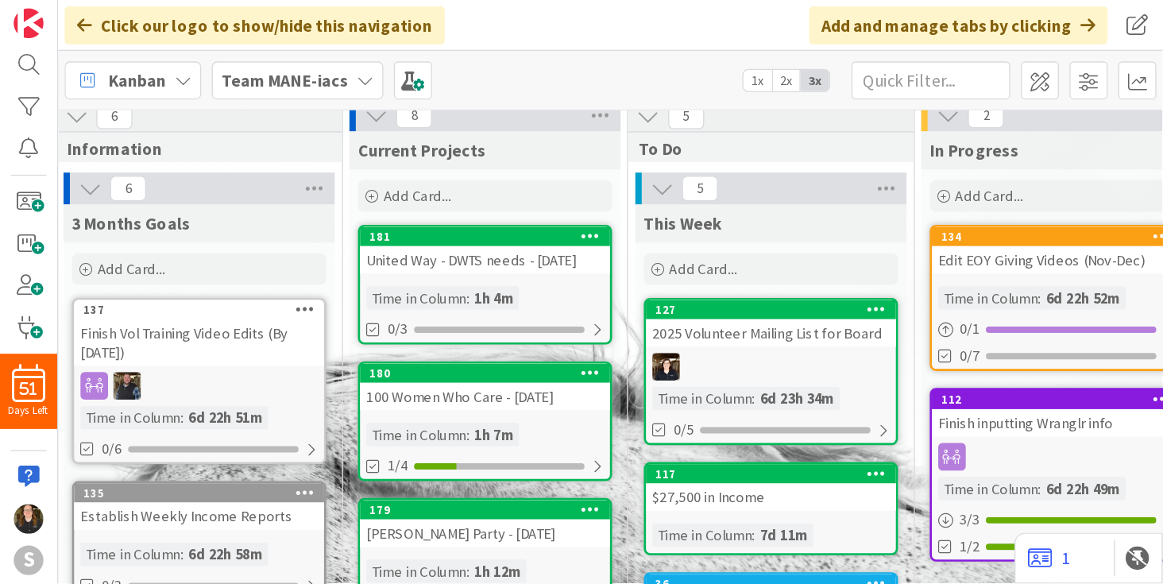
scroll to position [0, 0]
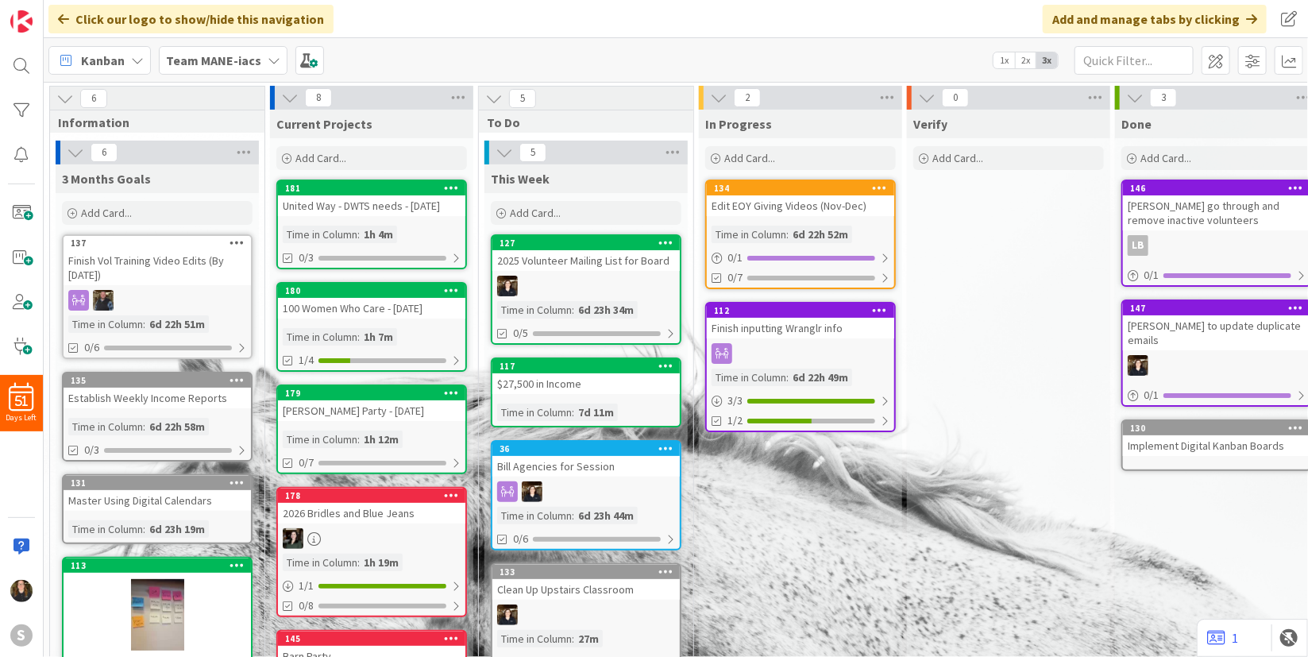
drag, startPoint x: 871, startPoint y: 23, endPoint x: 818, endPoint y: 592, distance: 571.1
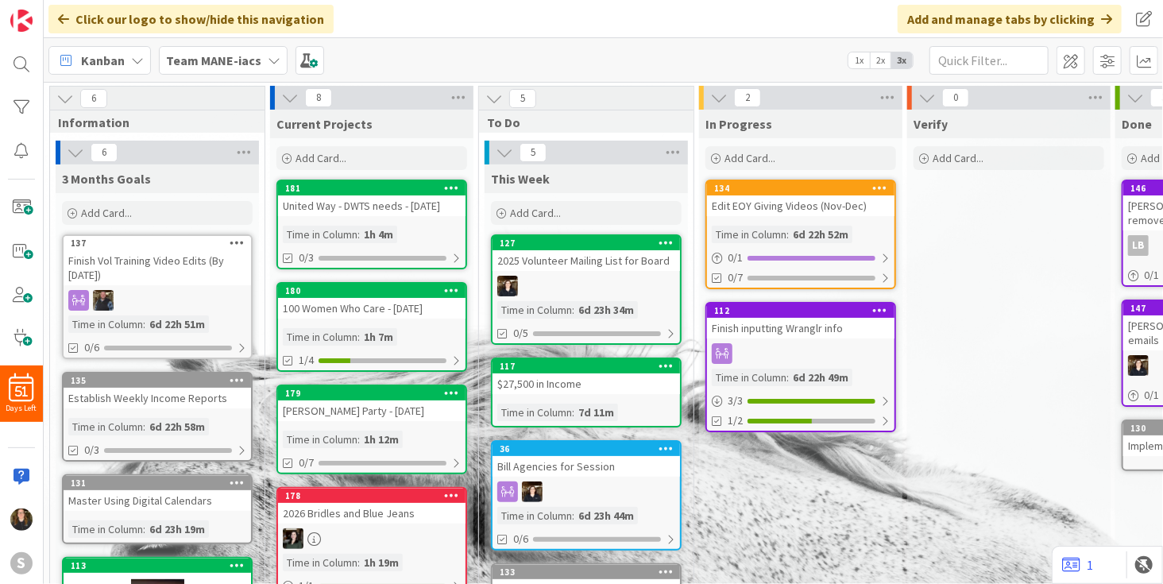
drag, startPoint x: 818, startPoint y: 592, endPoint x: 775, endPoint y: 496, distance: 104.5
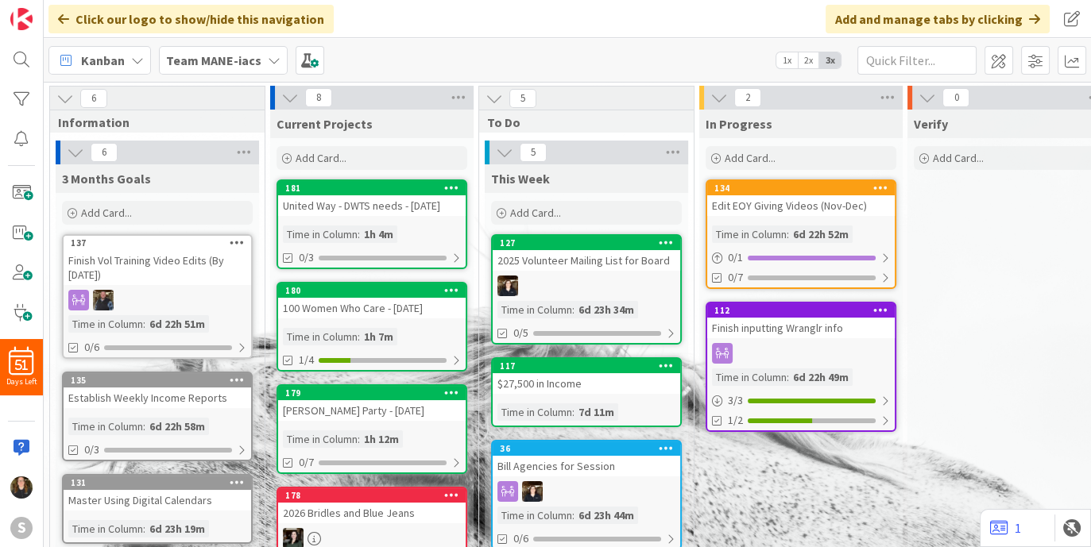
drag, startPoint x: 1074, startPoint y: 12, endPoint x: 725, endPoint y: 496, distance: 596.3
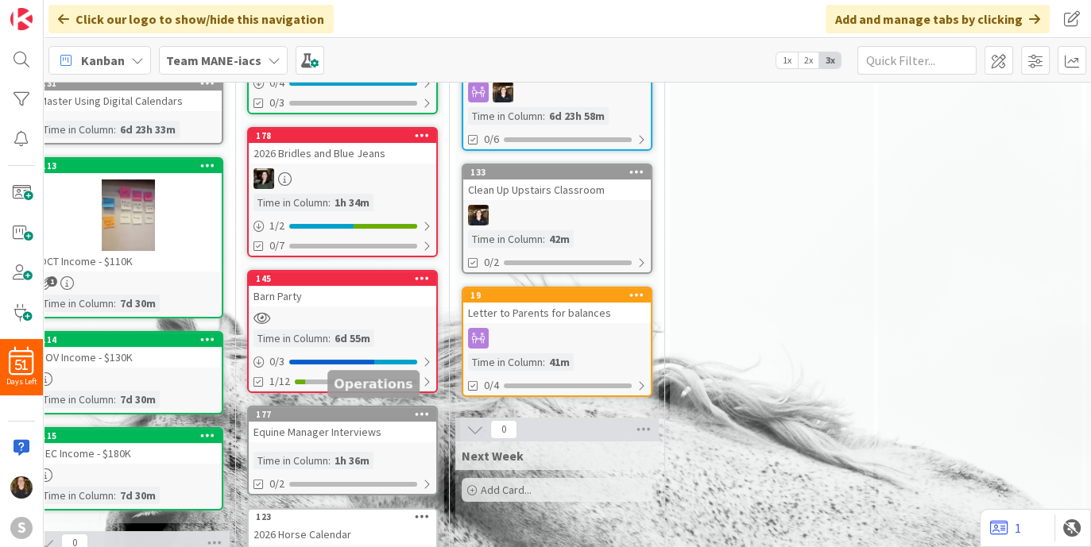
scroll to position [400, 0]
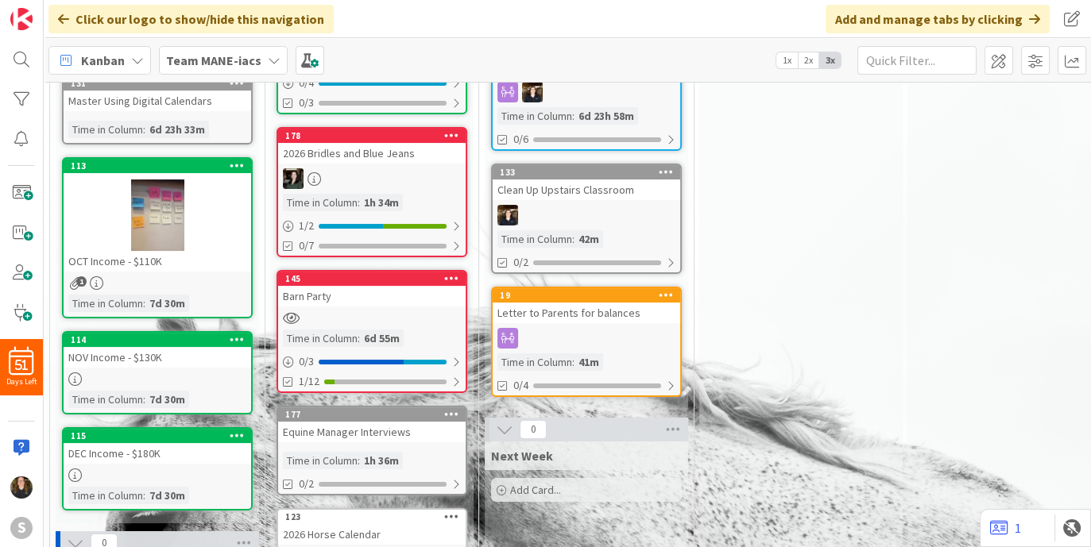
click at [388, 300] on div "Barn Party" at bounding box center [371, 296] width 187 height 21
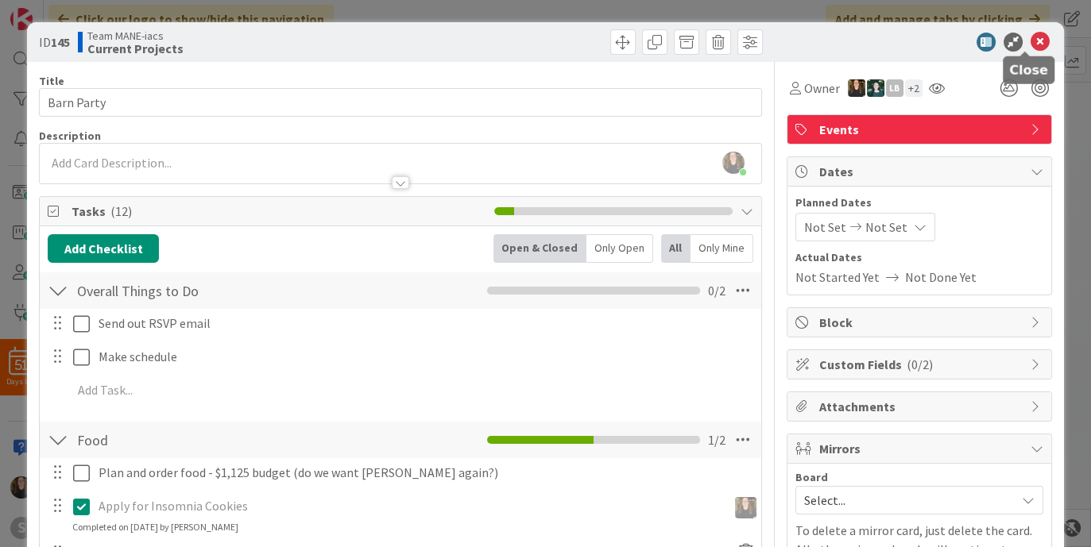
click at [871, 33] on icon at bounding box center [1039, 42] width 19 height 19
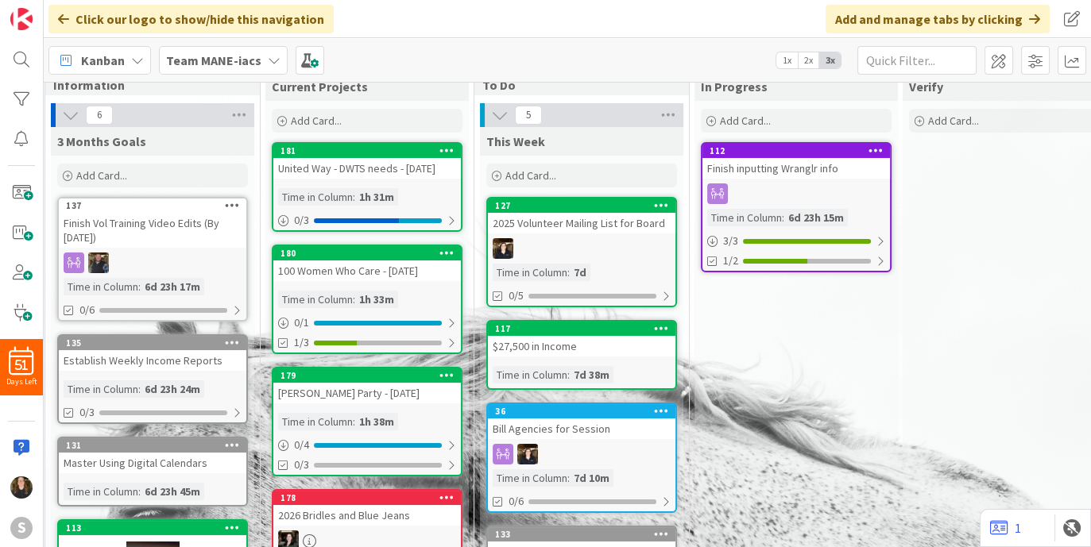
scroll to position [36, 5]
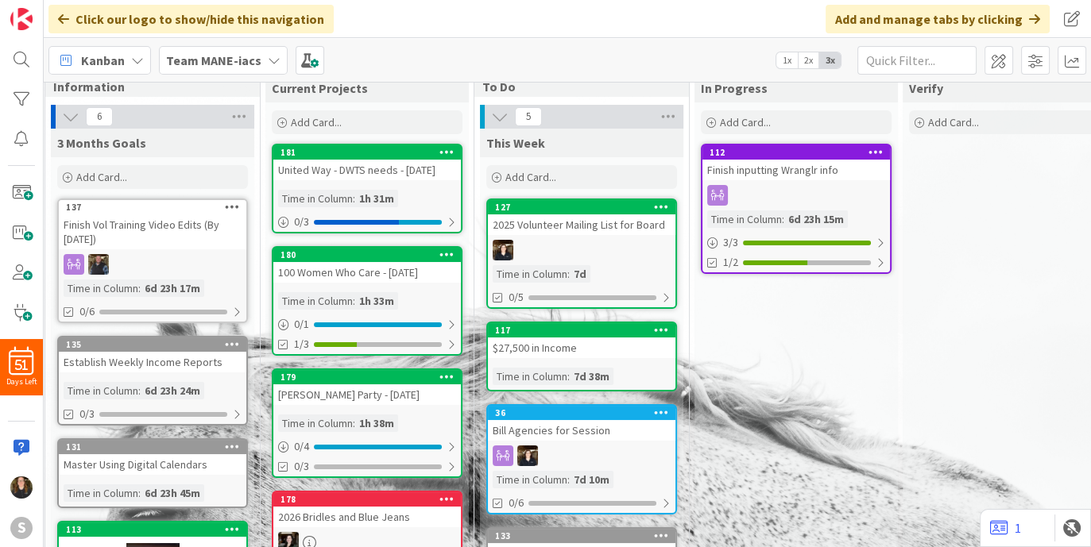
click at [755, 201] on div at bounding box center [795, 195] width 187 height 21
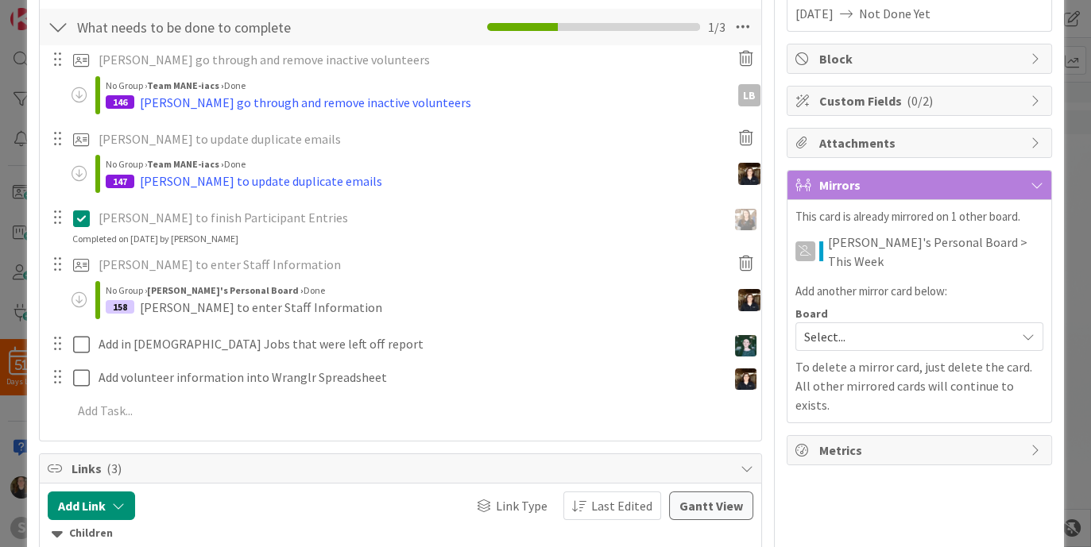
scroll to position [279, 0]
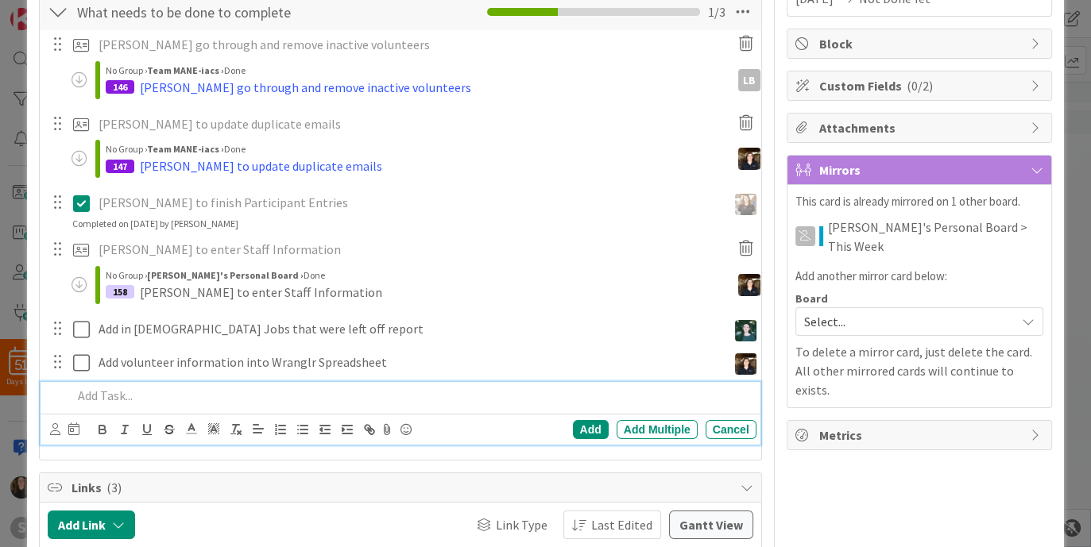
click at [106, 397] on p at bounding box center [410, 396] width 677 height 18
click at [575, 427] on div "Add" at bounding box center [591, 429] width 36 height 19
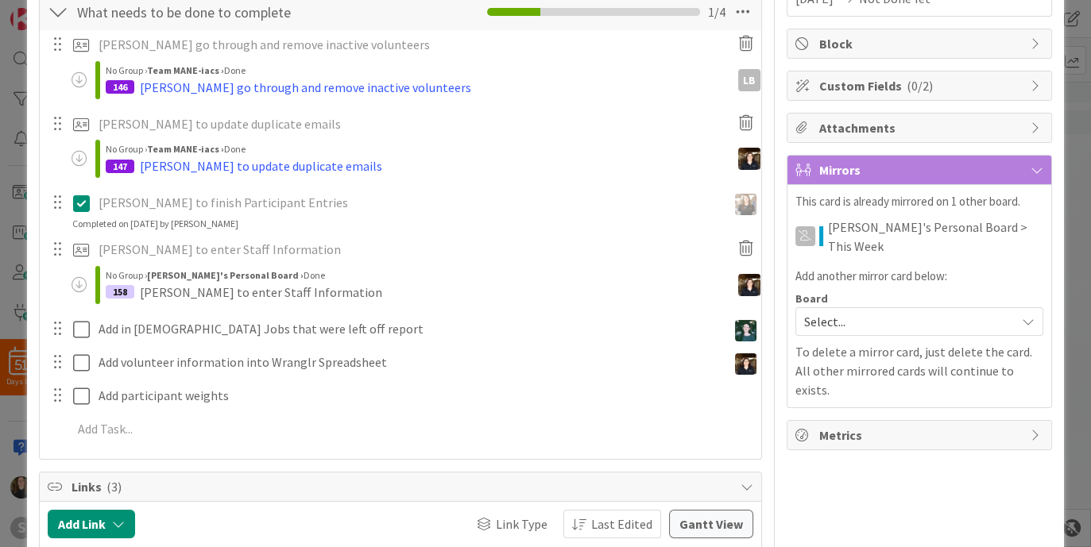
scroll to position [0, 0]
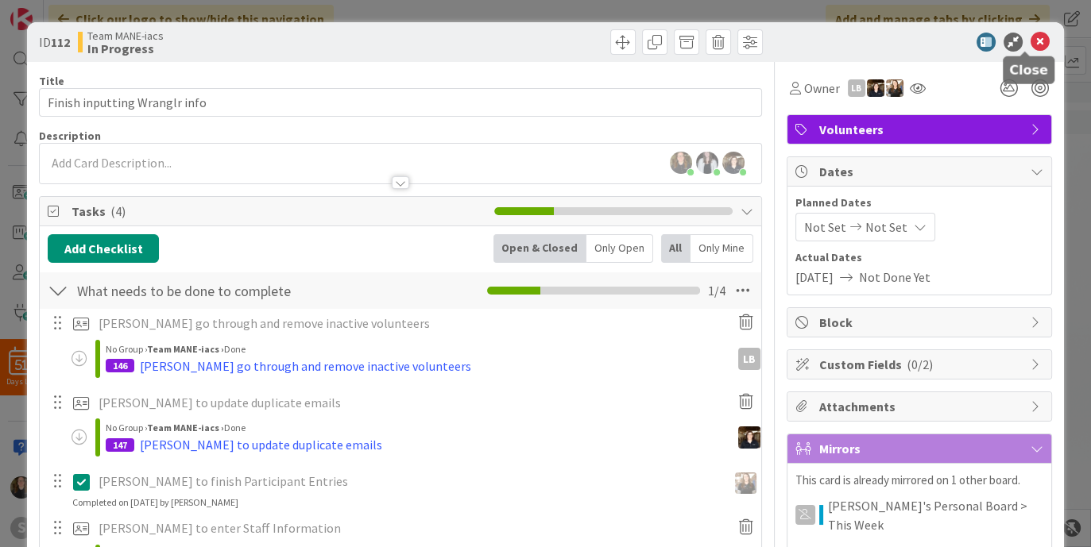
click at [871, 35] on icon at bounding box center [1039, 42] width 19 height 19
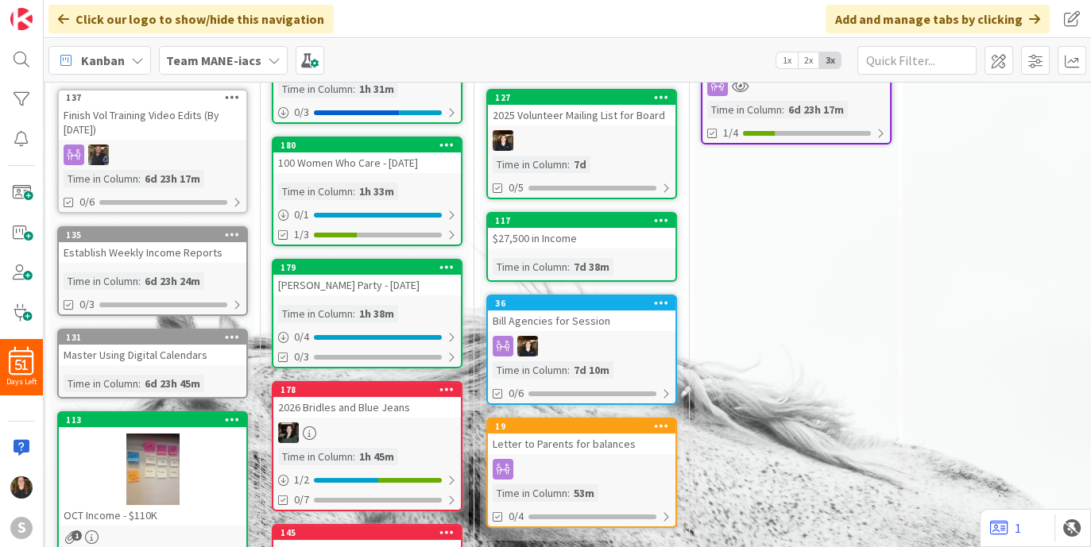
scroll to position [137, 5]
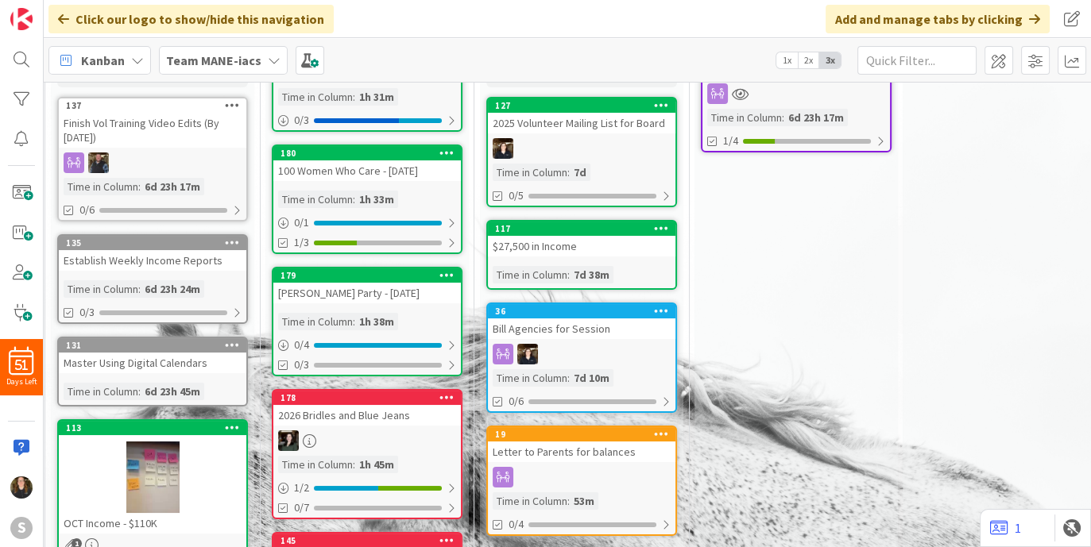
click at [820, 88] on div at bounding box center [795, 93] width 187 height 21
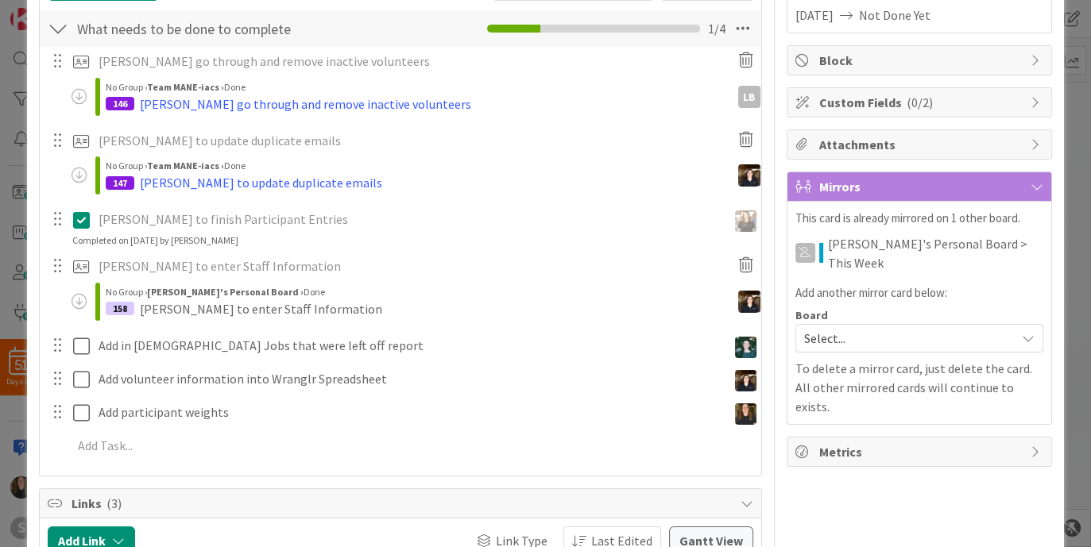
scroll to position [272, 0]
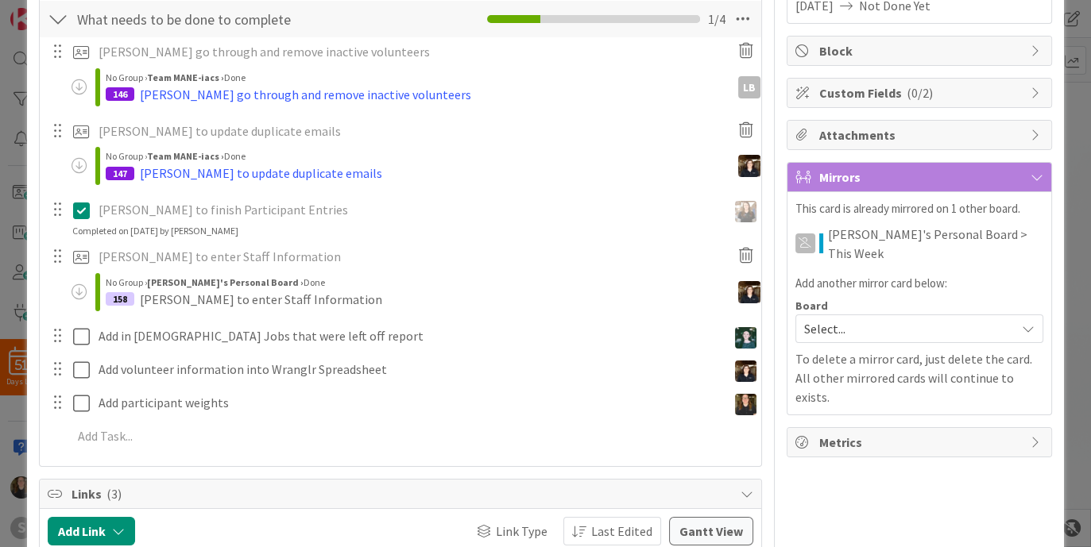
click at [232, 384] on div "Lisa go through and remove inactive volunteers Update Cancel LB No Group › Team…" at bounding box center [400, 246] width 705 height 419
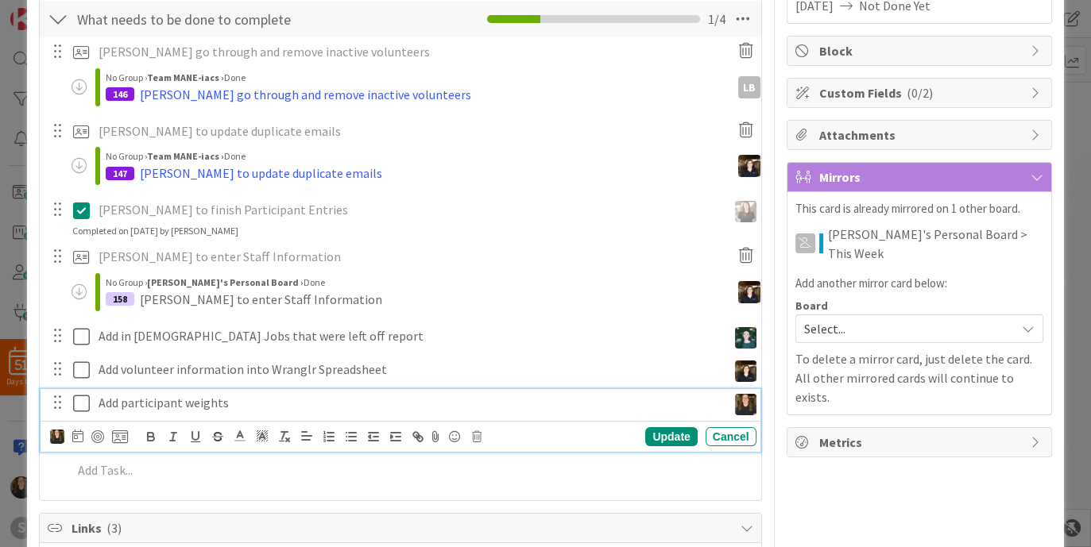
click at [228, 400] on p "Add participant weights" at bounding box center [409, 403] width 622 height 18
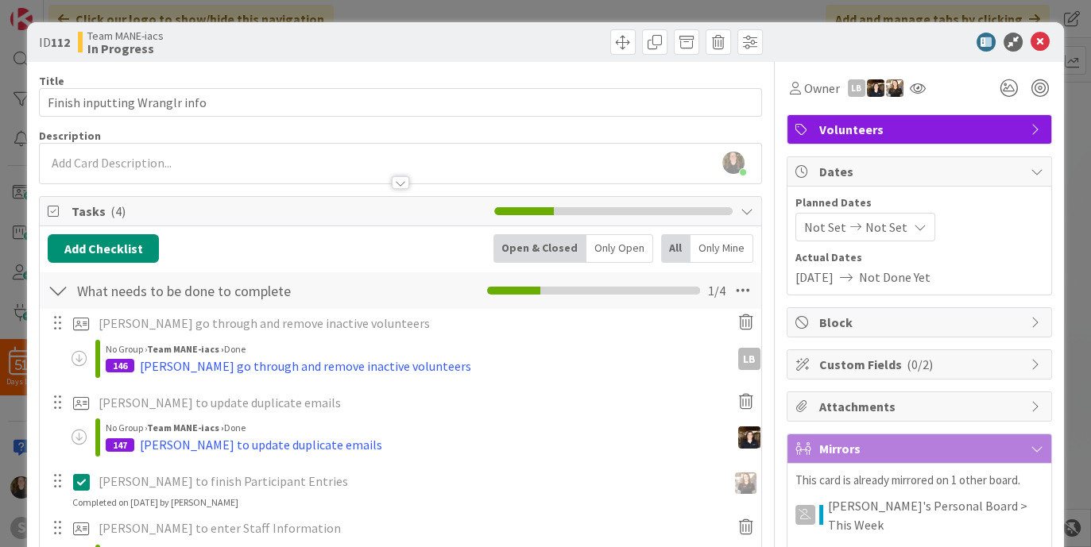
click at [871, 33] on icon at bounding box center [1039, 42] width 19 height 19
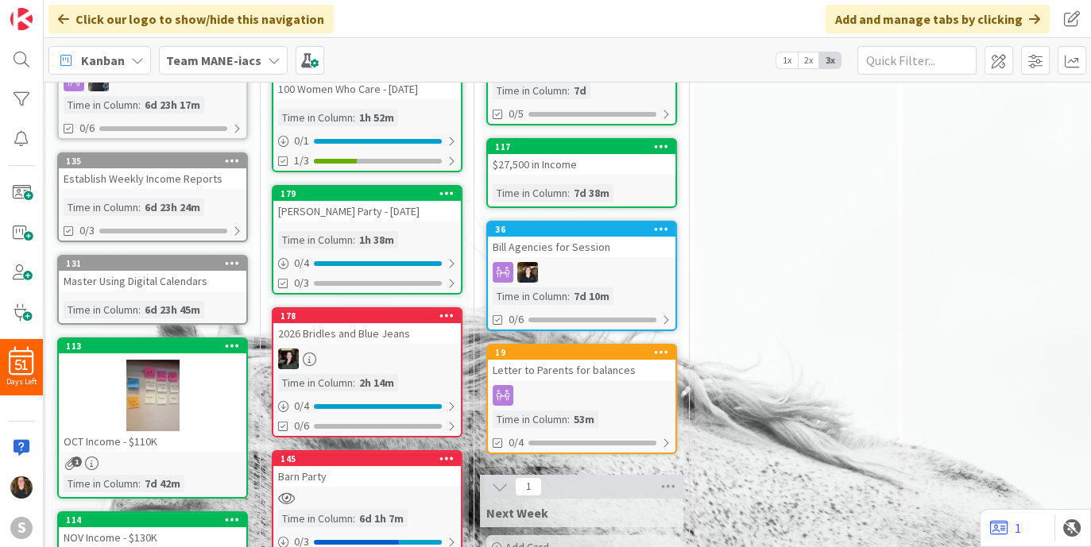
scroll to position [330, 5]
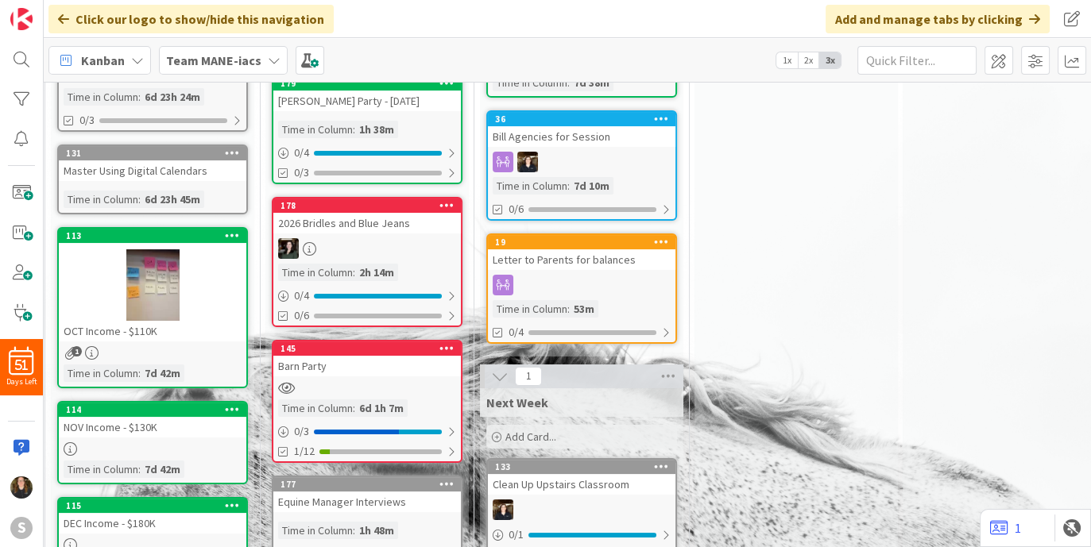
click at [335, 386] on div at bounding box center [366, 388] width 187 height 14
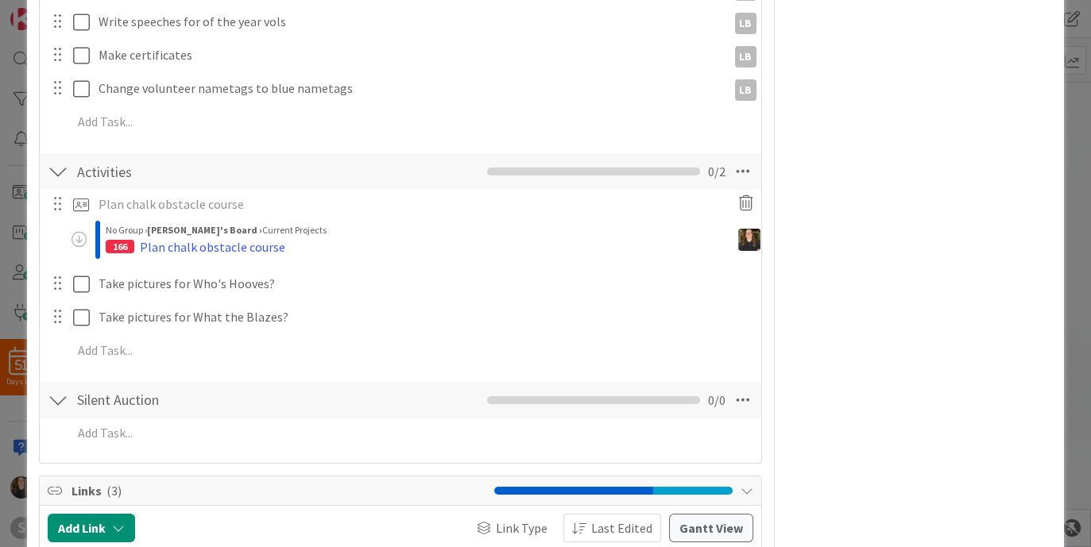
scroll to position [872, 0]
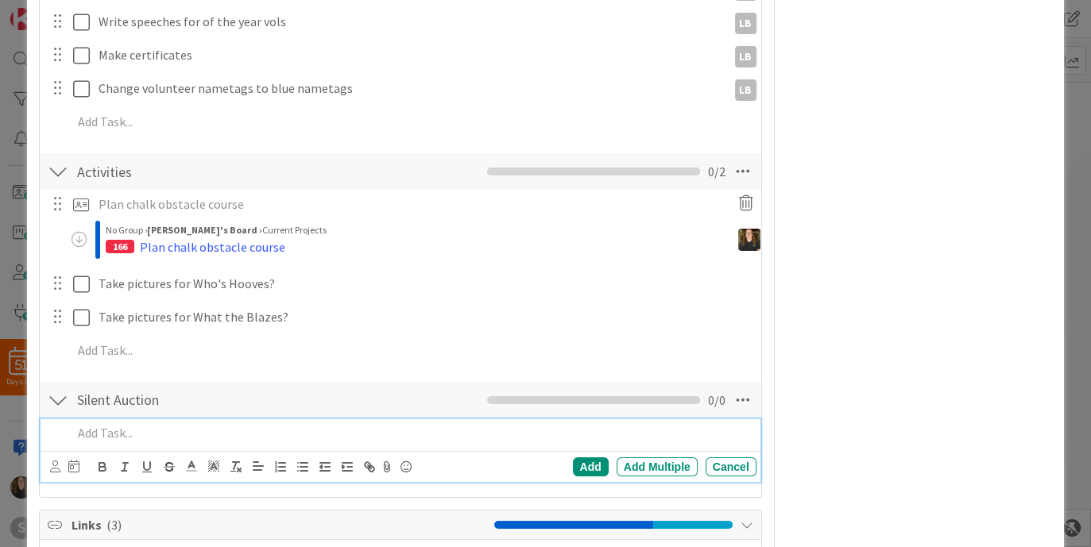
click at [160, 427] on p at bounding box center [410, 433] width 677 height 18
click at [576, 437] on div "Add" at bounding box center [591, 467] width 36 height 19
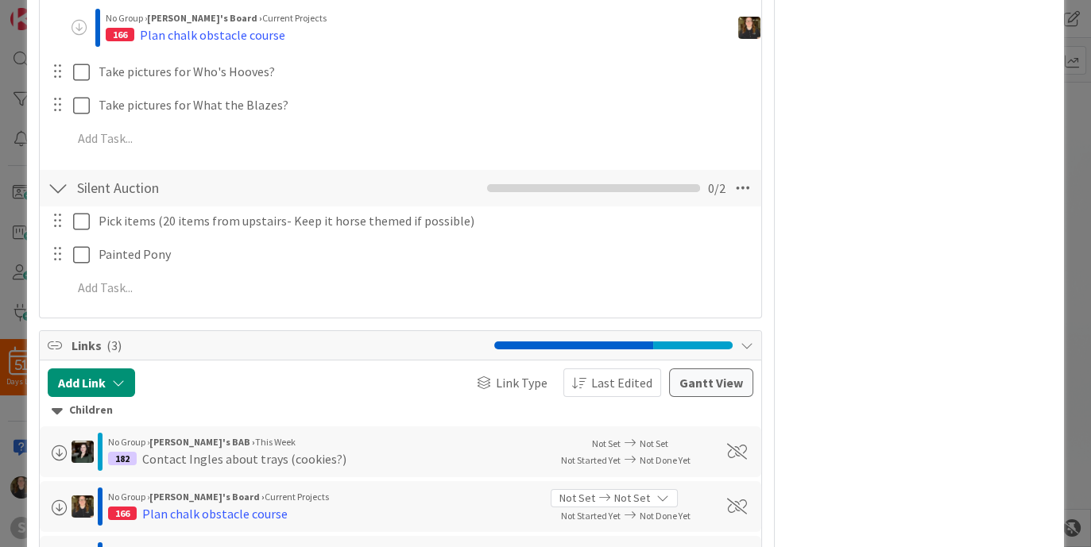
scroll to position [1083, 0]
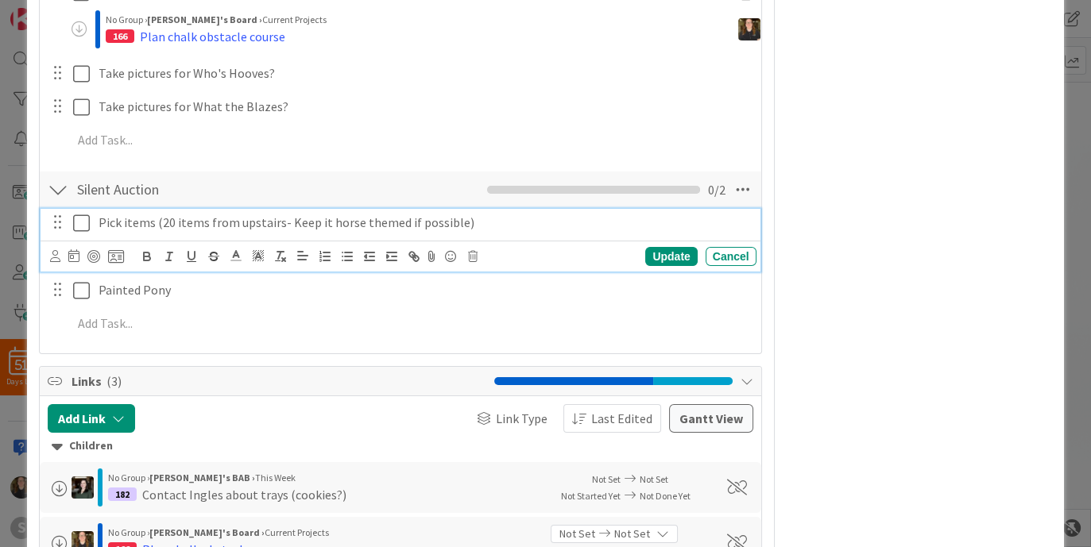
click at [388, 217] on p "Pick items (20 items from upstairs- Keep it horse themed if possible)" at bounding box center [423, 223] width 651 height 18
click at [322, 301] on div "Painted Pony Update Cancel" at bounding box center [400, 290] width 719 height 29
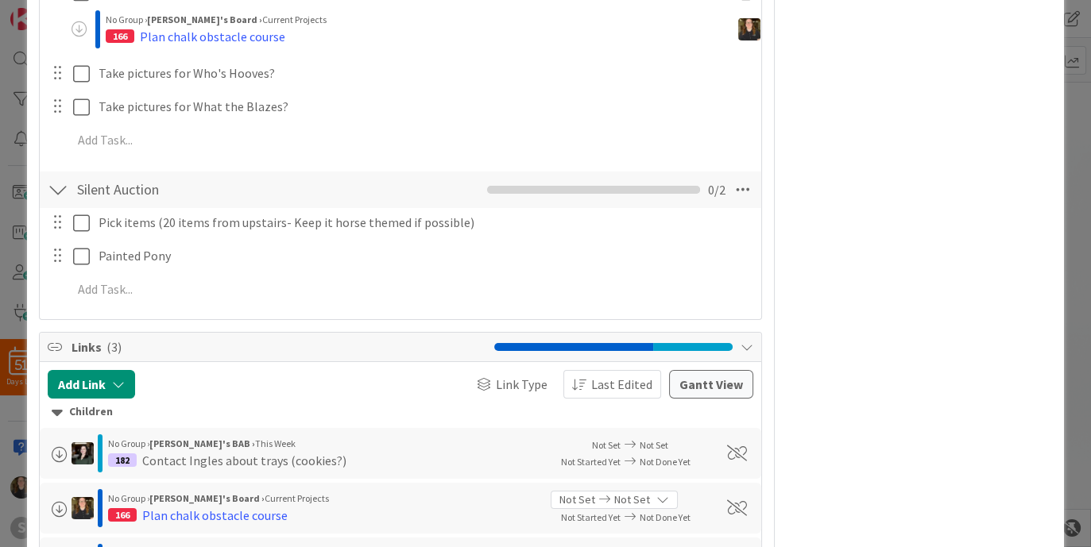
click at [239, 267] on div "Painted Pony Update Cancel" at bounding box center [400, 256] width 719 height 29
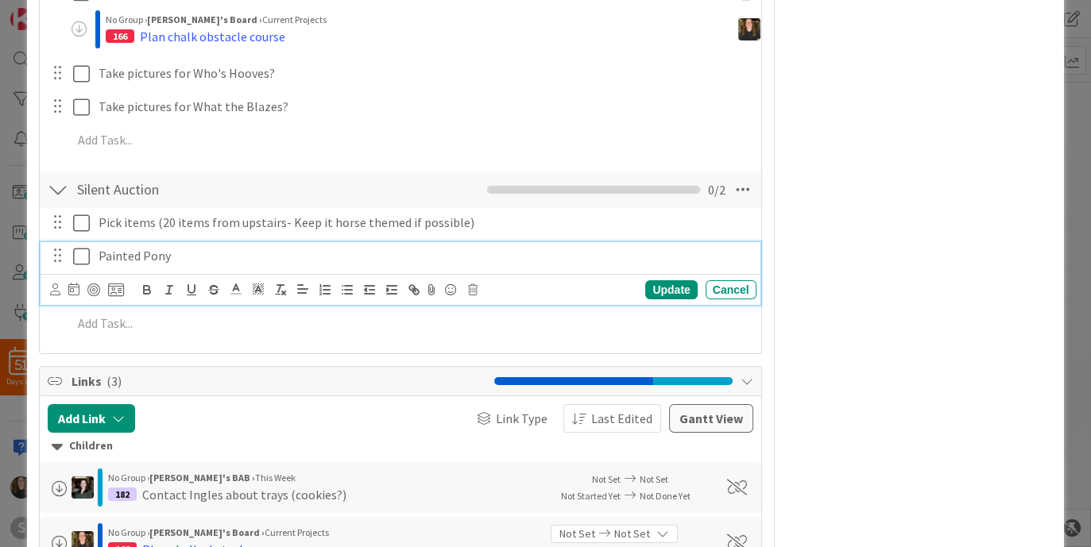
click at [236, 247] on p "Painted Pony" at bounding box center [423, 256] width 651 height 18
click at [384, 283] on icon "button" at bounding box center [391, 290] width 14 height 14
click at [359, 285] on button "button" at bounding box center [369, 289] width 22 height 19
click at [550, 378] on div at bounding box center [573, 381] width 159 height 8
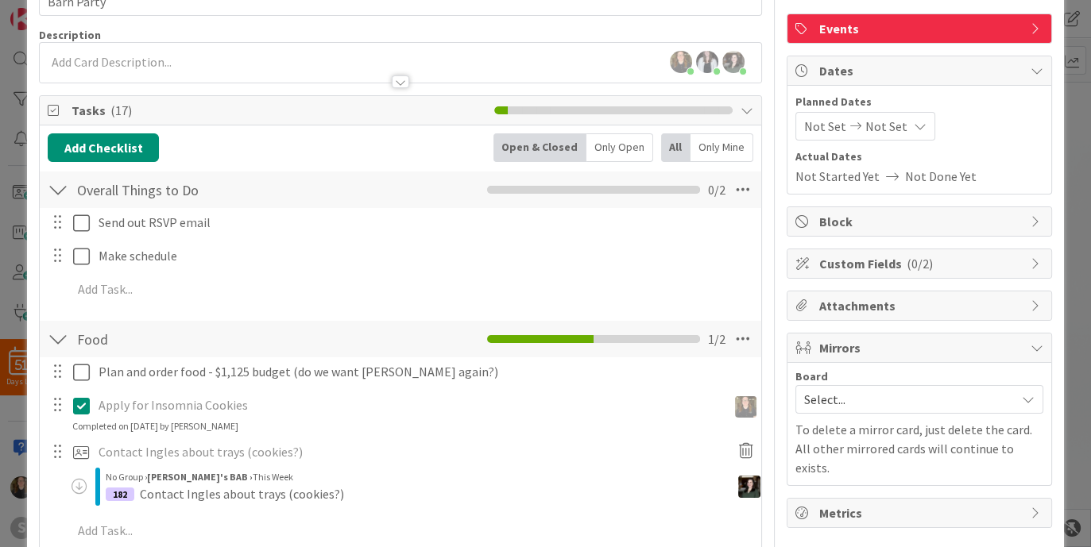
scroll to position [105, 0]
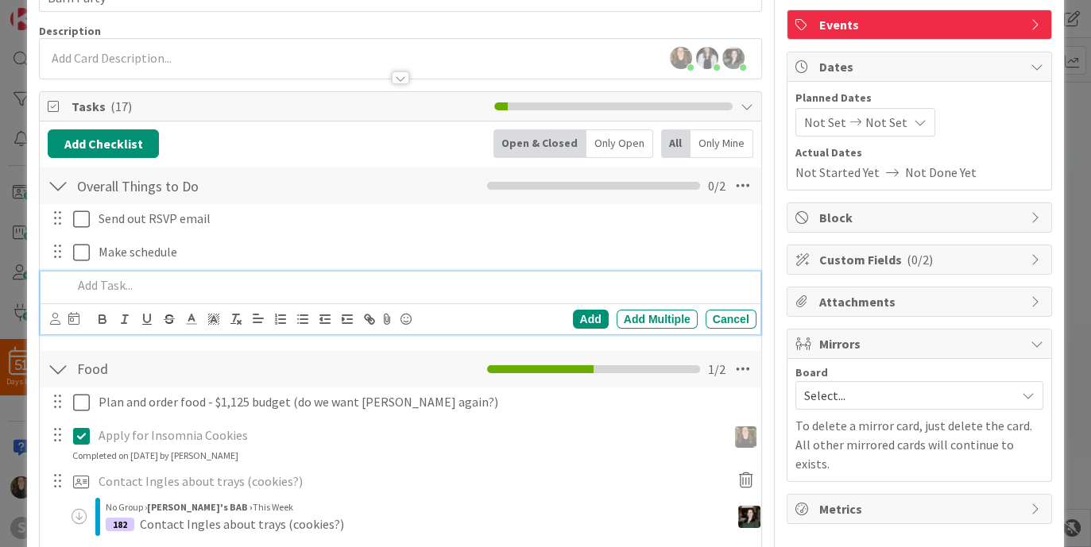
click at [224, 288] on p at bounding box center [410, 285] width 677 height 18
click at [573, 313] on div "Add" at bounding box center [591, 319] width 36 height 19
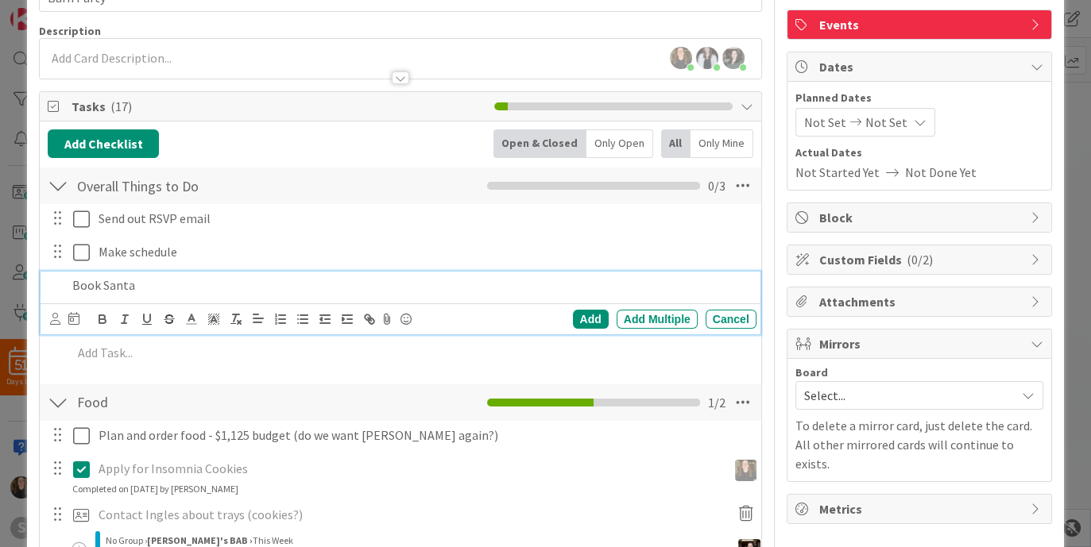
click at [217, 285] on p "Book Santa" at bounding box center [410, 285] width 677 height 18
click at [585, 318] on div "Add" at bounding box center [591, 319] width 36 height 19
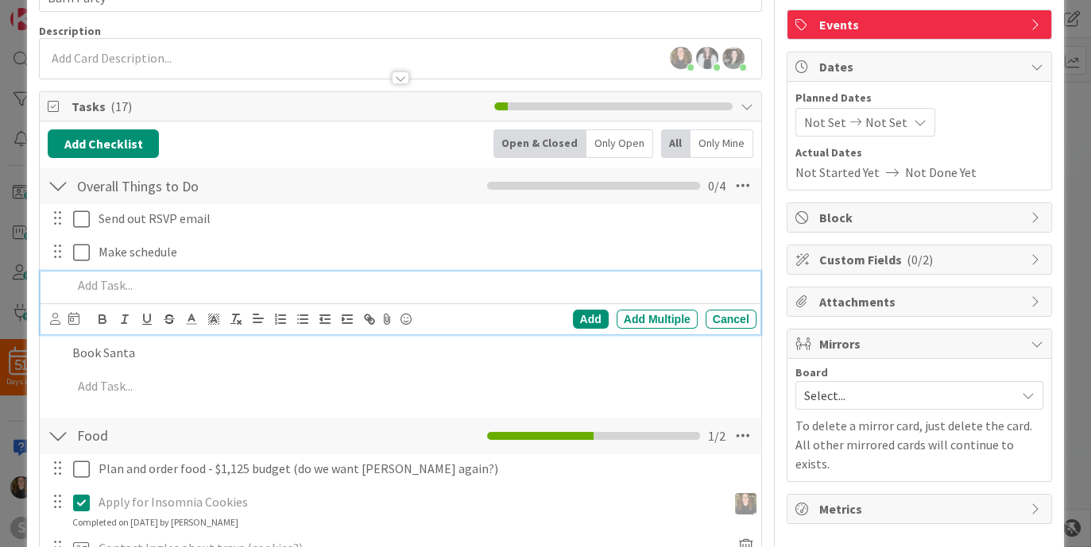
click at [267, 290] on p at bounding box center [410, 285] width 677 height 18
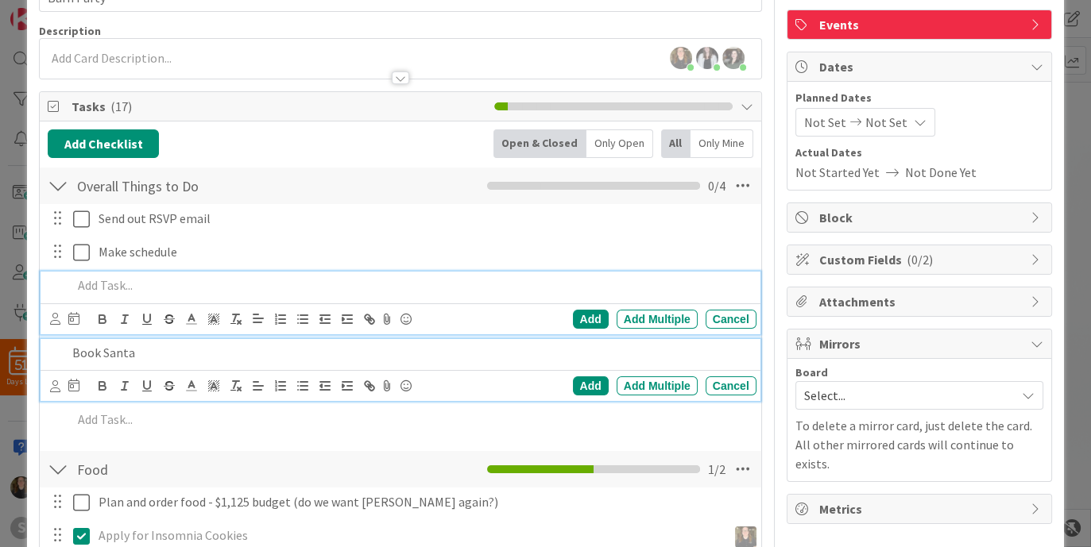
click at [144, 350] on p "Book Santa" at bounding box center [410, 353] width 677 height 18
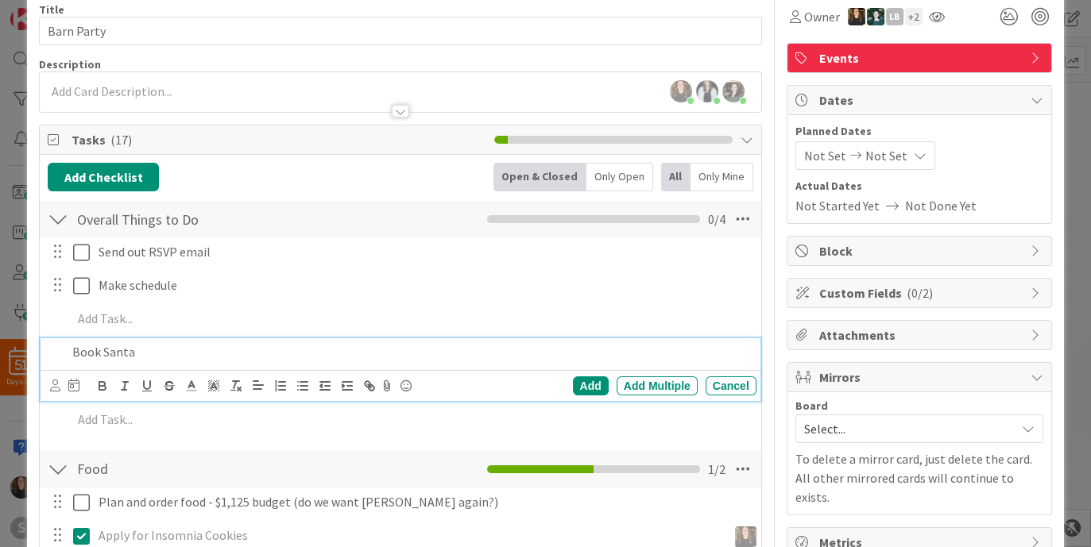
click at [64, 350] on div at bounding box center [56, 352] width 19 height 28
click at [705, 384] on div "Cancel" at bounding box center [730, 385] width 51 height 19
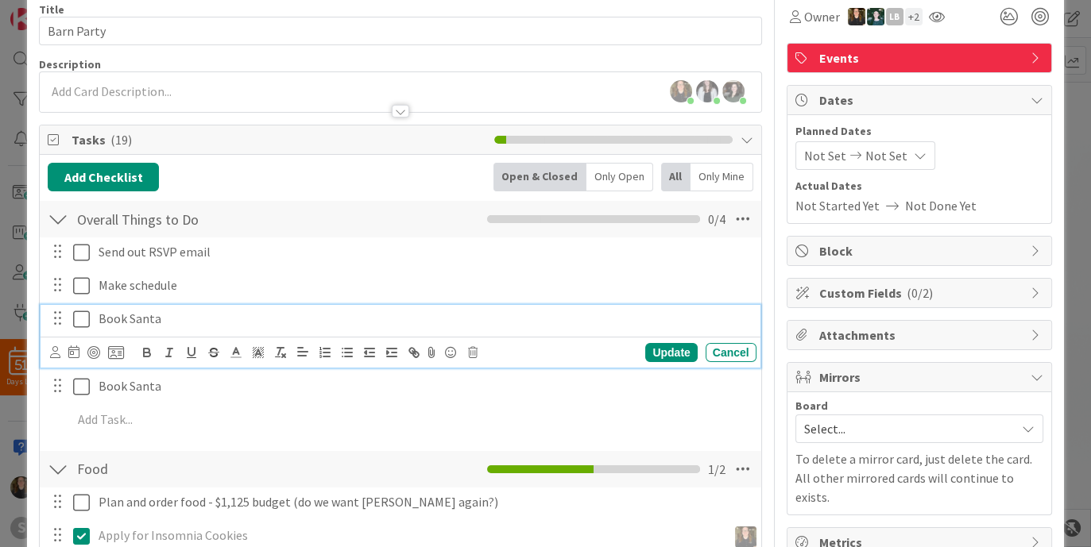
click at [179, 310] on p "Book Santa" at bounding box center [423, 319] width 651 height 18
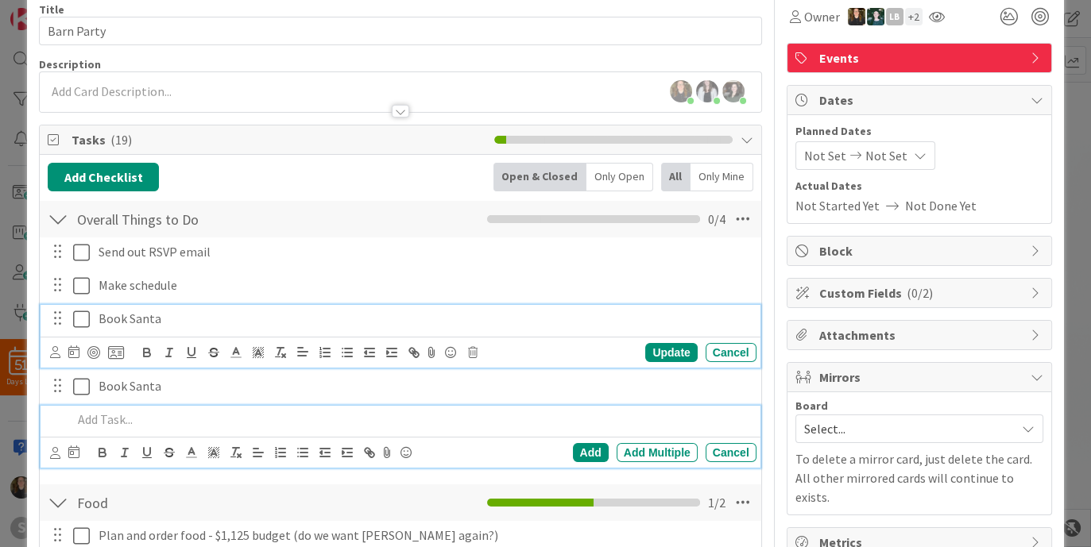
click at [203, 414] on p at bounding box center [410, 420] width 677 height 18
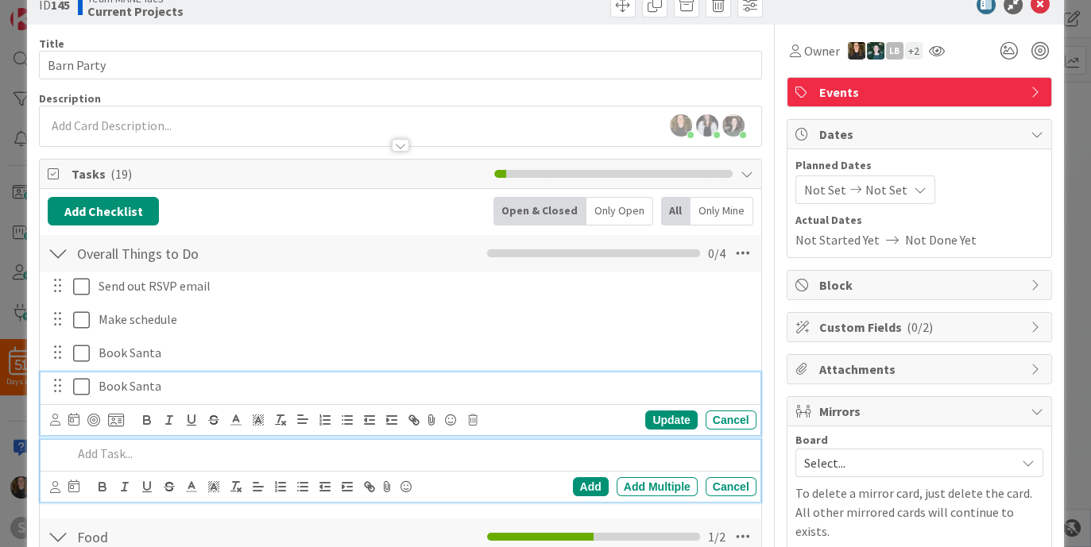
click at [192, 388] on div "Book Santa Update Cancel" at bounding box center [400, 404] width 719 height 63
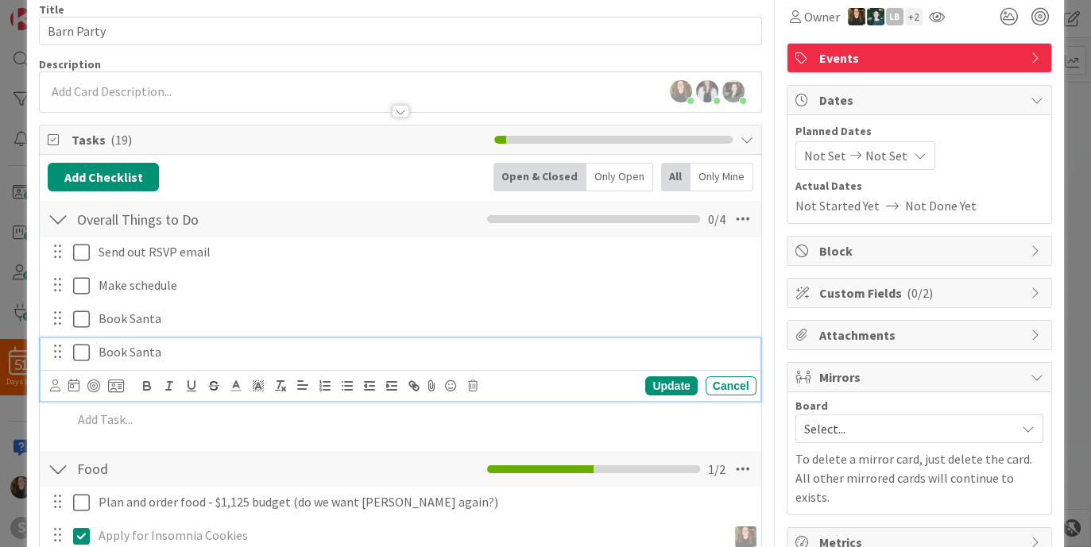
click at [139, 338] on div "Book Santa" at bounding box center [424, 352] width 664 height 28
click at [143, 338] on div "Book Santa" at bounding box center [424, 352] width 664 height 28
click at [167, 350] on p "Book Santa" at bounding box center [423, 352] width 651 height 18
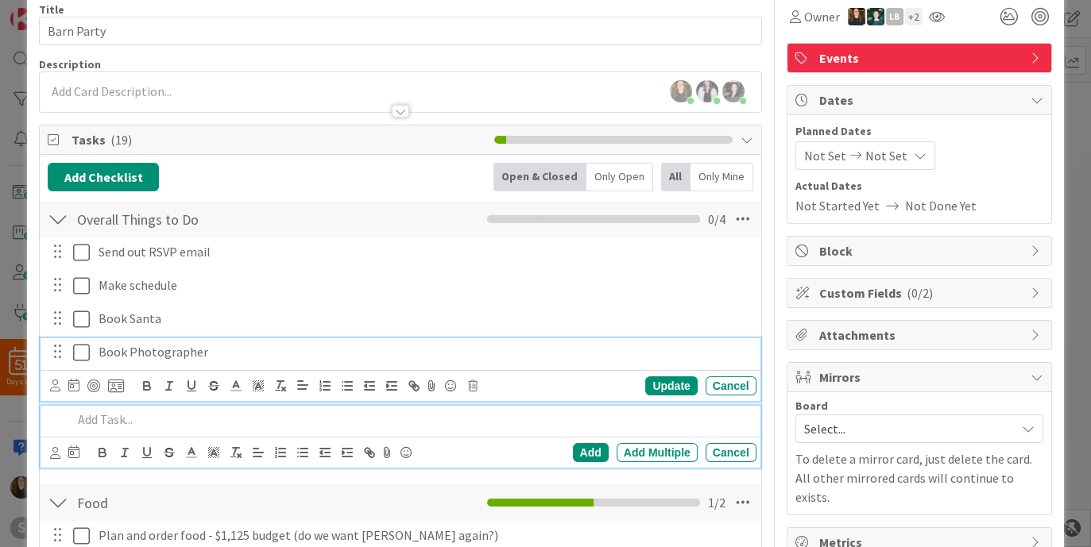
click at [508, 416] on p at bounding box center [410, 420] width 677 height 18
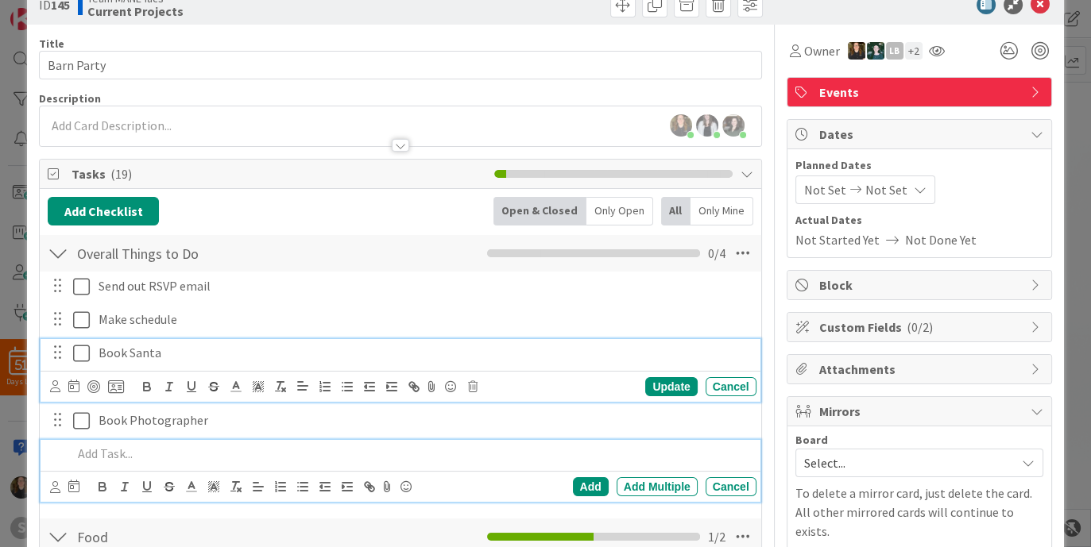
click at [254, 353] on div "Book Santa Update Cancel" at bounding box center [400, 370] width 719 height 63
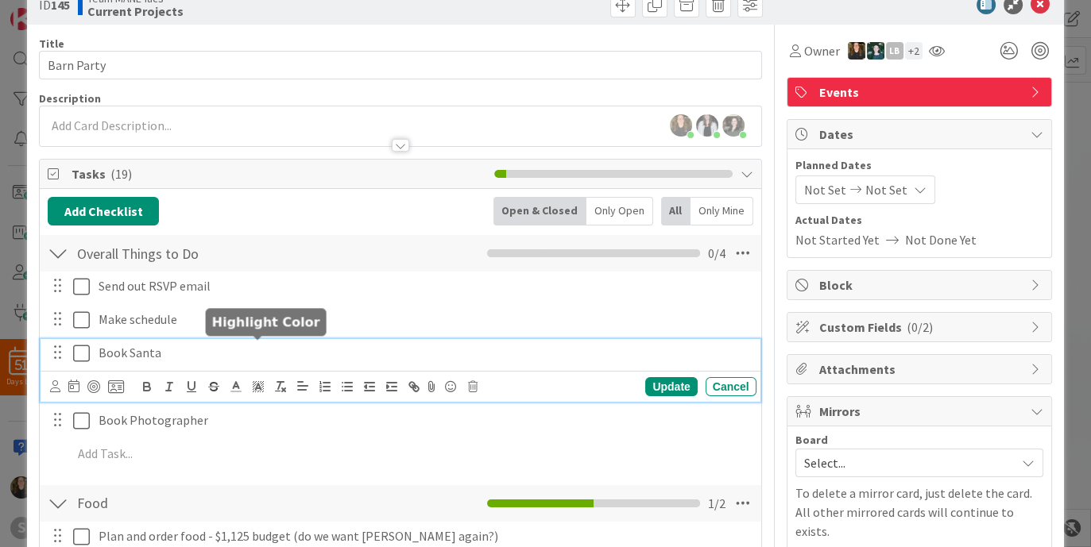
scroll to position [71, 0]
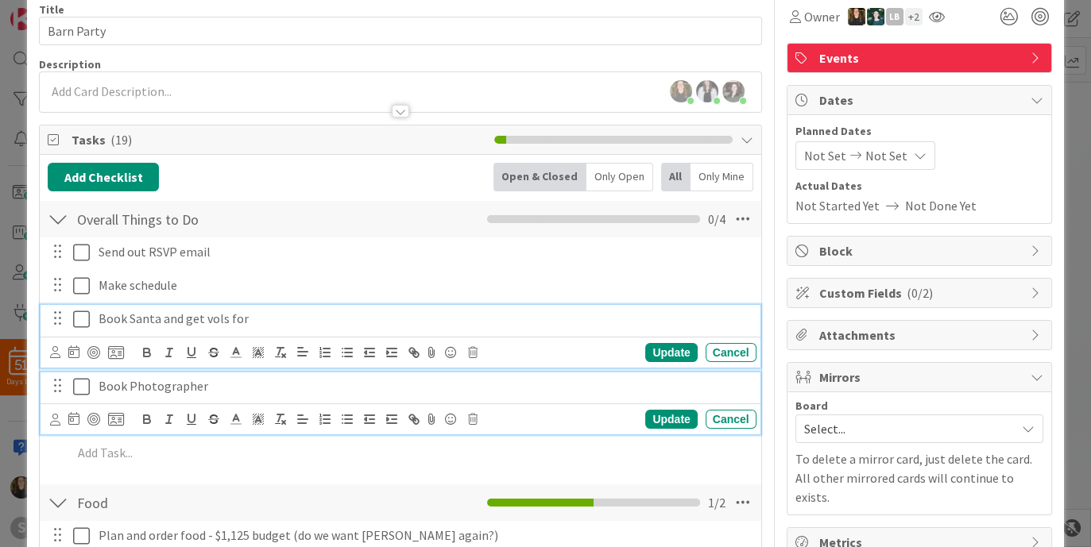
click at [226, 388] on p "Book Photographer" at bounding box center [423, 386] width 651 height 18
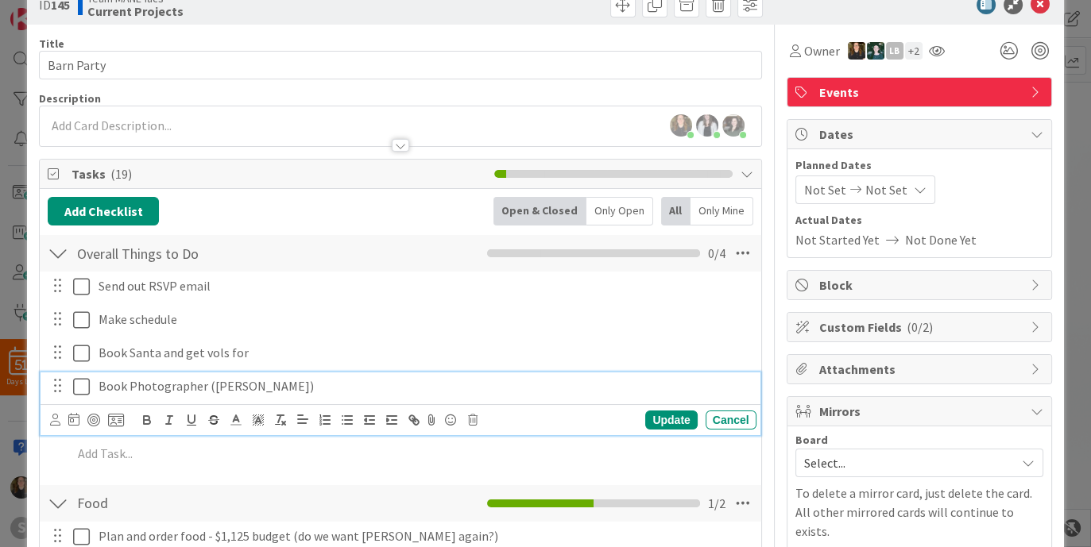
click at [277, 334] on div "Send out RSVP email Update Cancel Make schedule Update Cancel Book Santa and ge…" at bounding box center [400, 373] width 705 height 203
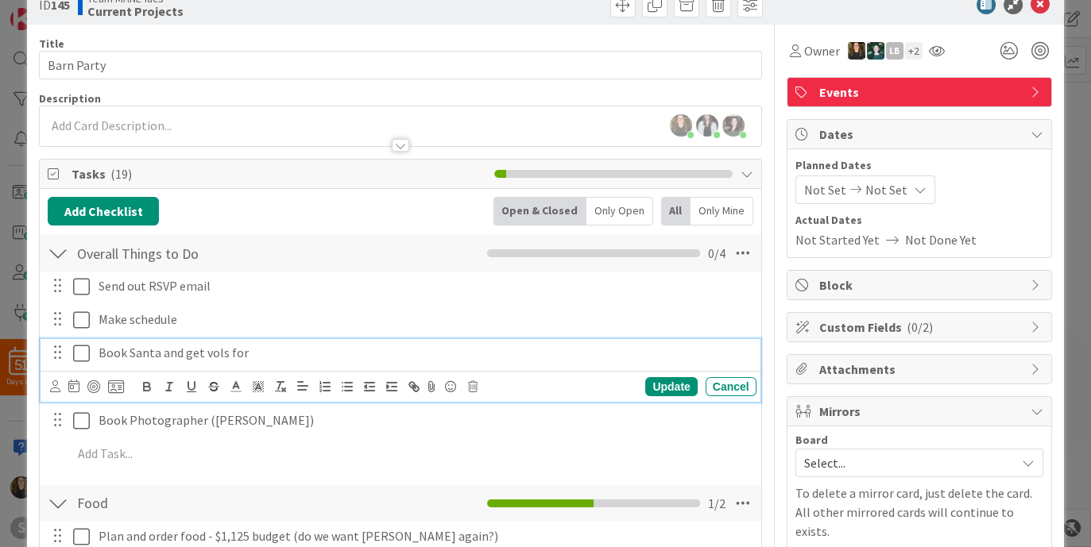
click at [160, 344] on p "Book Santa and get vols for" at bounding box center [423, 353] width 651 height 18
click at [341, 353] on p "Book Santa (Leroy) and get vols for" at bounding box center [423, 353] width 651 height 18
click at [119, 437] on div "Send out RSVP email Update Cancel Make schedule Update Cancel Book Santa (Leroy…" at bounding box center [400, 373] width 705 height 203
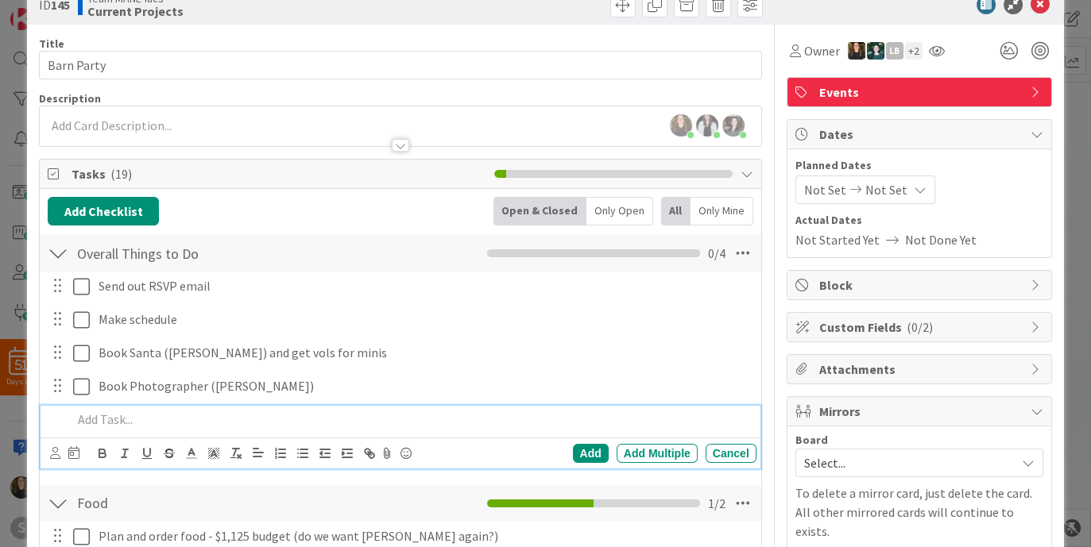
click at [159, 430] on div at bounding box center [410, 420] width 689 height 28
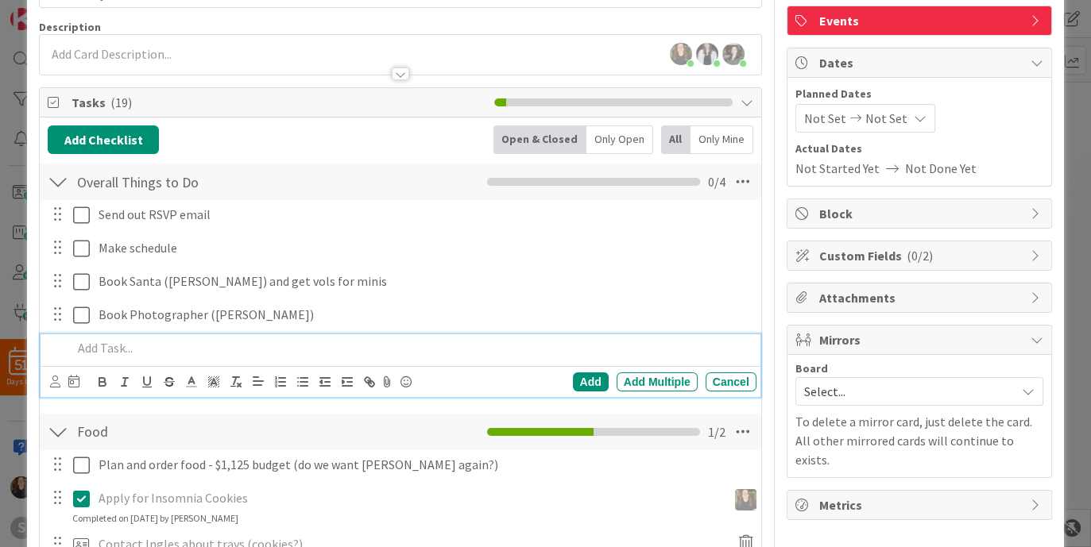
scroll to position [109, 0]
click at [133, 341] on p at bounding box center [410, 348] width 677 height 18
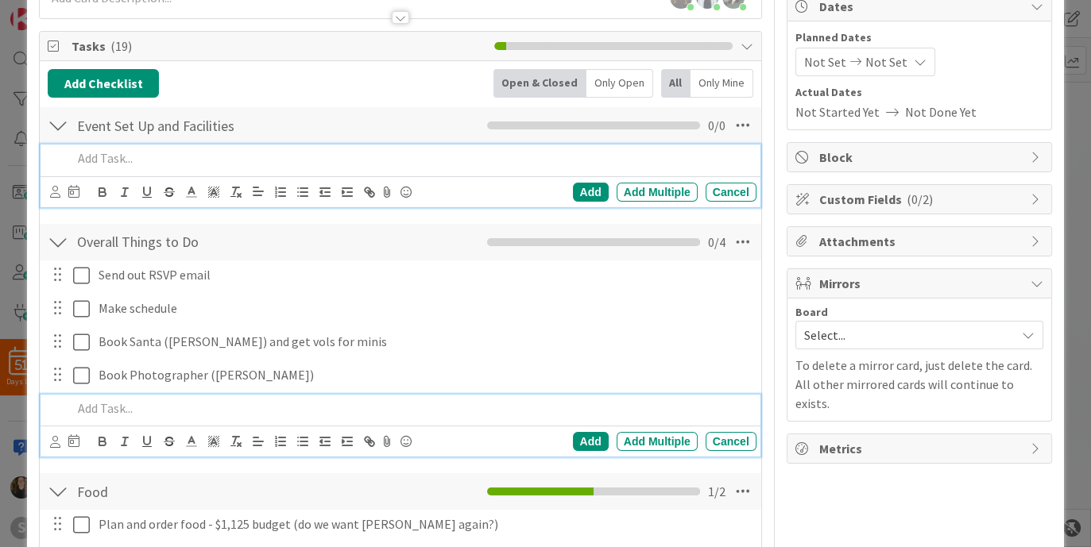
scroll to position [0, 0]
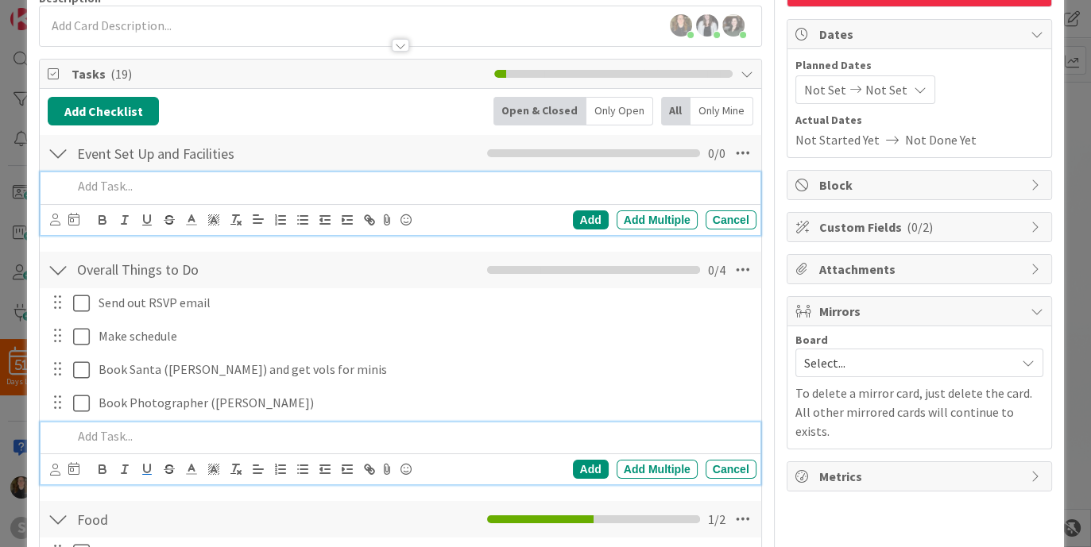
click at [133, 437] on body "51 Days Left S Click our logo to show/hide this navigation Add and manage tabs …" at bounding box center [545, 273] width 1091 height 547
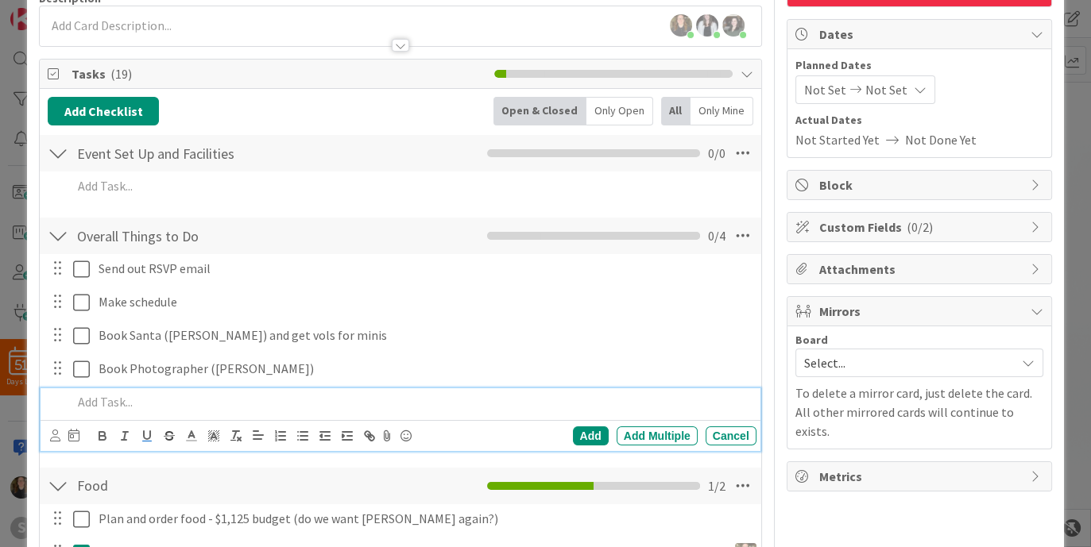
scroll to position [104, 0]
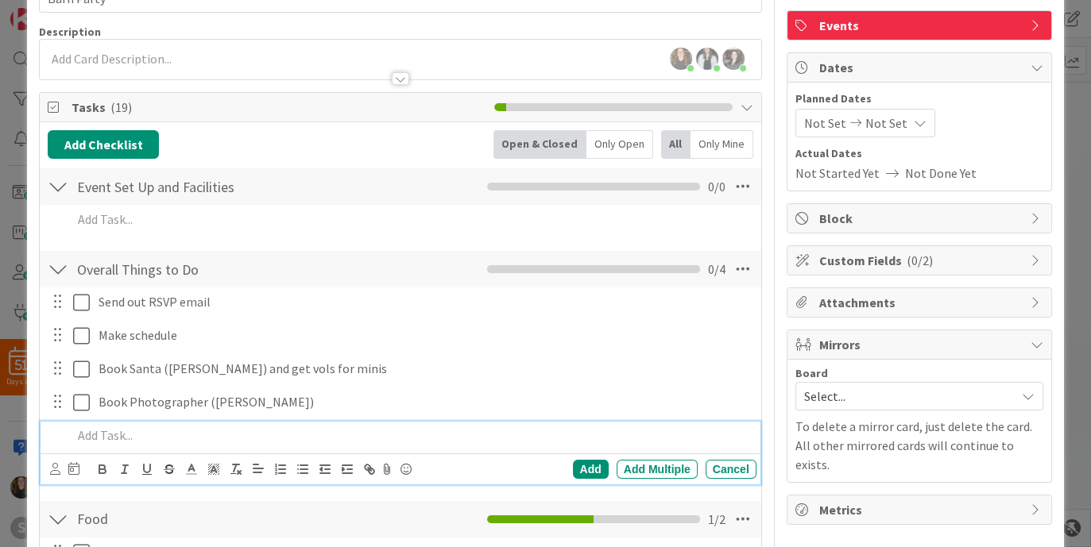
click at [106, 436] on p at bounding box center [410, 436] width 677 height 18
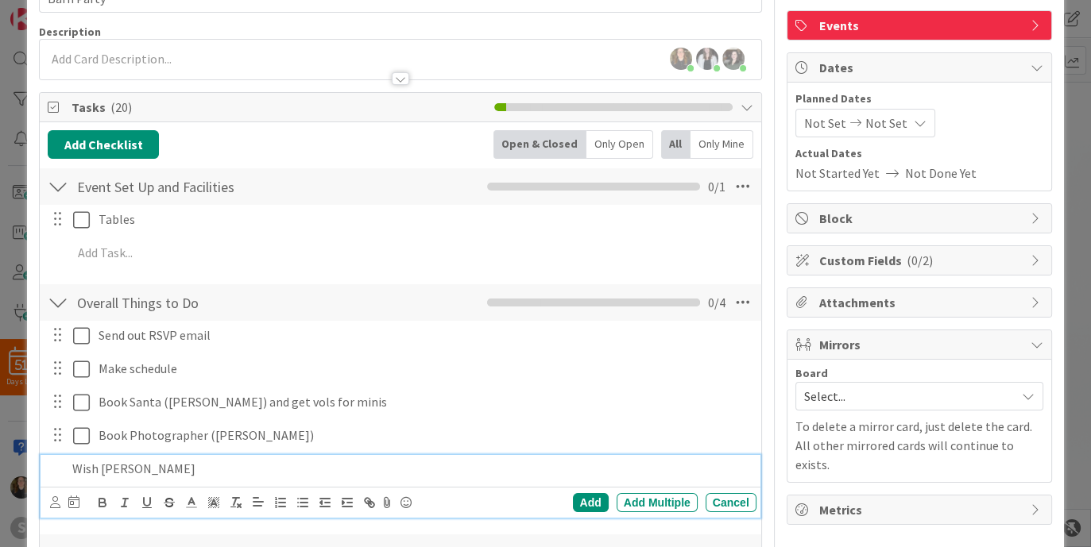
scroll to position [137, 0]
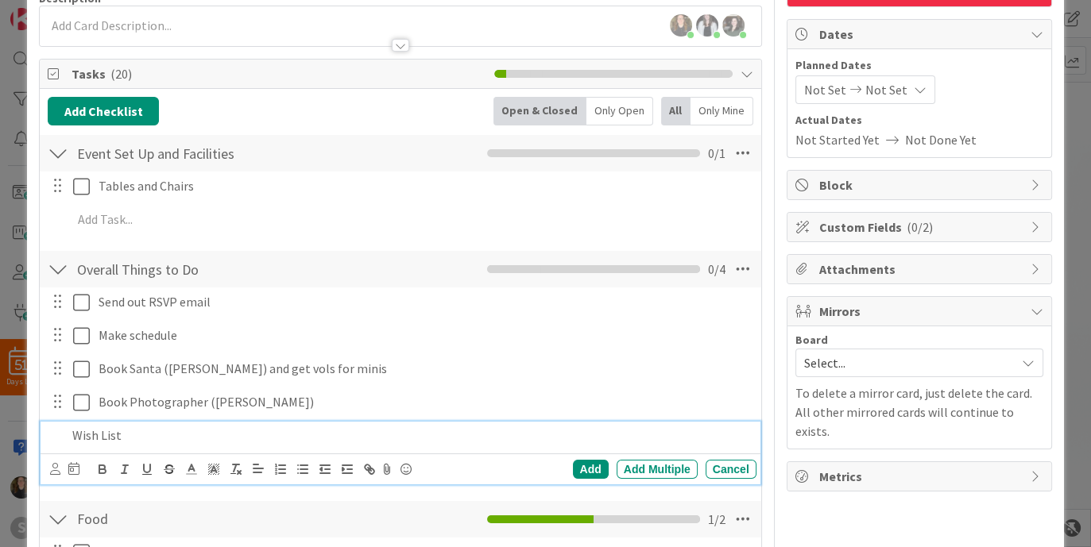
click at [271, 427] on p "Wish List" at bounding box center [410, 436] width 677 height 18
click at [481, 384] on div "Send out RSVP email Update Cancel Make schedule Update Cancel Book Santa (Leroy…" at bounding box center [400, 389] width 705 height 203
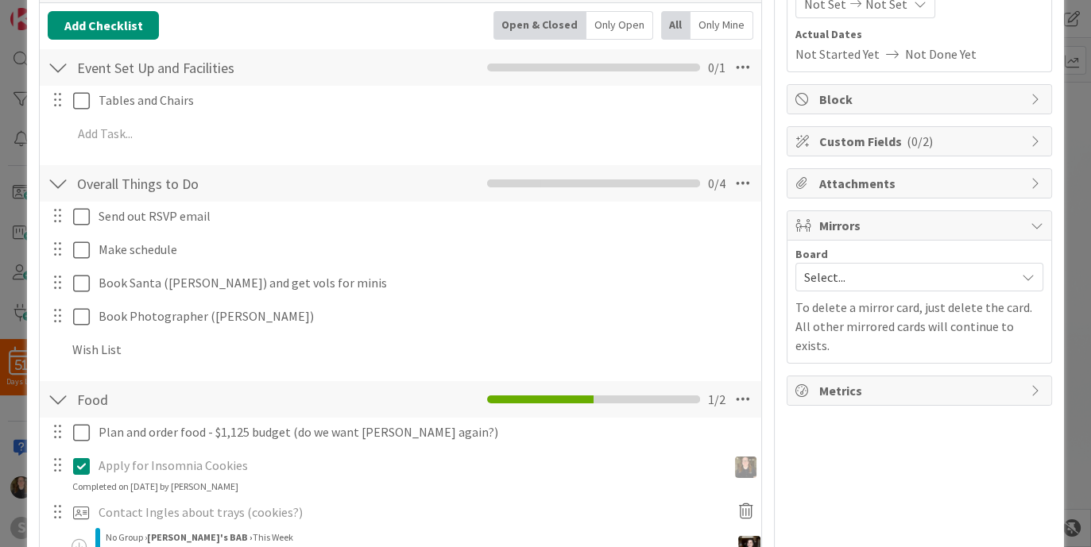
scroll to position [227, 0]
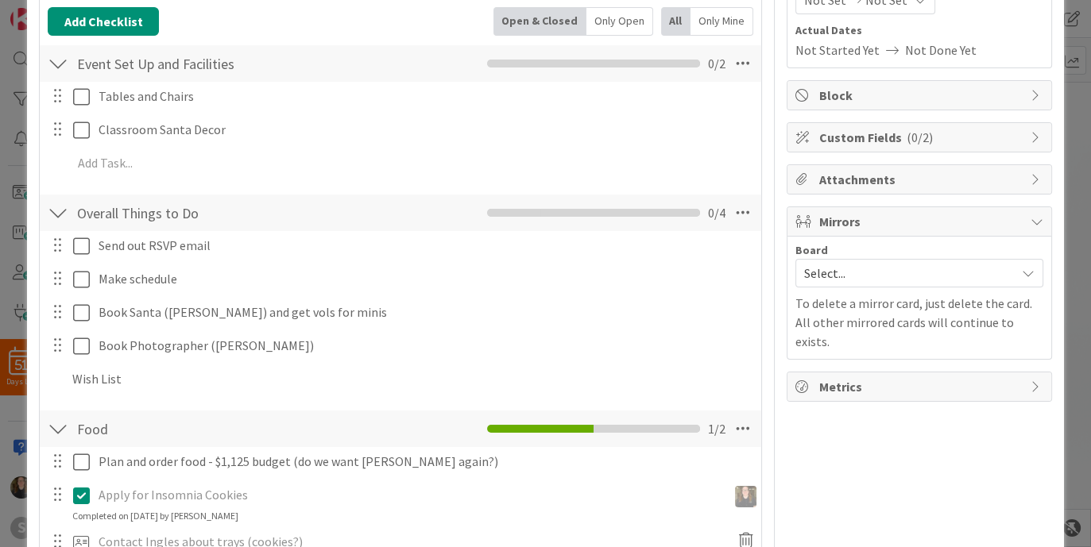
click at [265, 362] on div "Send out RSVP email Update Cancel Make schedule Update Cancel Book Santa (Leroy…" at bounding box center [400, 315] width 705 height 168
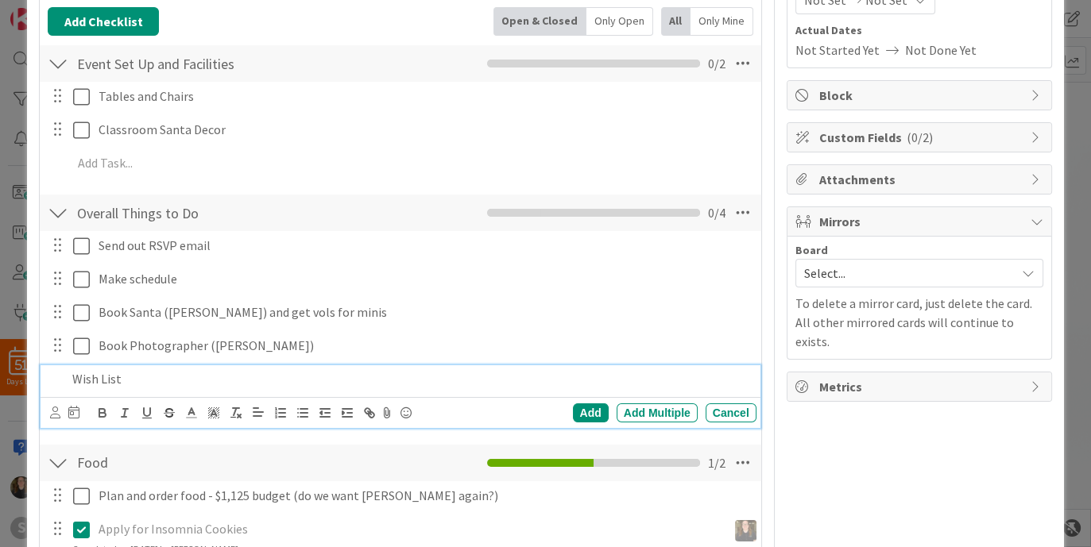
drag, startPoint x: 200, startPoint y: 365, endPoint x: 208, endPoint y: 372, distance: 10.2
click at [208, 372] on div "Wish List" at bounding box center [410, 379] width 689 height 28
click at [70, 377] on div "Wish List" at bounding box center [410, 379] width 689 height 28
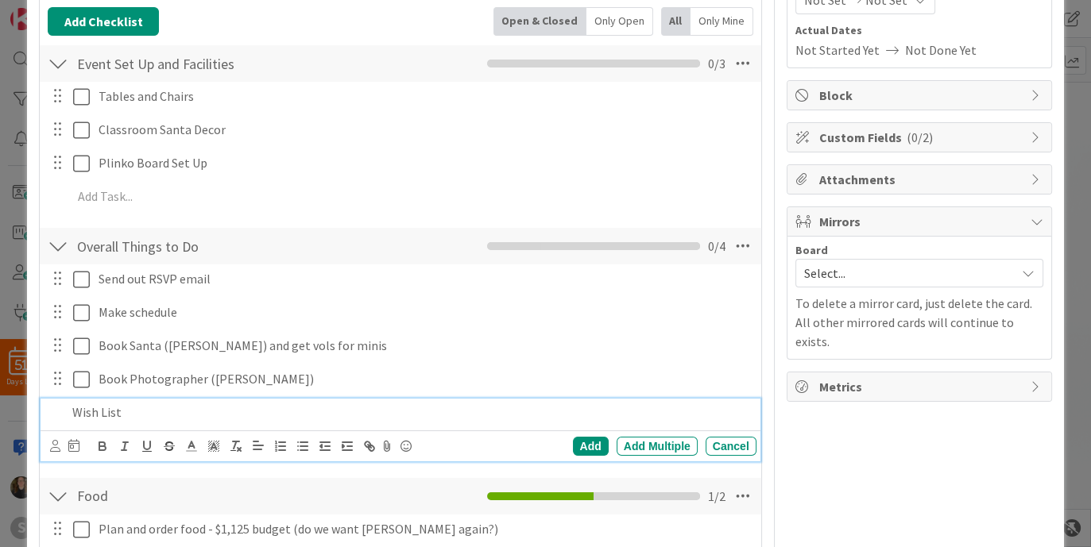
scroll to position [261, 0]
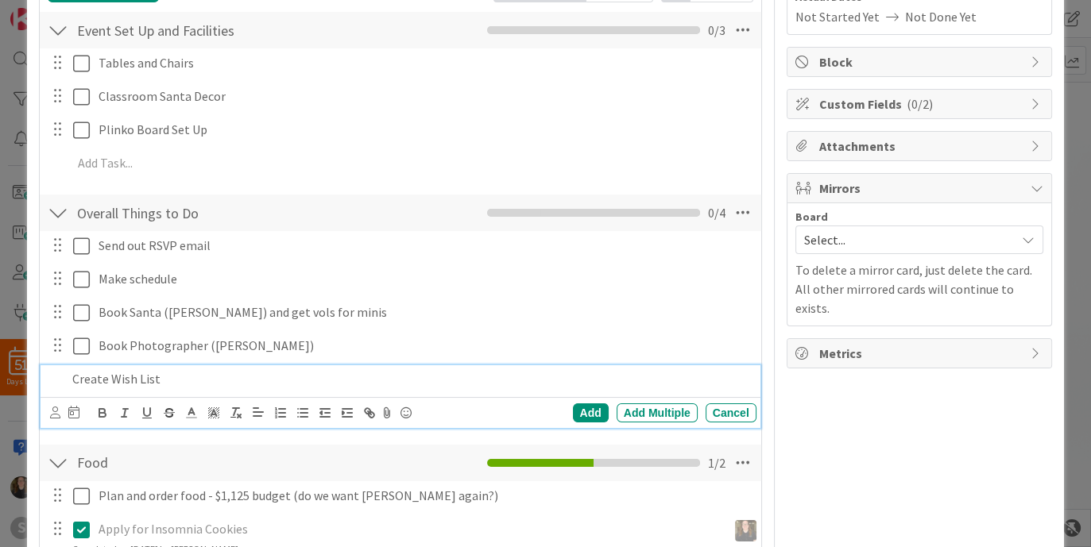
click at [205, 378] on p "Create Wish List" at bounding box center [410, 379] width 677 height 18
click at [573, 407] on div "Add" at bounding box center [591, 412] width 36 height 19
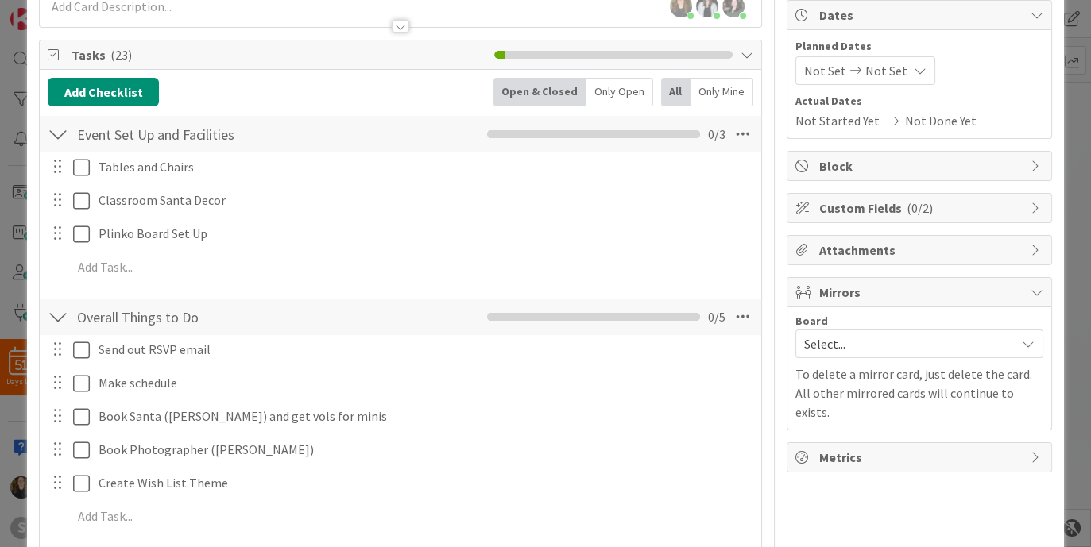
scroll to position [149, 0]
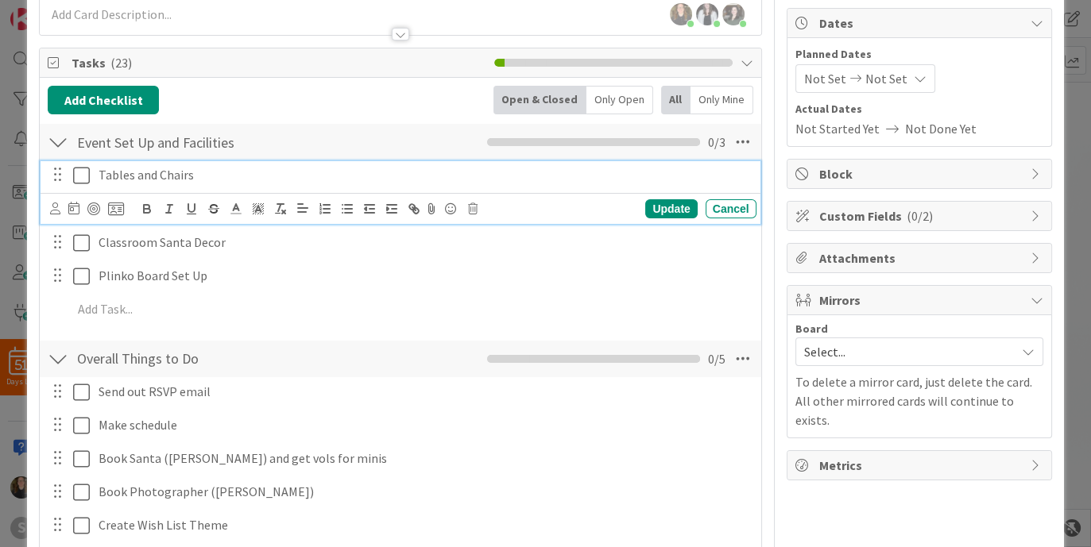
click at [226, 172] on p "Tables and Chairs" at bounding box center [423, 175] width 651 height 18
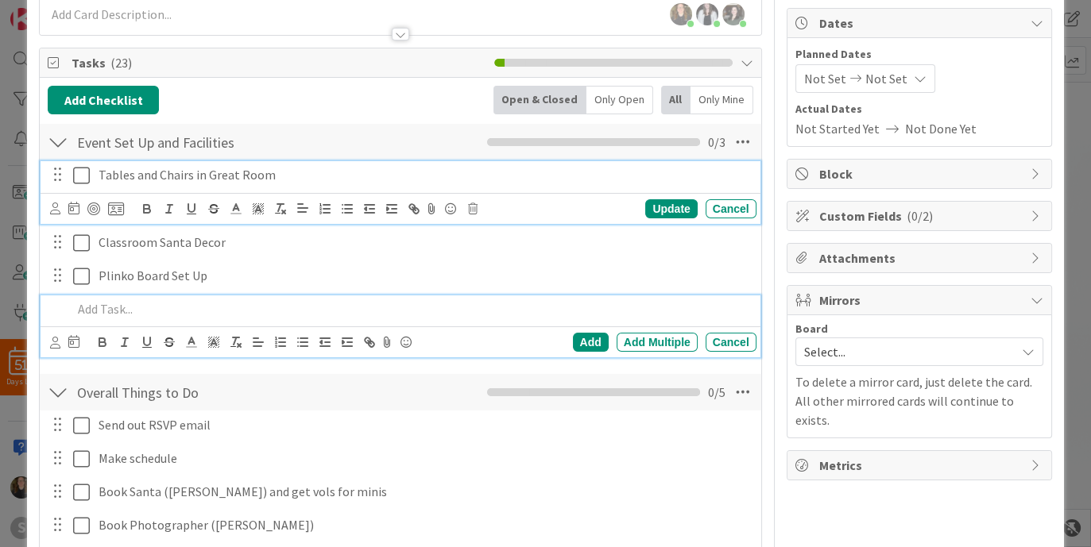
click at [131, 309] on p at bounding box center [410, 309] width 677 height 18
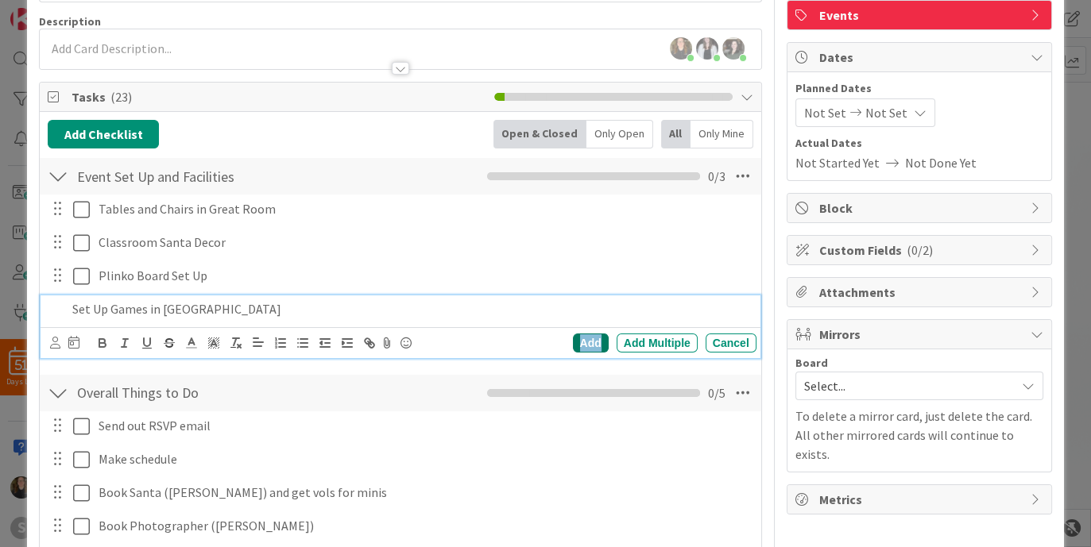
click at [581, 345] on div "Add" at bounding box center [591, 343] width 36 height 19
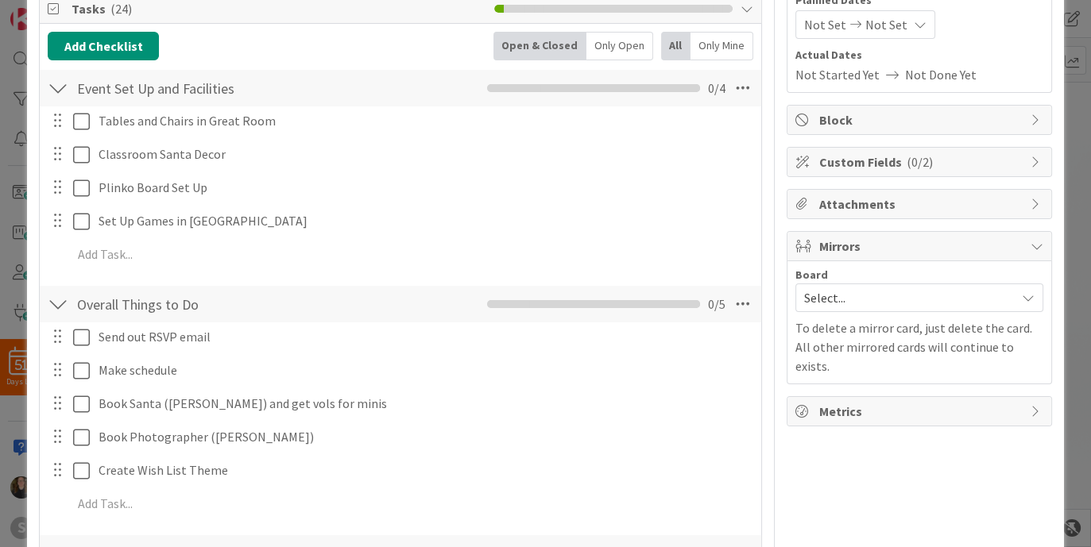
scroll to position [200, 0]
click at [123, 238] on div "Tables and Chairs in Great Room Update Cancel Classroom Santa Decor Update Canc…" at bounding box center [400, 193] width 705 height 168
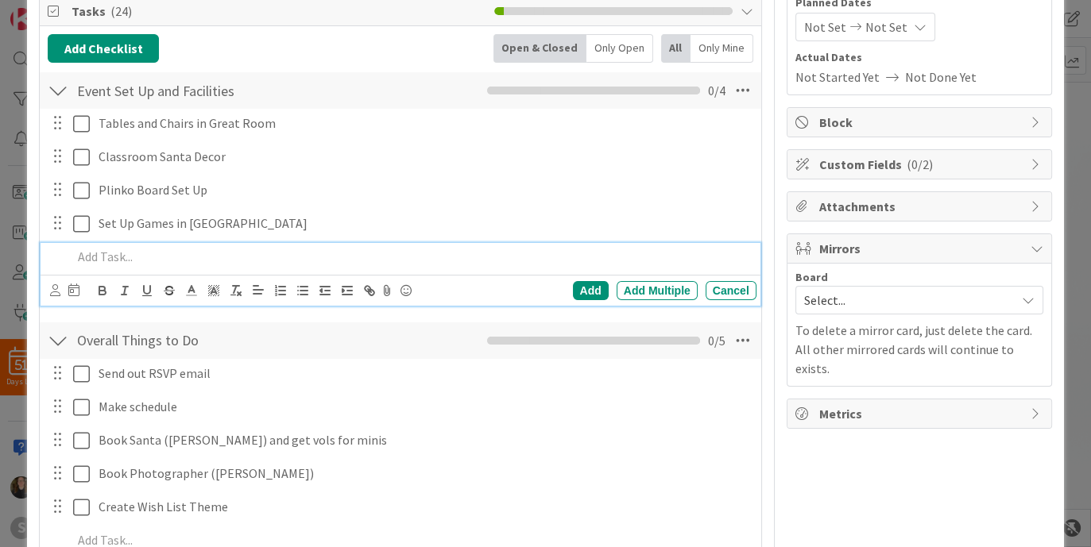
click at [122, 248] on p at bounding box center [410, 257] width 677 height 18
click at [573, 294] on div "Add" at bounding box center [591, 290] width 36 height 19
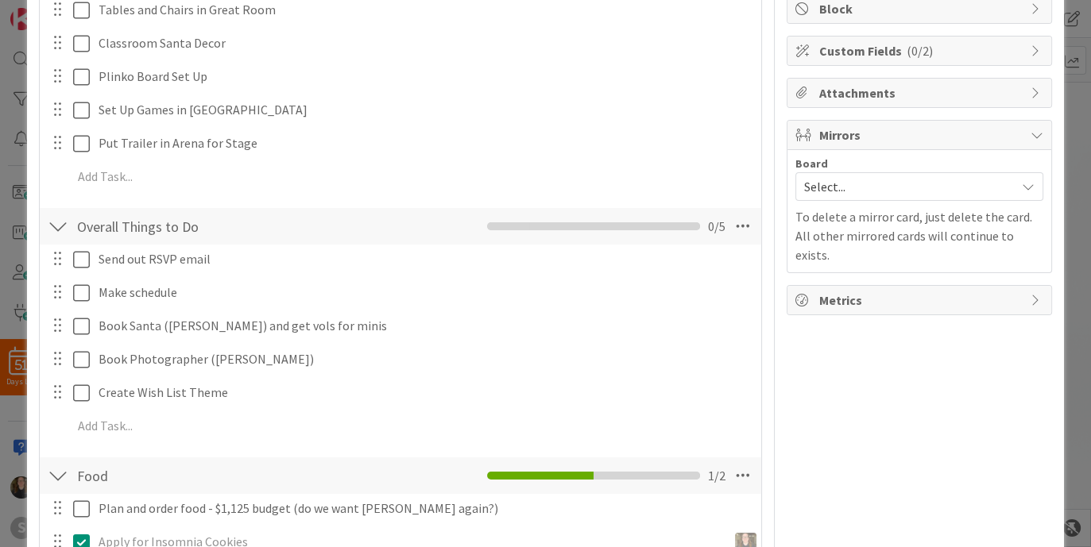
scroll to position [357, 0]
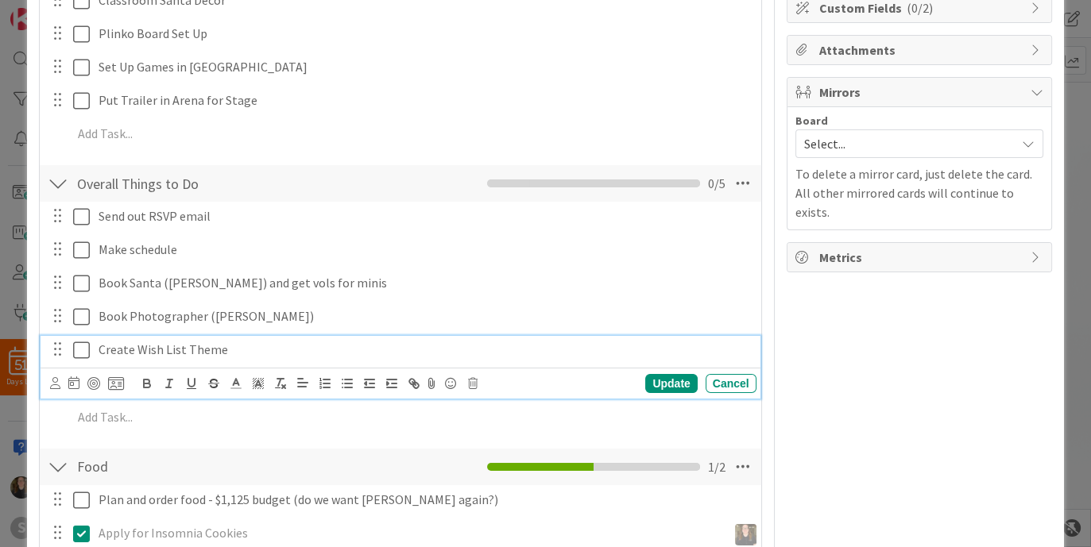
click at [231, 360] on div "Create Wish List Theme" at bounding box center [424, 350] width 664 height 28
click at [663, 376] on div "Update" at bounding box center [671, 383] width 52 height 19
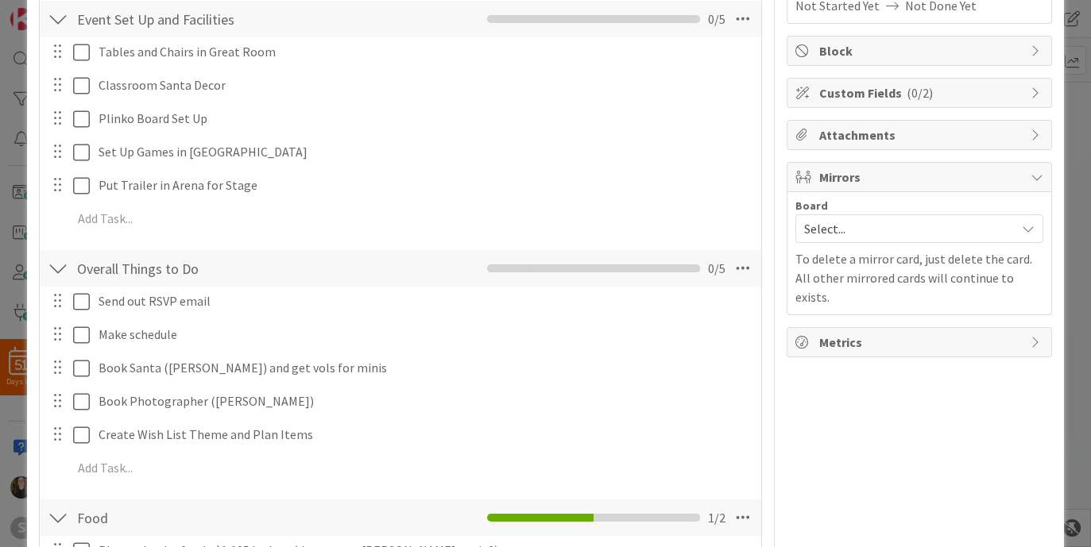
scroll to position [245, 0]
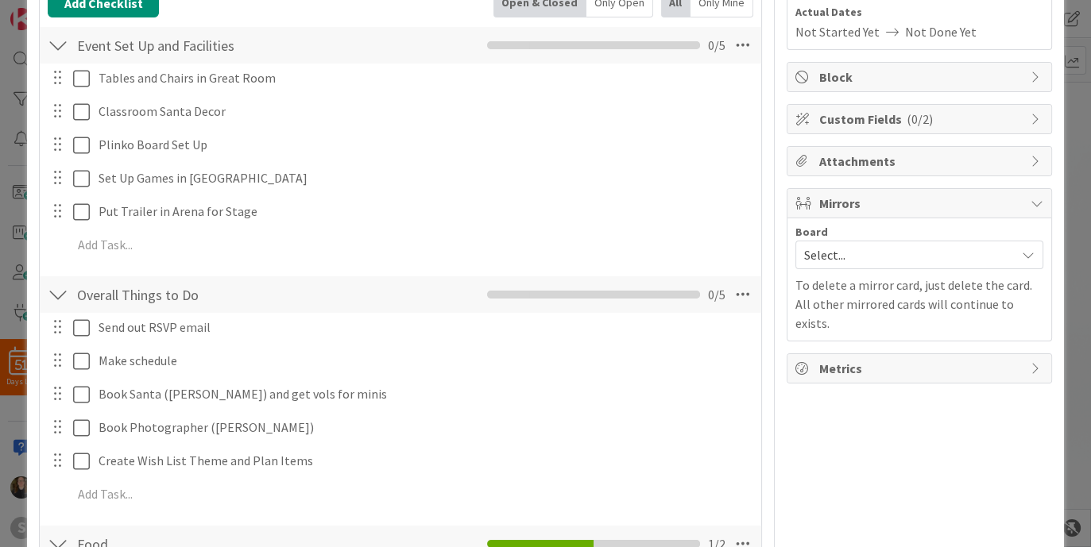
click at [216, 228] on div "Tables and Chairs in Great Room Update Cancel Classroom Santa Decor Update Canc…" at bounding box center [400, 165] width 705 height 202
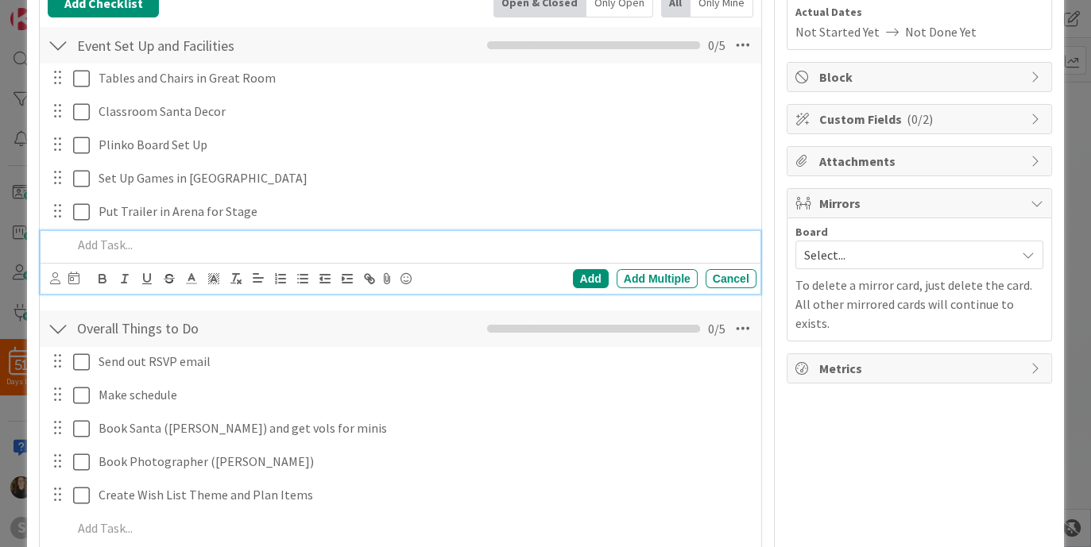
click at [157, 236] on p at bounding box center [410, 245] width 677 height 18
click at [577, 283] on div "Add" at bounding box center [591, 278] width 36 height 19
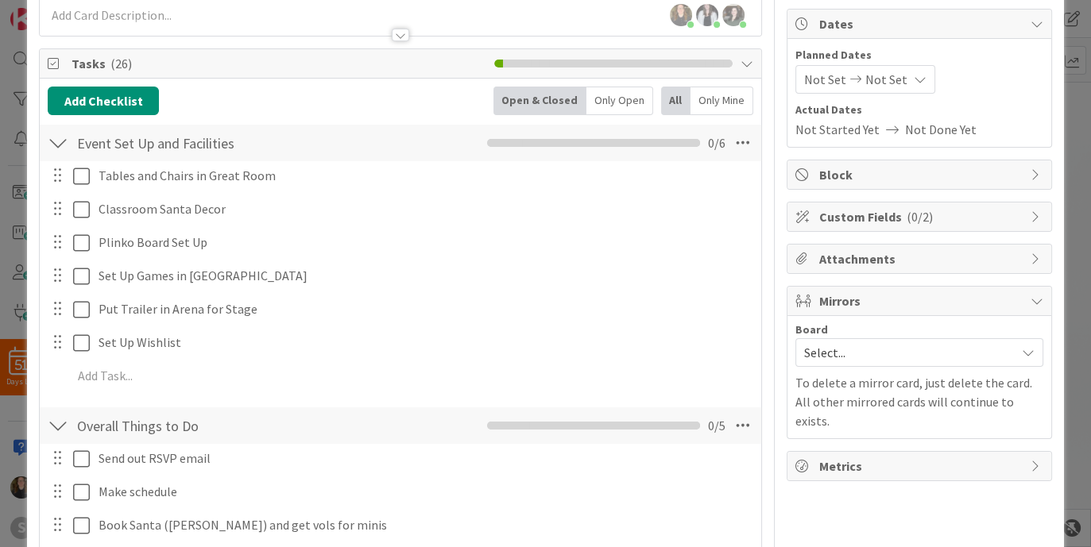
scroll to position [149, 0]
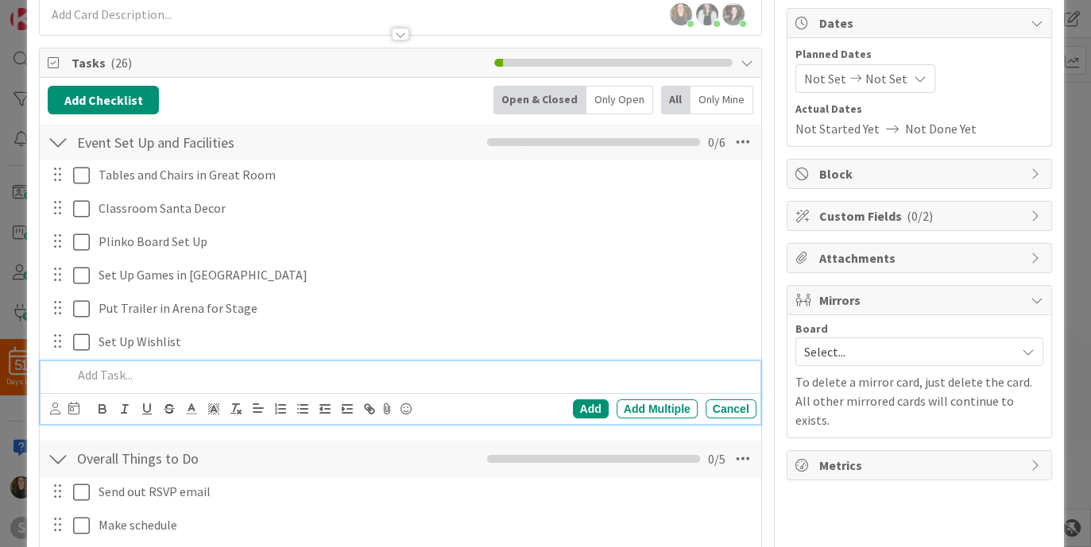
click at [171, 366] on p at bounding box center [410, 375] width 677 height 18
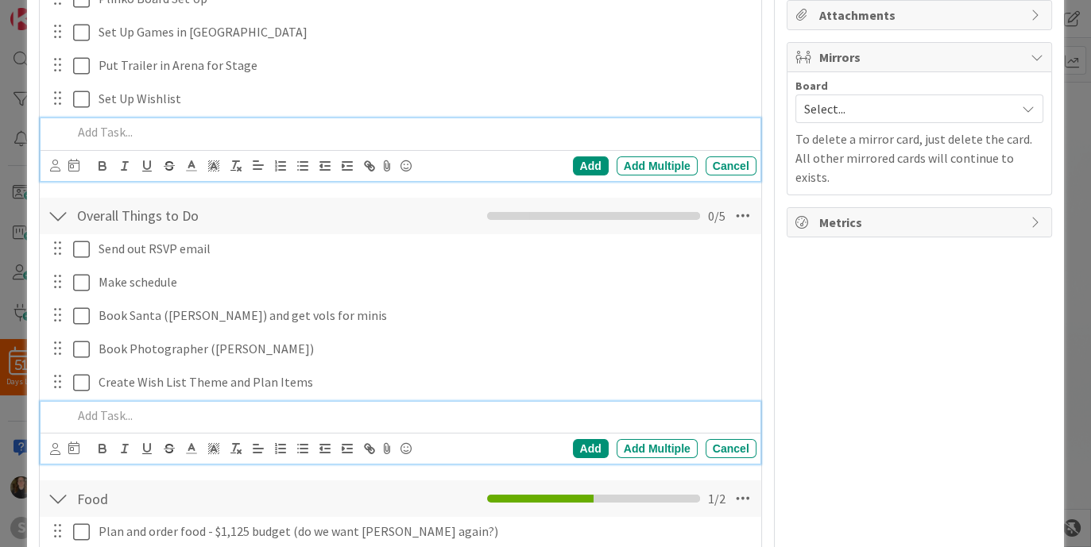
click at [174, 418] on p at bounding box center [410, 416] width 677 height 18
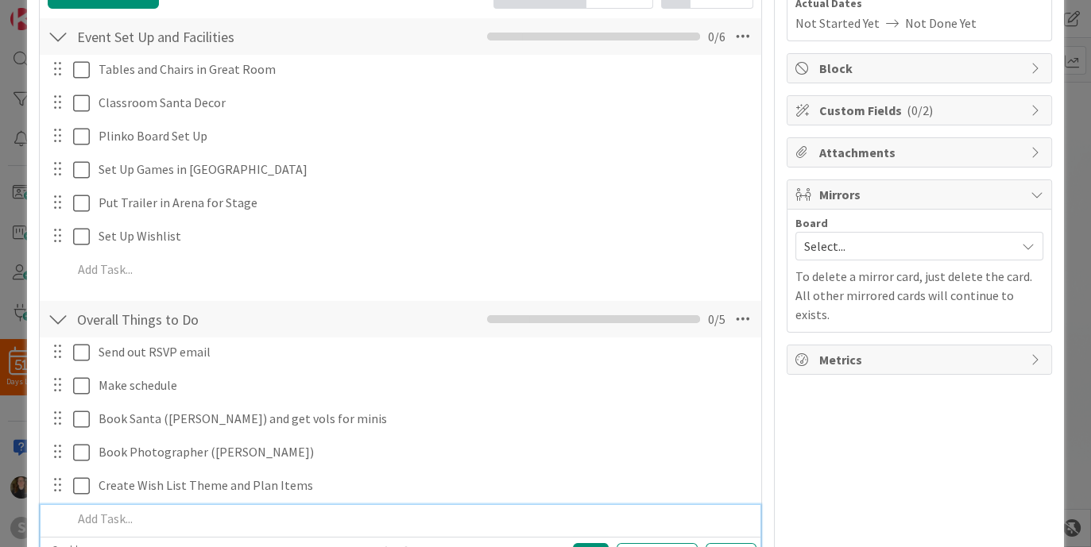
scroll to position [0, 0]
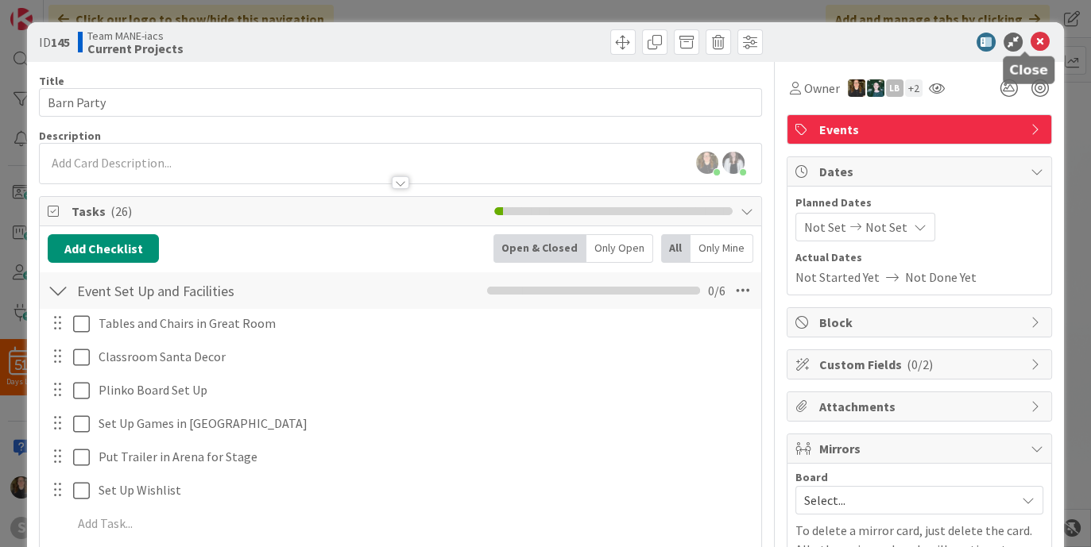
click at [871, 39] on icon at bounding box center [1039, 42] width 19 height 19
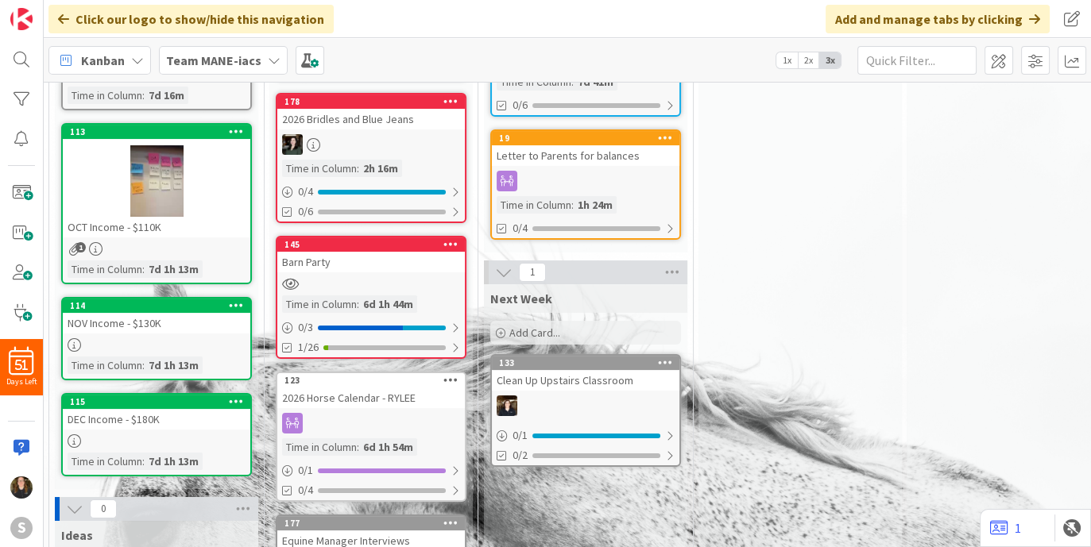
scroll to position [0, 1]
